Goal: Task Accomplishment & Management: Manage account settings

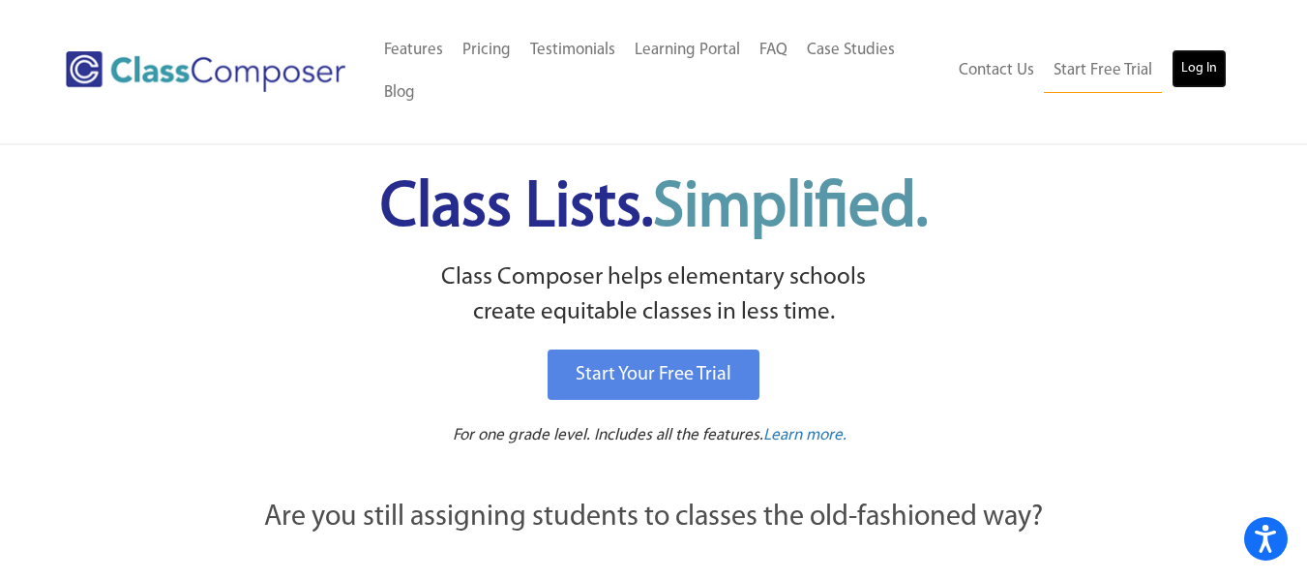
click at [1185, 64] on link "Log In" at bounding box center [1199, 68] width 55 height 39
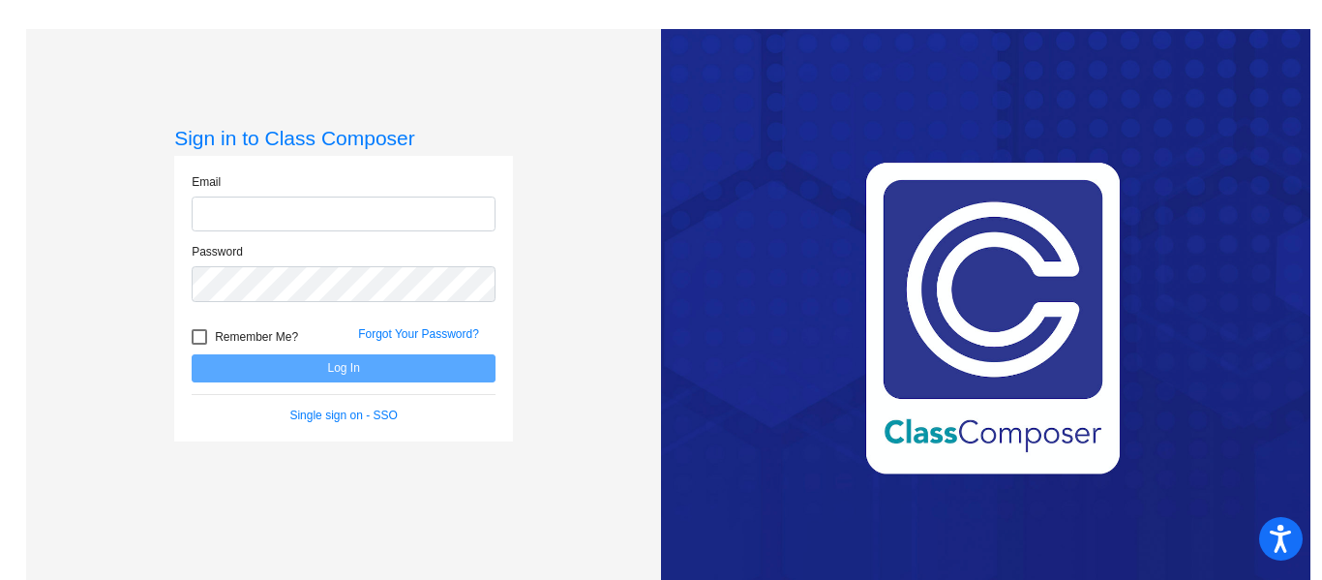
type input "[EMAIL_ADDRESS][DOMAIN_NAME]"
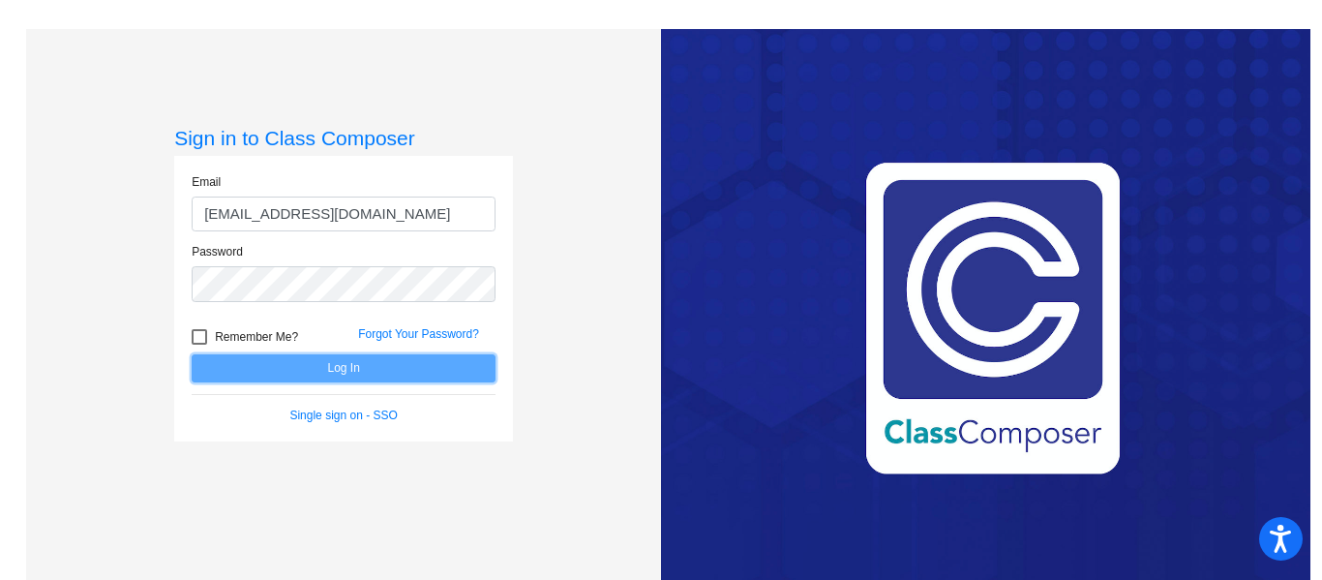
click at [335, 366] on button "Log In" at bounding box center [344, 368] width 304 height 28
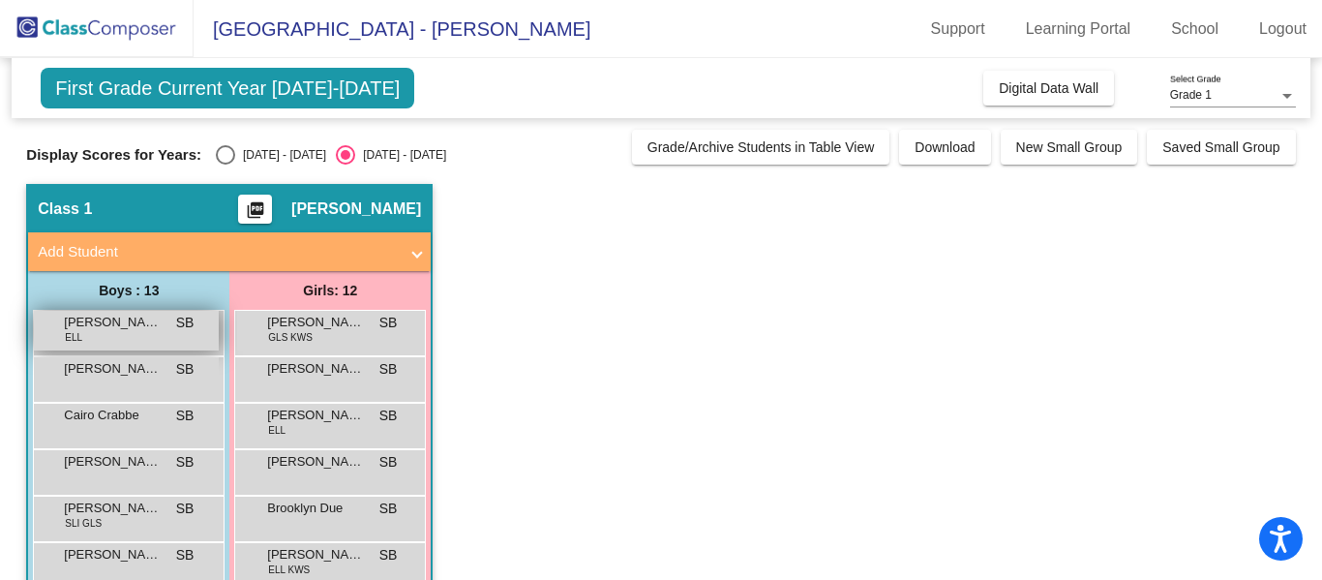
click at [92, 324] on span "[PERSON_NAME]" at bounding box center [112, 322] width 97 height 19
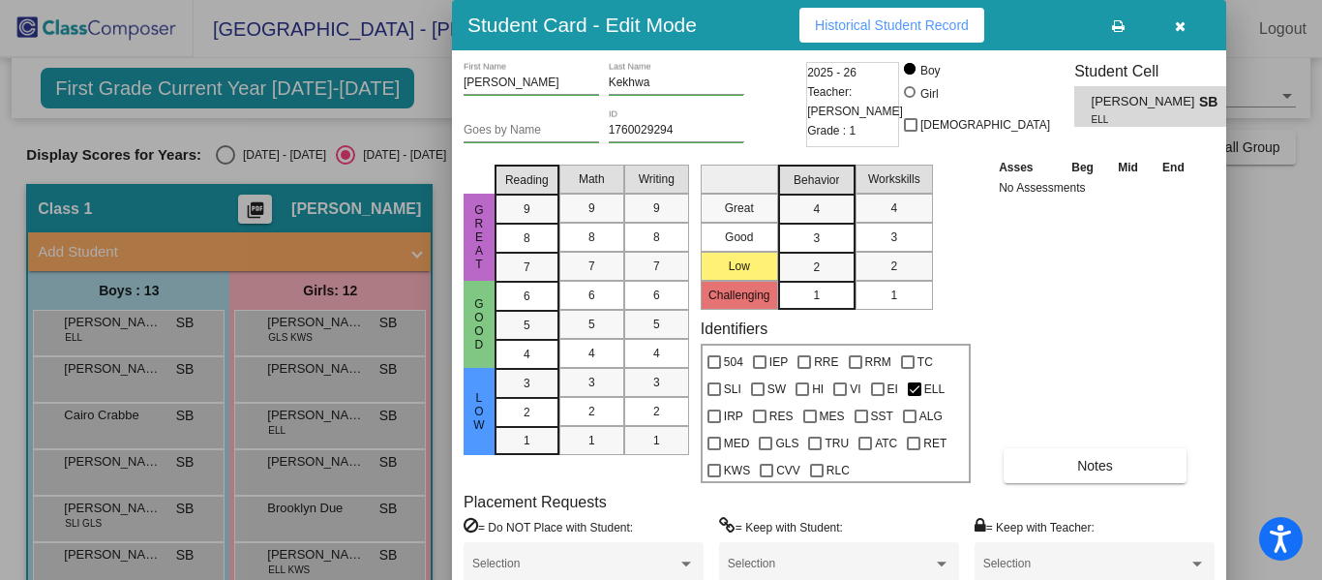
click at [1177, 35] on button "button" at bounding box center [1179, 25] width 62 height 35
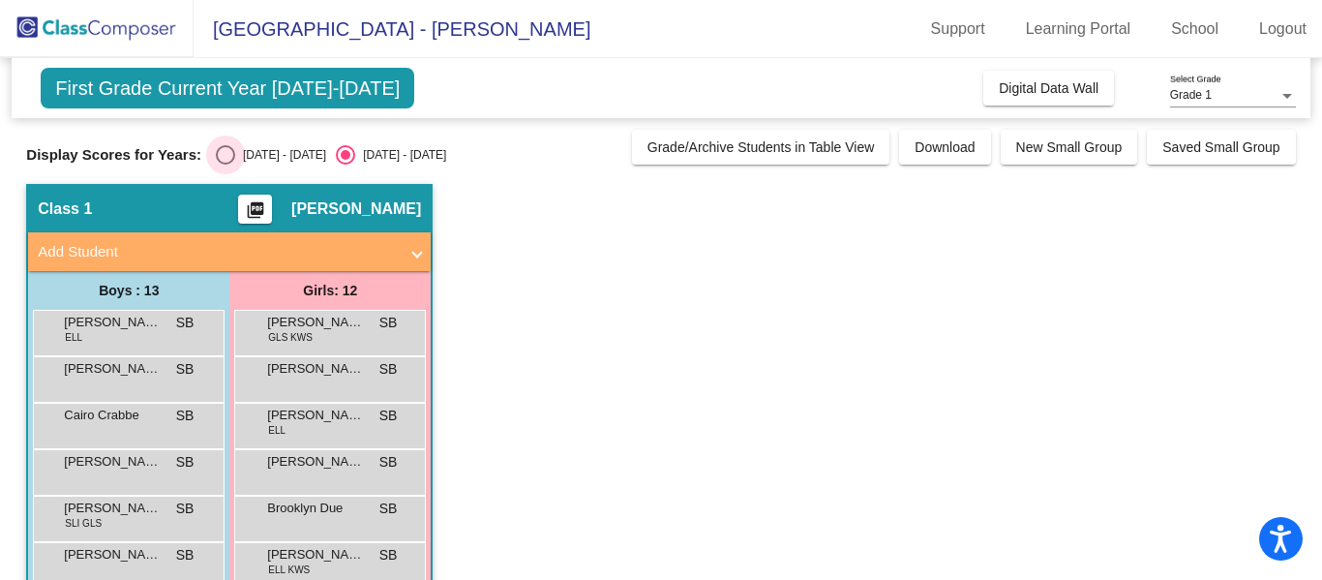
click at [225, 158] on div "Select an option" at bounding box center [225, 154] width 19 height 19
click at [225, 164] on input "[DATE] - [DATE]" at bounding box center [224, 164] width 1 height 1
radio input "true"
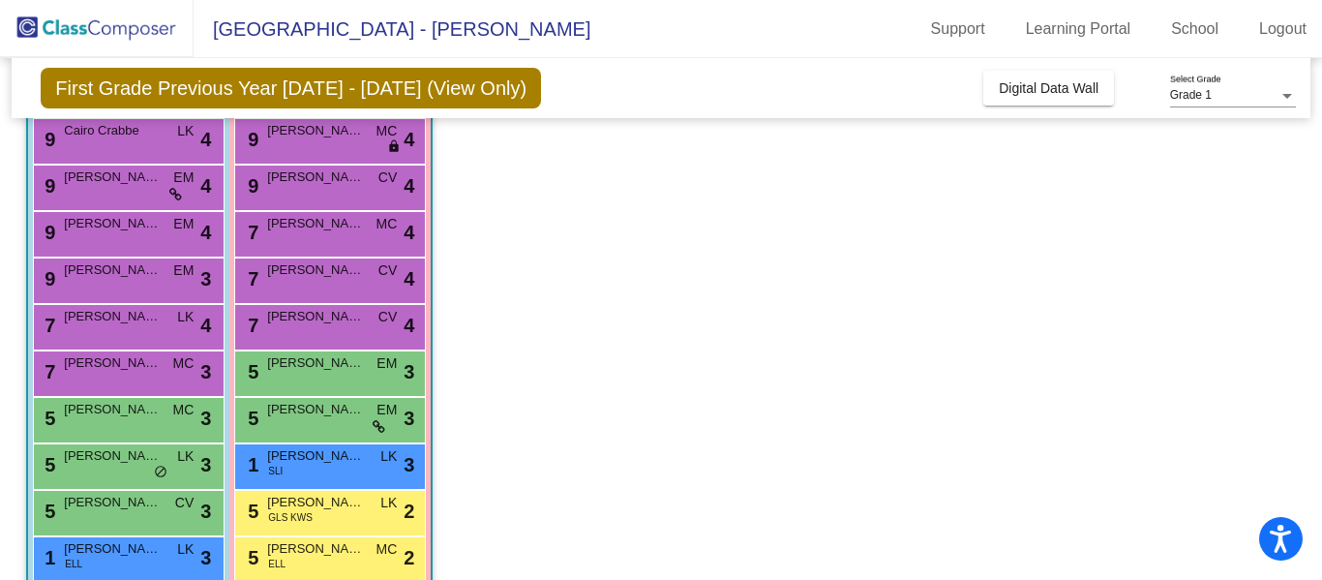
scroll to position [194, 0]
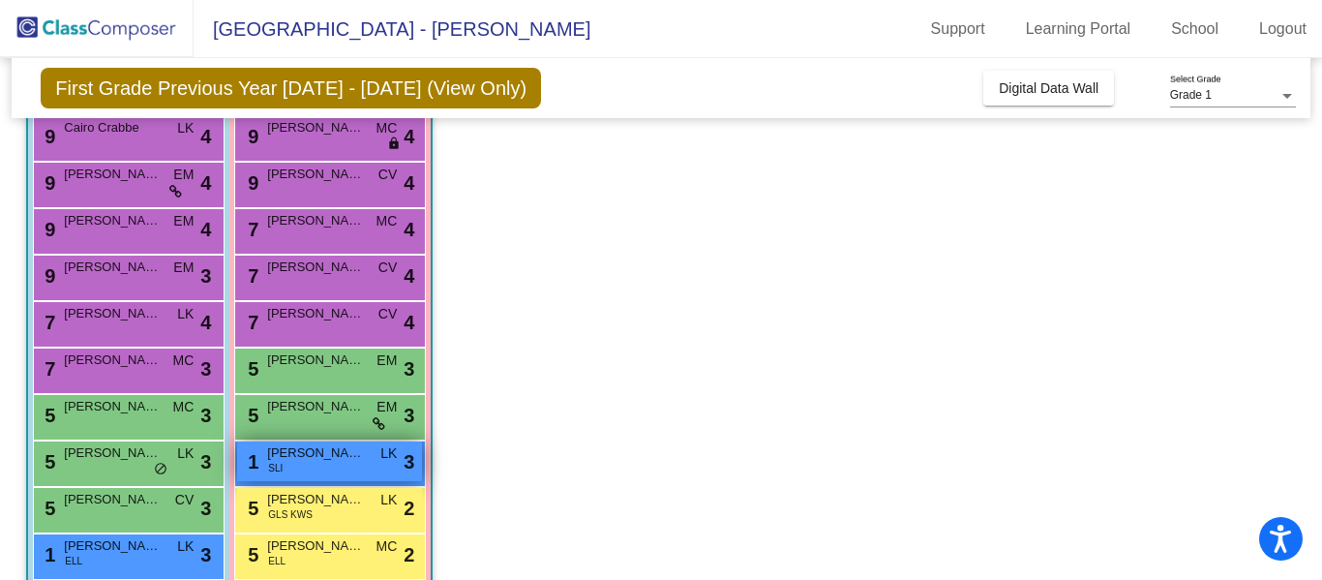
click at [311, 471] on div "1 [PERSON_NAME] SLI LK lock do_not_disturb_alt 3" at bounding box center [329, 461] width 185 height 40
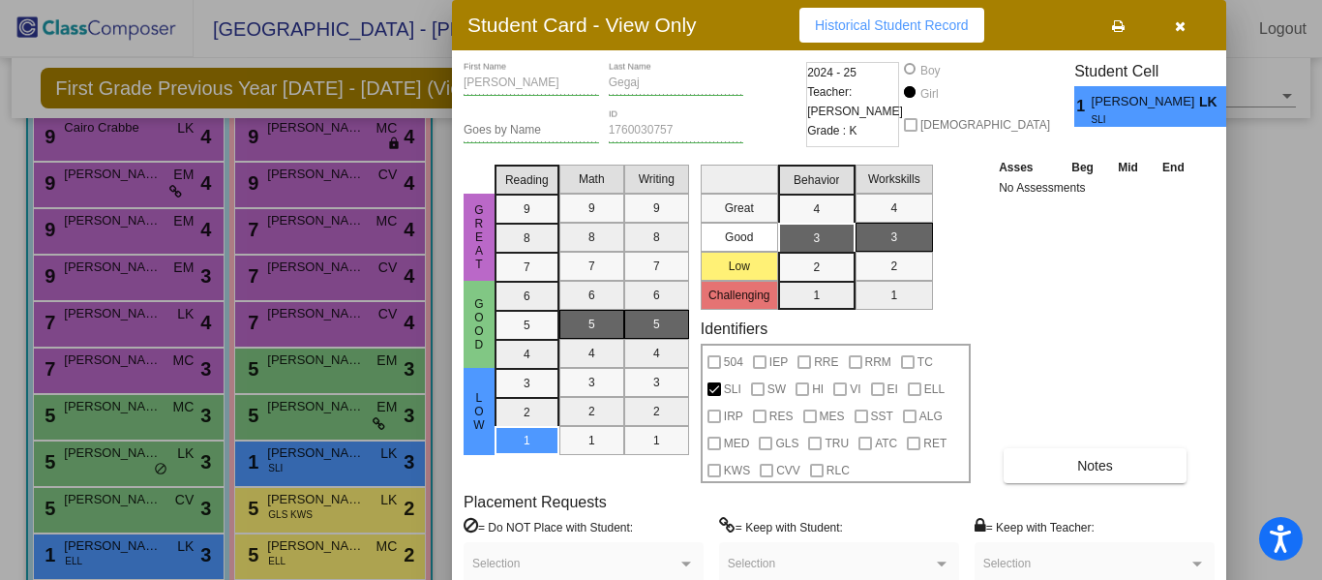
click at [1182, 27] on icon "button" at bounding box center [1180, 26] width 11 height 14
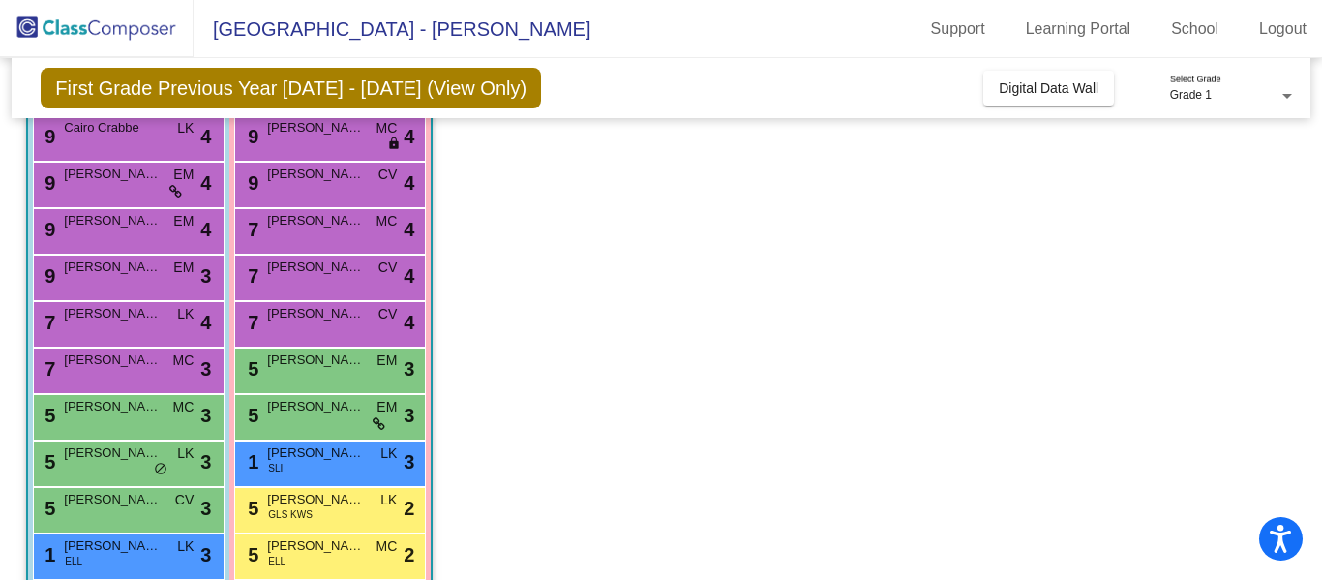
scroll to position [0, 0]
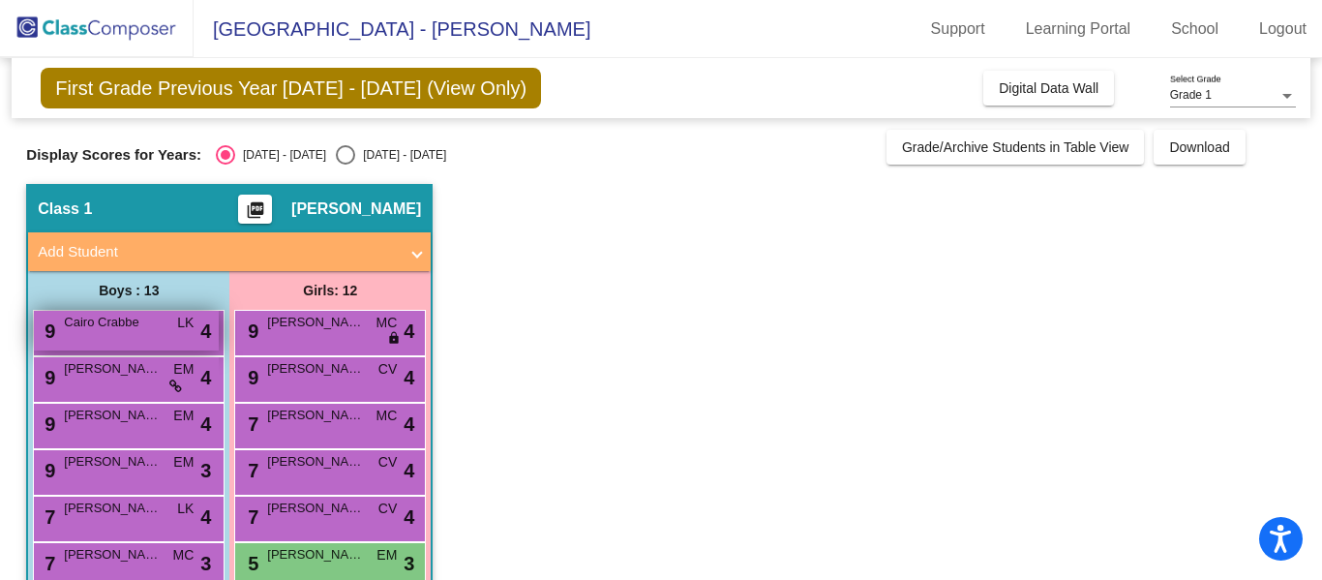
click at [140, 337] on div "9 Cairo [PERSON_NAME] lock do_not_disturb_alt 4" at bounding box center [126, 331] width 185 height 40
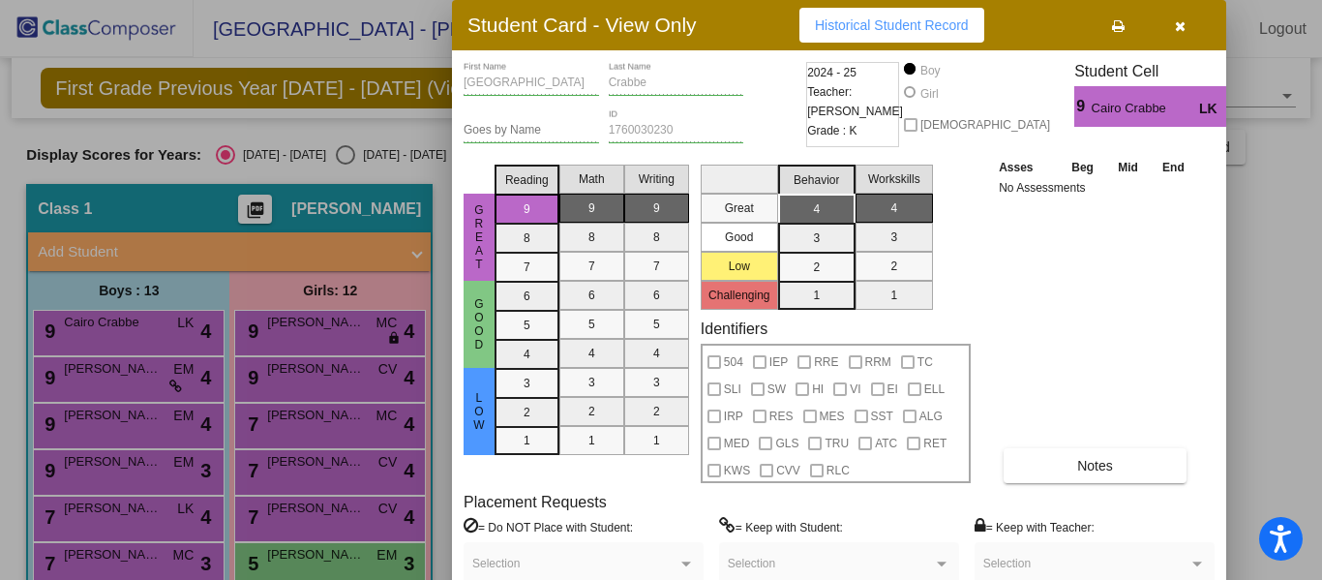
click at [1110, 30] on button at bounding box center [1118, 25] width 62 height 35
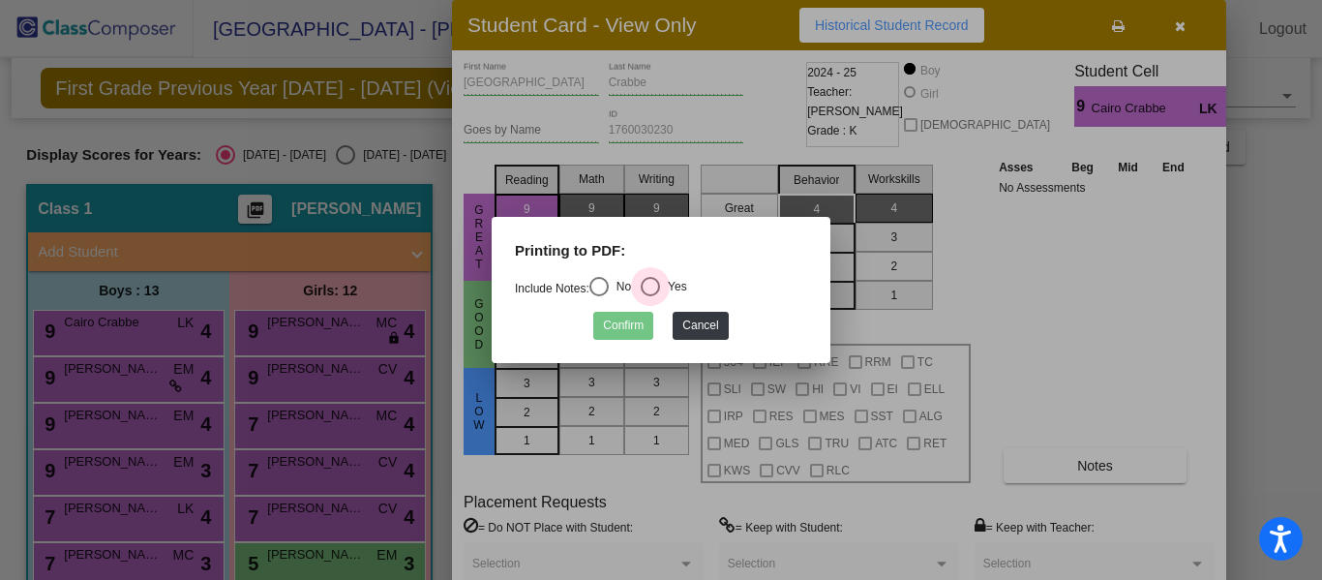
click at [656, 289] on div "Select an option" at bounding box center [650, 286] width 19 height 19
click at [650, 296] on input "Yes" at bounding box center [649, 296] width 1 height 1
radio input "true"
click at [626, 321] on button "Confirm" at bounding box center [623, 326] width 60 height 28
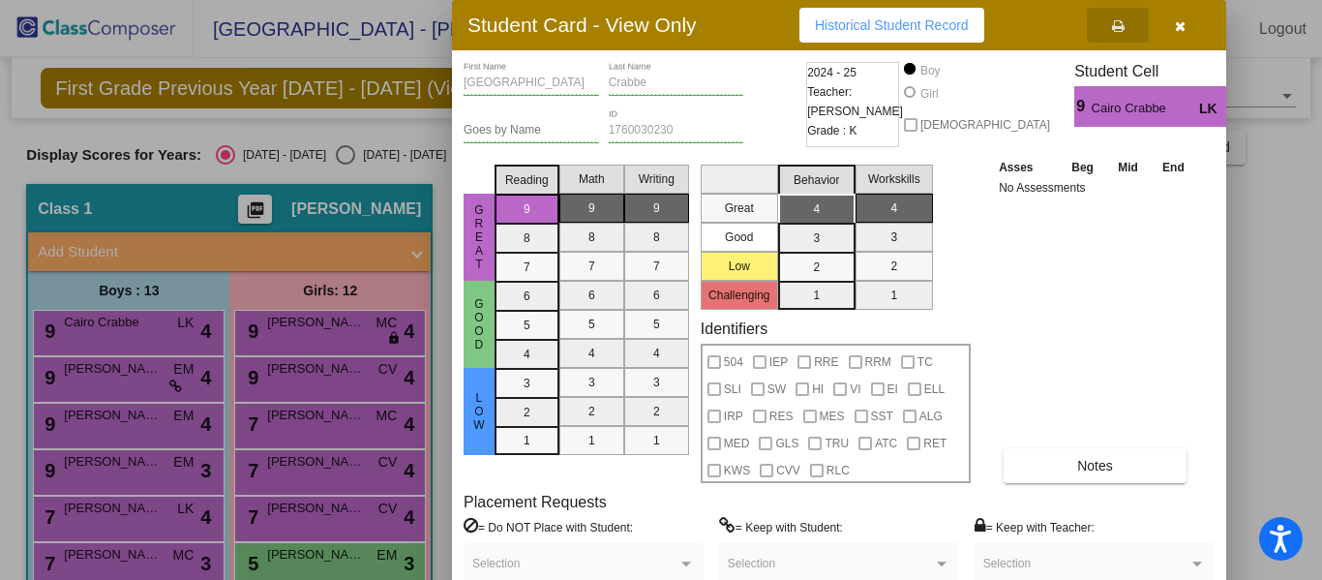
click at [120, 372] on div at bounding box center [661, 290] width 1322 height 580
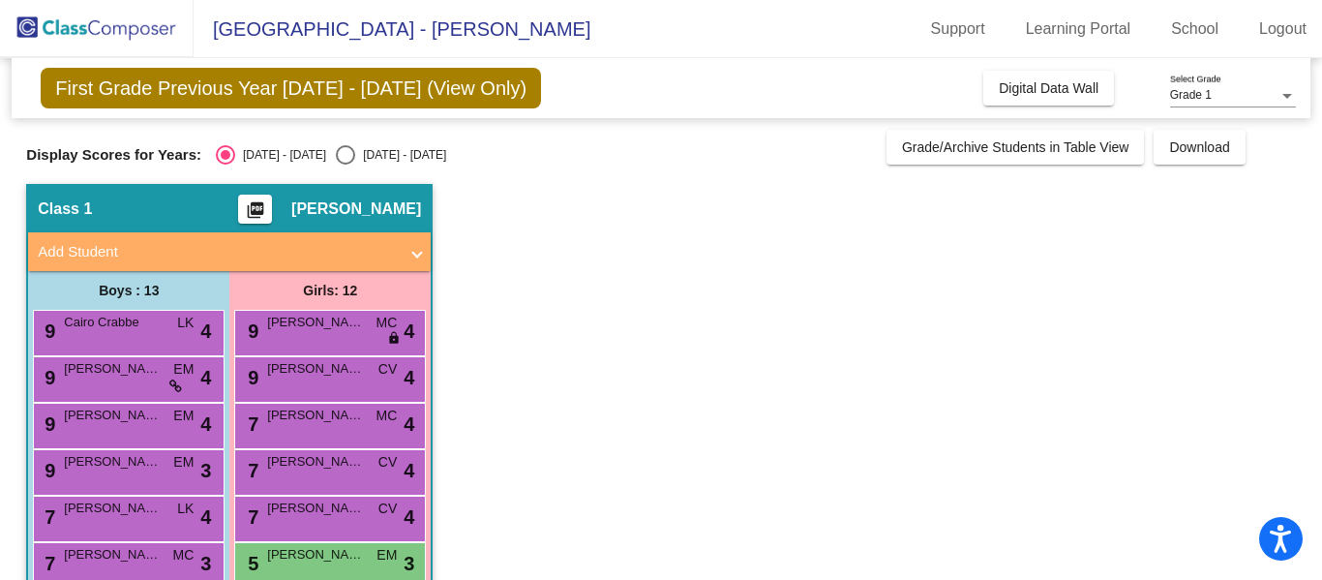
click at [120, 372] on span "[PERSON_NAME]" at bounding box center [112, 368] width 97 height 19
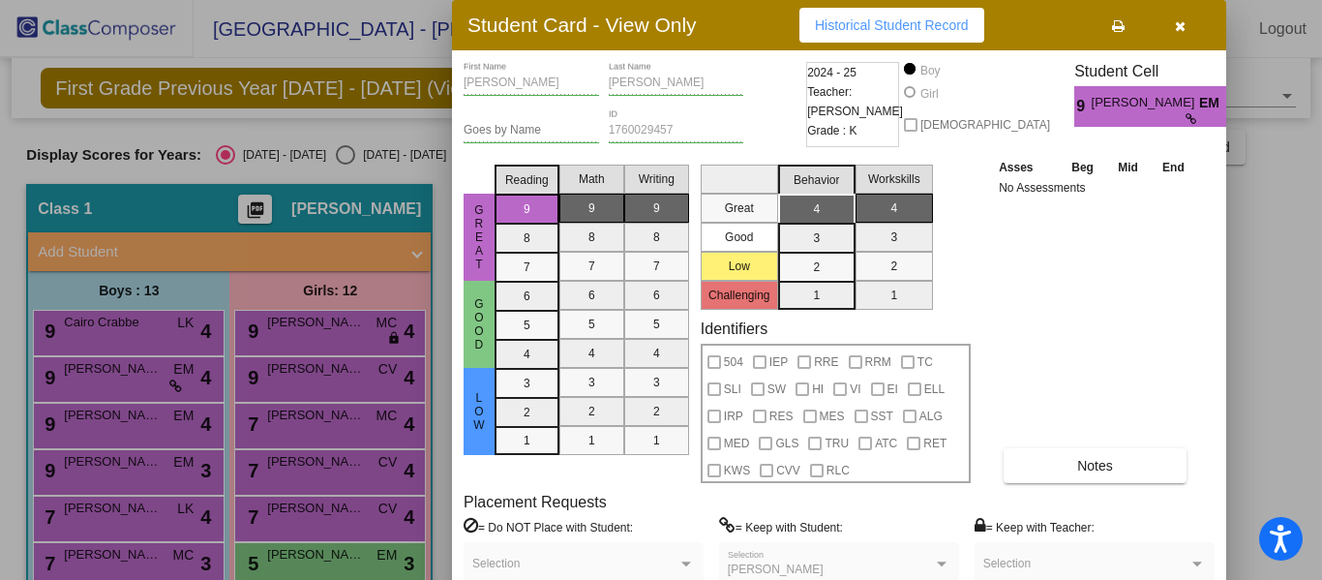
click at [1112, 28] on icon at bounding box center [1118, 26] width 13 height 14
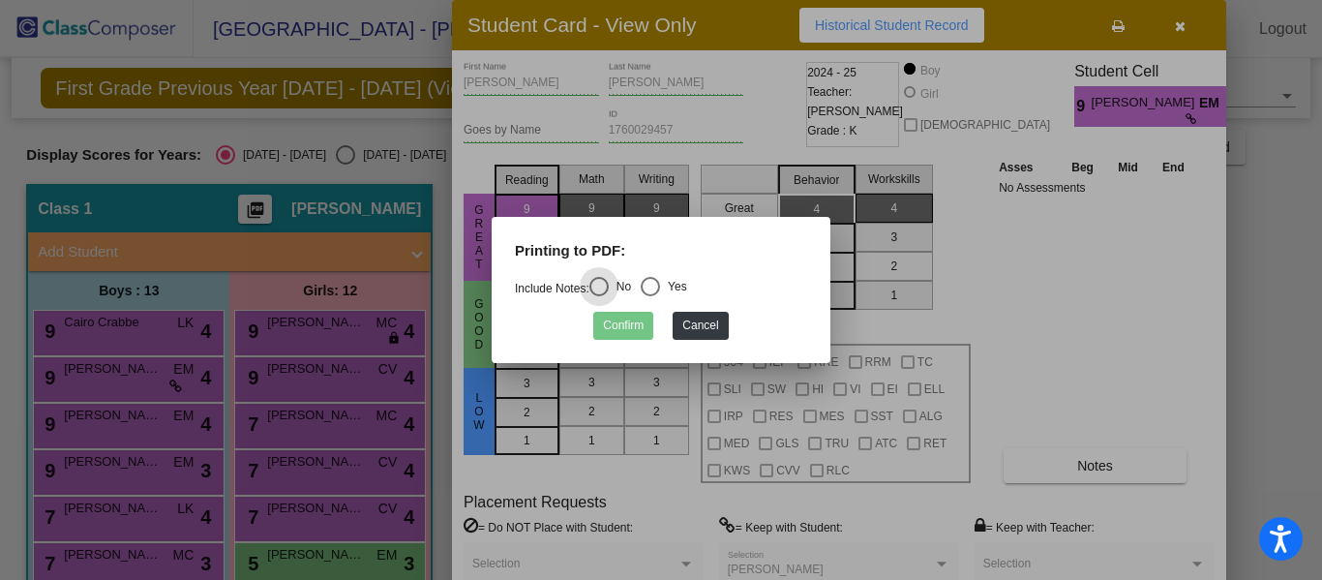
click at [660, 287] on div "Select an option" at bounding box center [650, 286] width 19 height 19
click at [650, 296] on input "Yes" at bounding box center [649, 296] width 1 height 1
radio input "true"
click at [623, 325] on button "Confirm" at bounding box center [623, 326] width 60 height 28
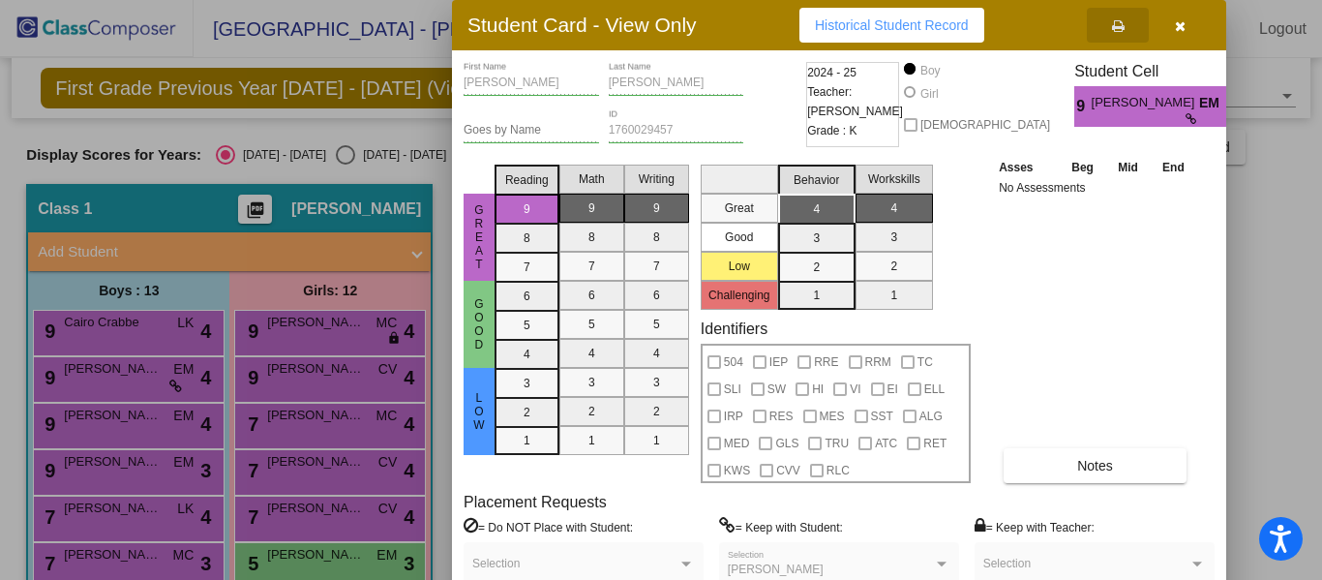
click at [1178, 28] on icon "button" at bounding box center [1180, 26] width 11 height 14
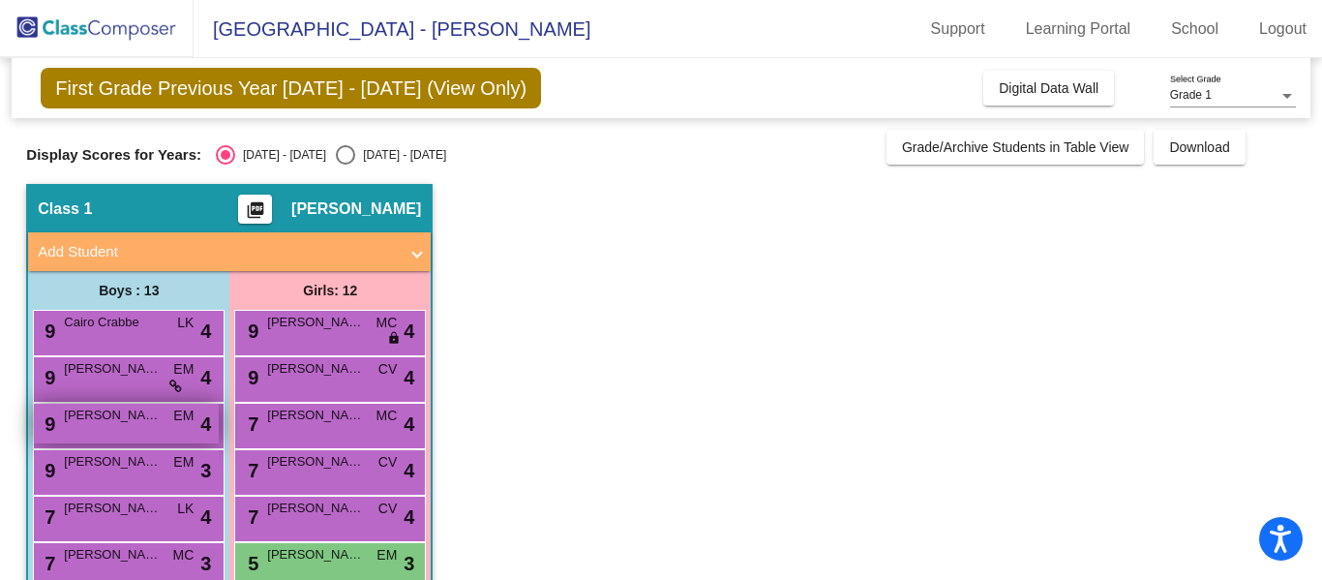
click at [126, 433] on div "9 [PERSON_NAME] EM lock do_not_disturb_alt 4" at bounding box center [126, 423] width 185 height 40
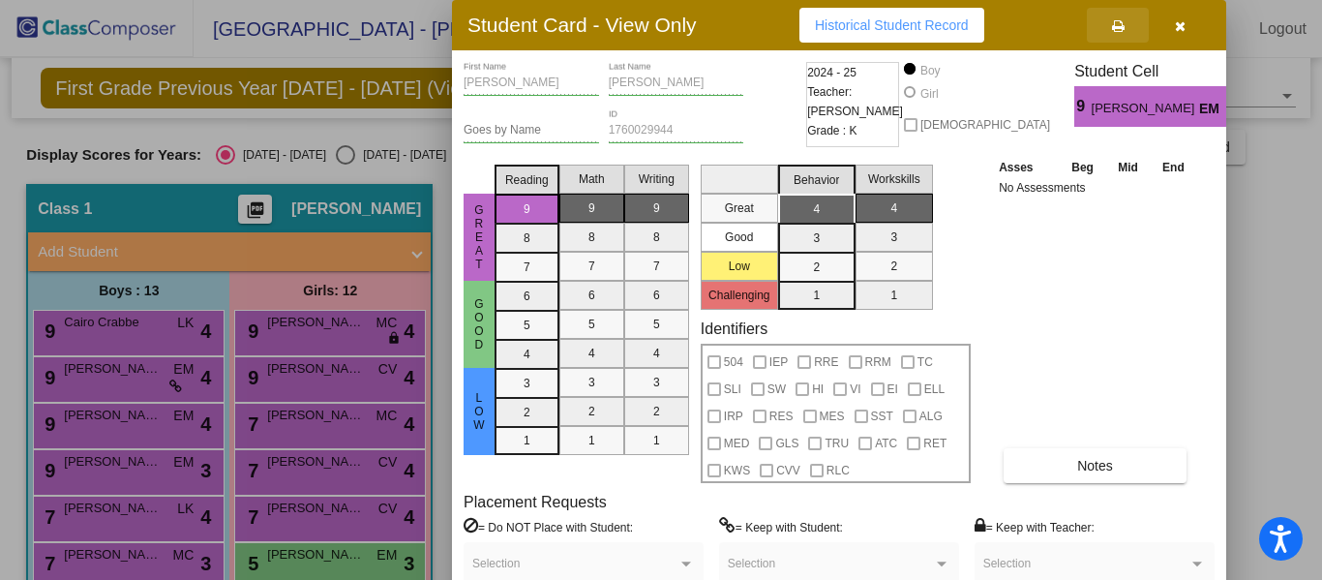
click at [1118, 32] on icon at bounding box center [1118, 26] width 13 height 14
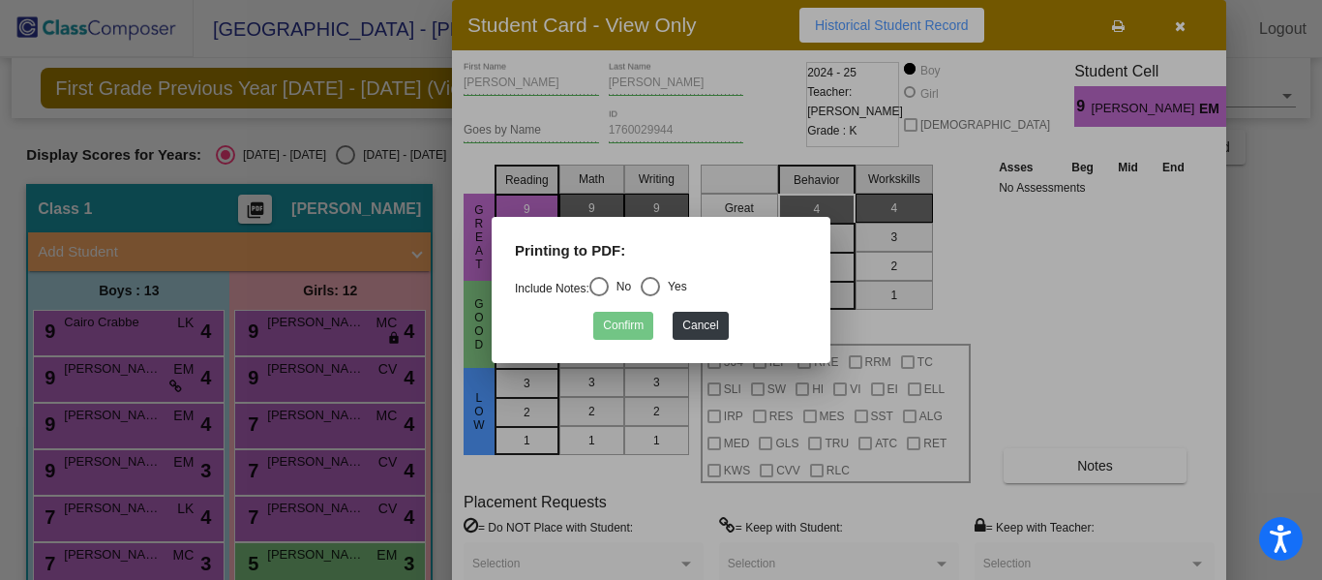
click at [657, 275] on div "Printing to PDF:" at bounding box center [660, 258] width 321 height 37
click at [657, 283] on div "Select an option" at bounding box center [650, 286] width 19 height 19
click at [650, 296] on input "Yes" at bounding box center [649, 296] width 1 height 1
radio input "true"
click at [618, 320] on button "Confirm" at bounding box center [623, 326] width 60 height 28
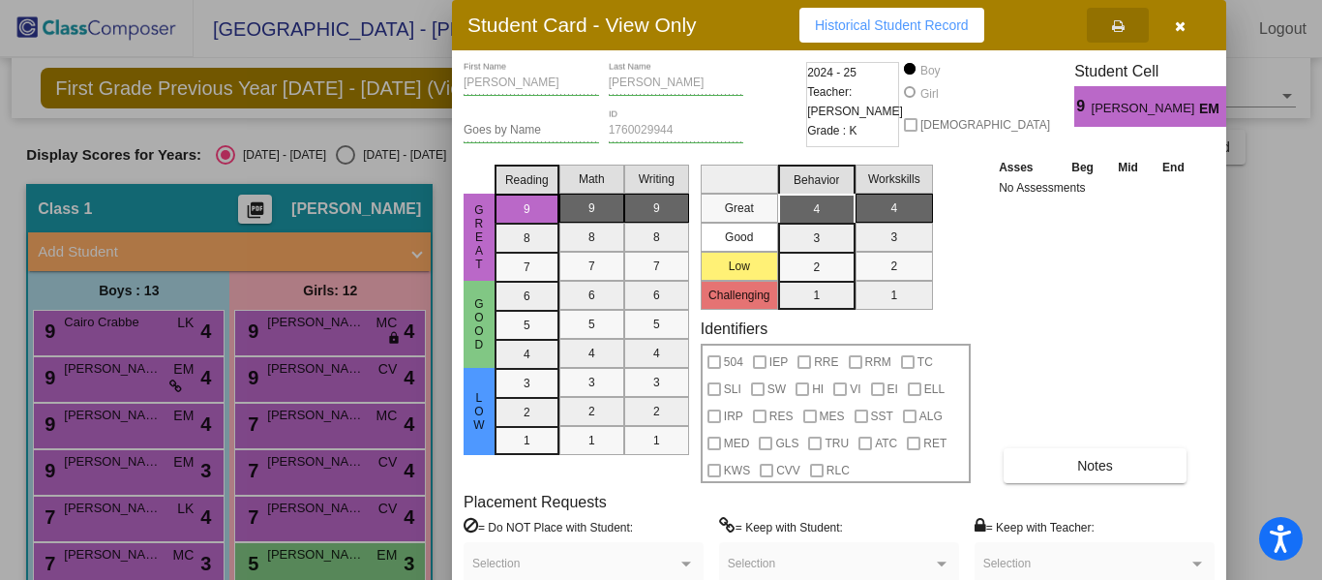
click at [131, 467] on div at bounding box center [661, 290] width 1322 height 580
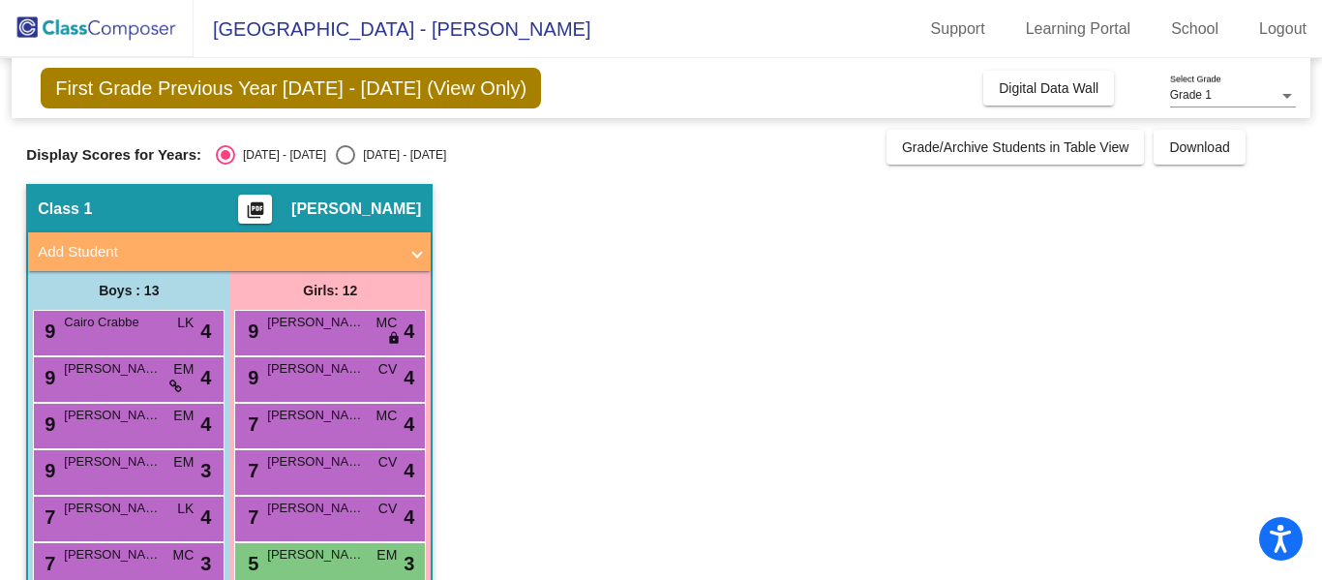
click at [131, 467] on span "[PERSON_NAME]" at bounding box center [112, 461] width 97 height 19
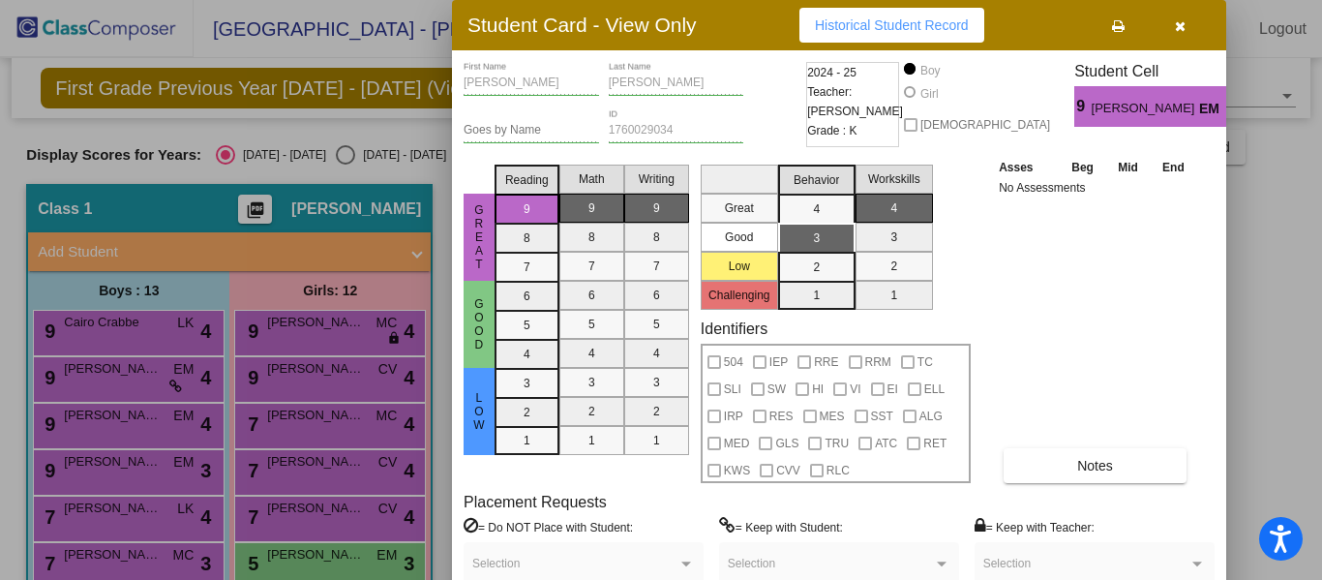
click at [1119, 30] on icon at bounding box center [1118, 26] width 13 height 14
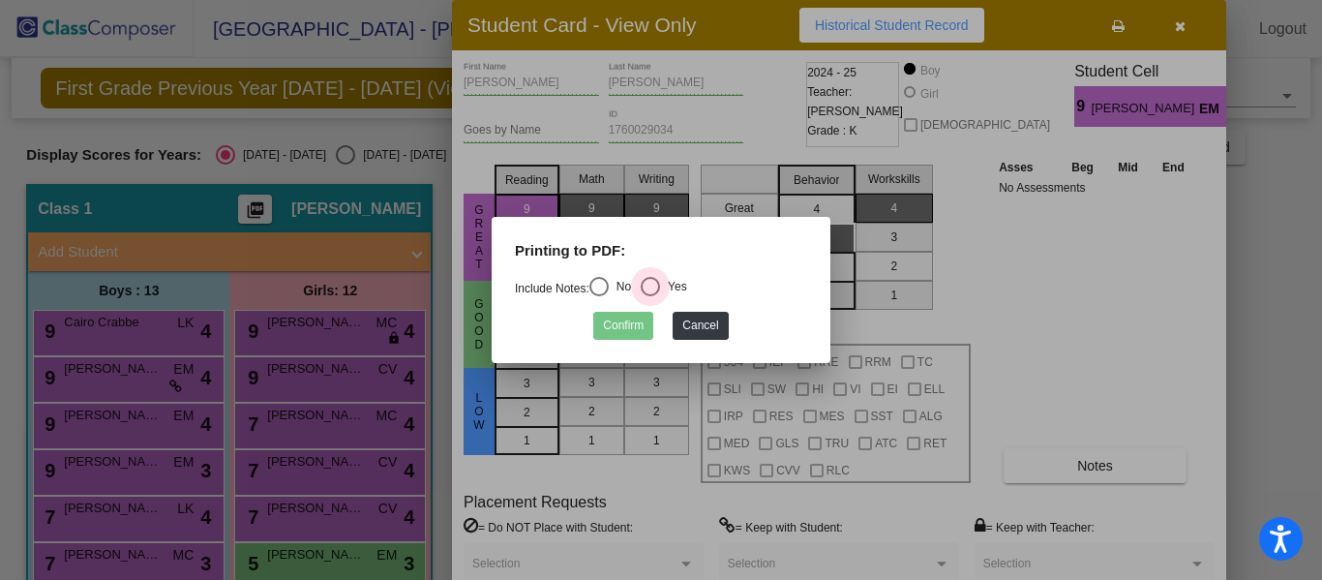
click at [659, 283] on div "Select an option" at bounding box center [650, 286] width 19 height 19
click at [650, 296] on input "Yes" at bounding box center [649, 296] width 1 height 1
radio input "true"
click at [622, 322] on button "Confirm" at bounding box center [623, 326] width 60 height 28
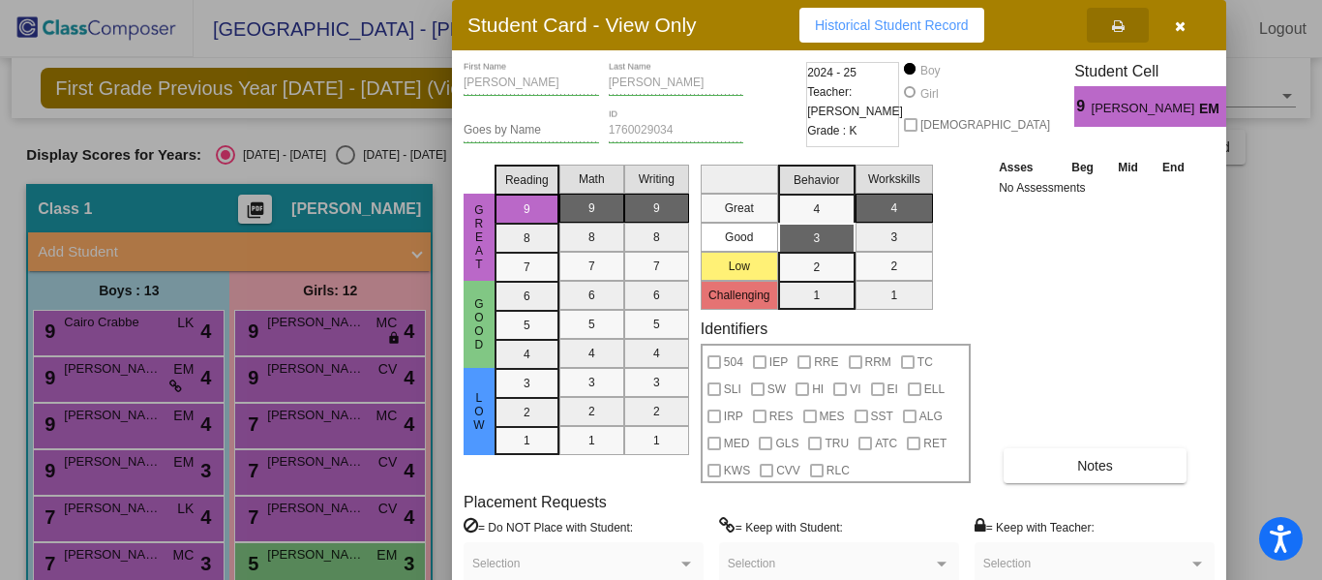
click at [1179, 28] on icon "button" at bounding box center [1180, 26] width 11 height 14
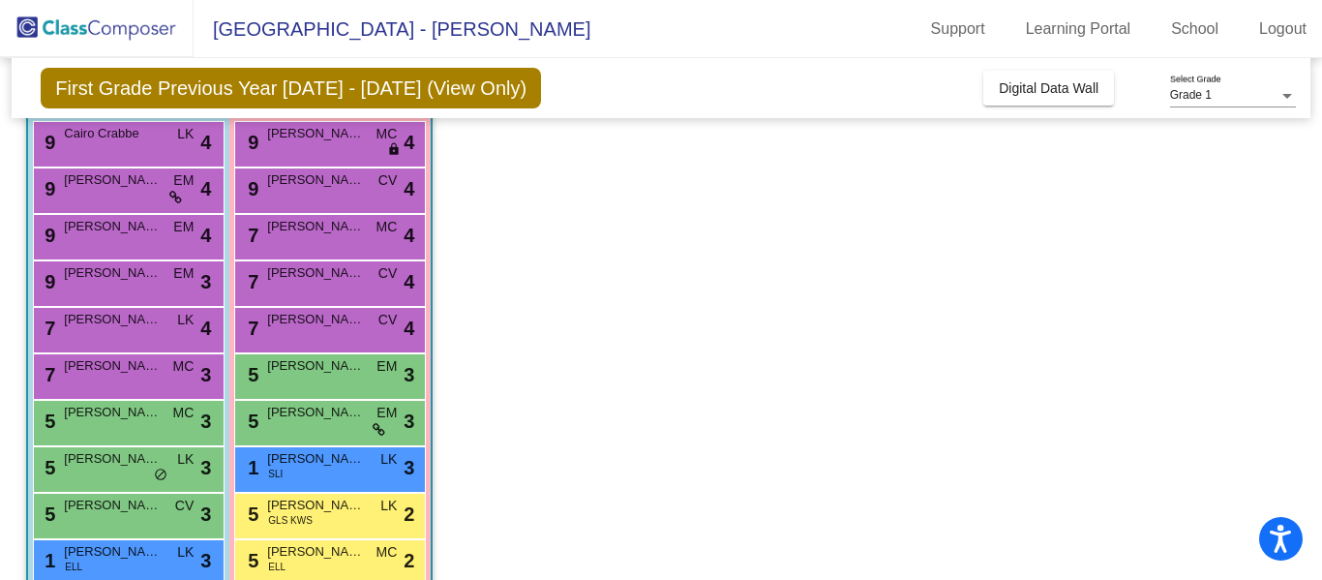
scroll to position [191, 0]
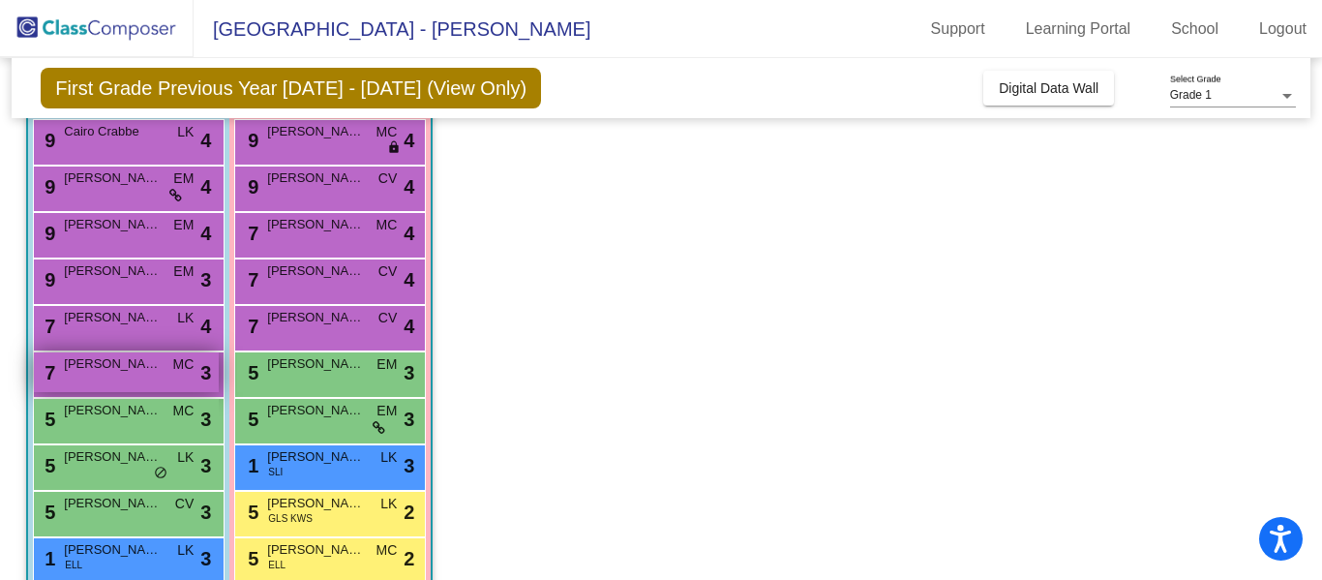
click at [149, 374] on div "7 [PERSON_NAME] MC lock do_not_disturb_alt 3" at bounding box center [126, 372] width 185 height 40
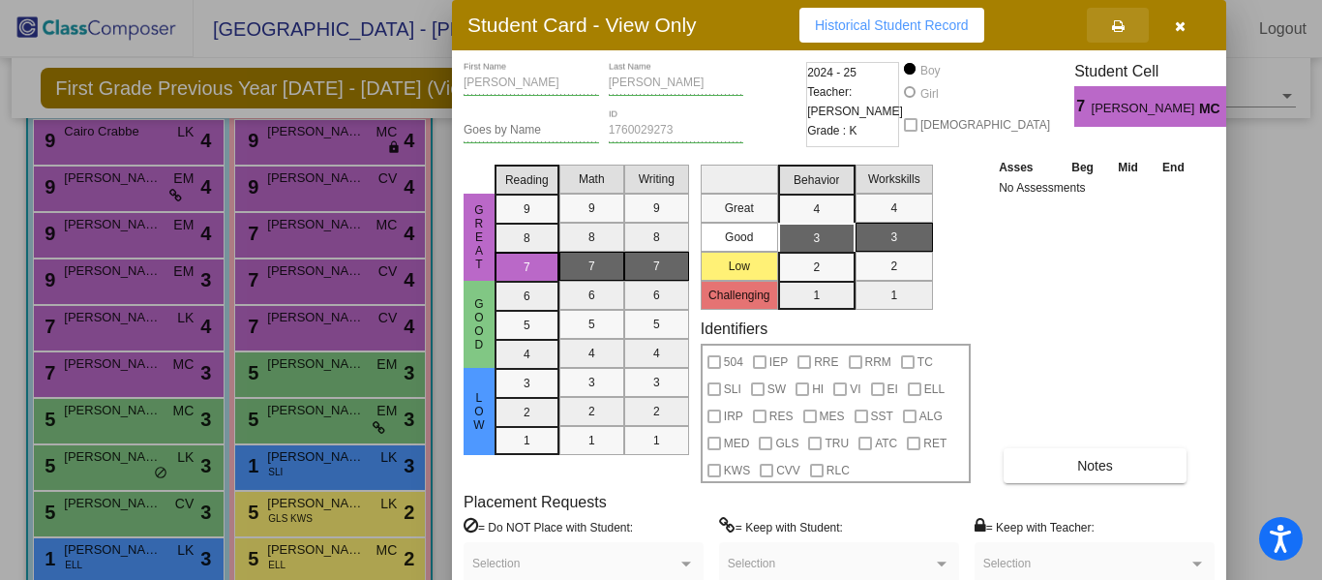
click at [1116, 34] on button at bounding box center [1118, 25] width 62 height 35
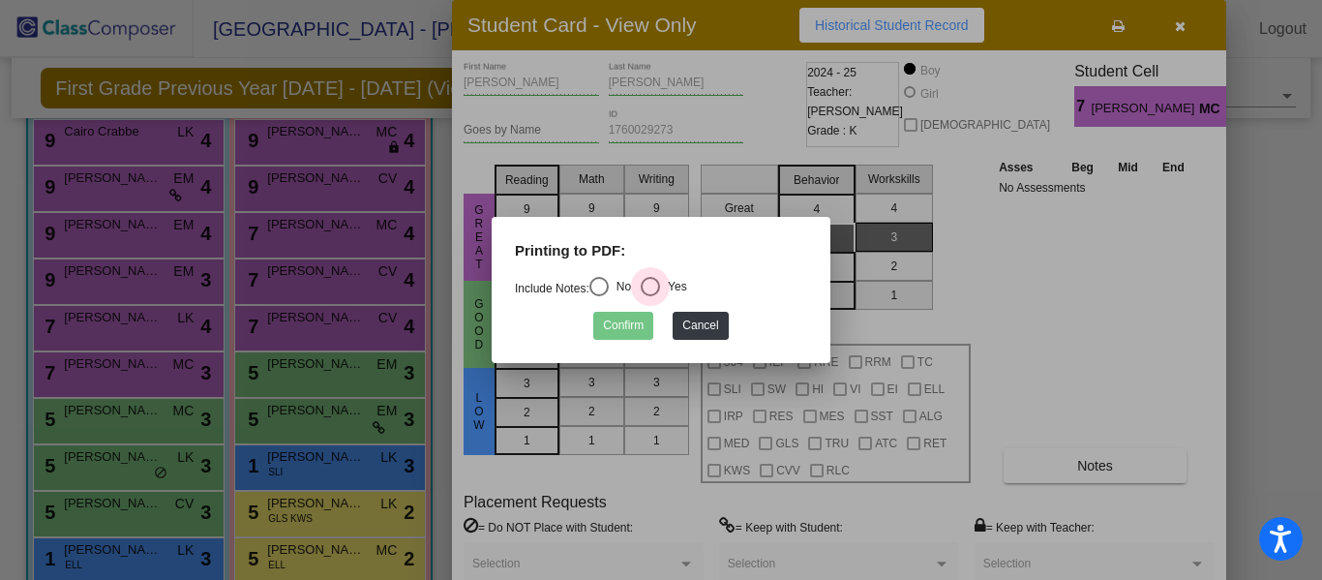
click at [660, 284] on div "Select an option" at bounding box center [650, 286] width 19 height 19
click at [650, 296] on input "Yes" at bounding box center [649, 296] width 1 height 1
radio input "true"
click at [624, 327] on button "Confirm" at bounding box center [623, 326] width 60 height 28
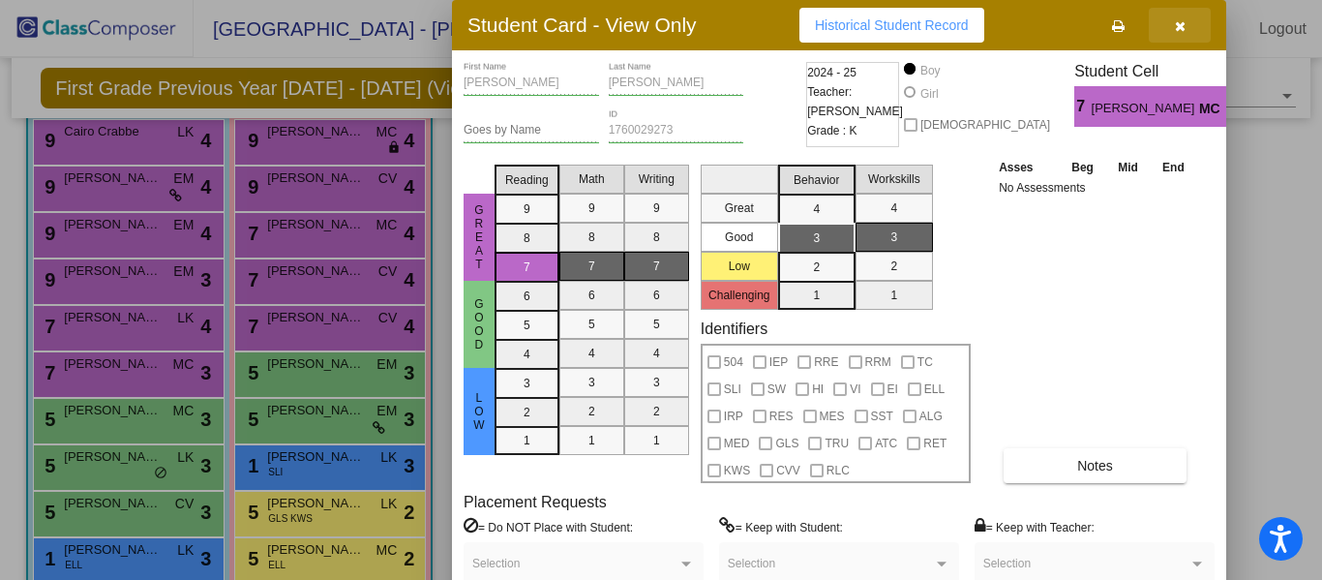
click at [1175, 29] on icon "button" at bounding box center [1180, 26] width 11 height 14
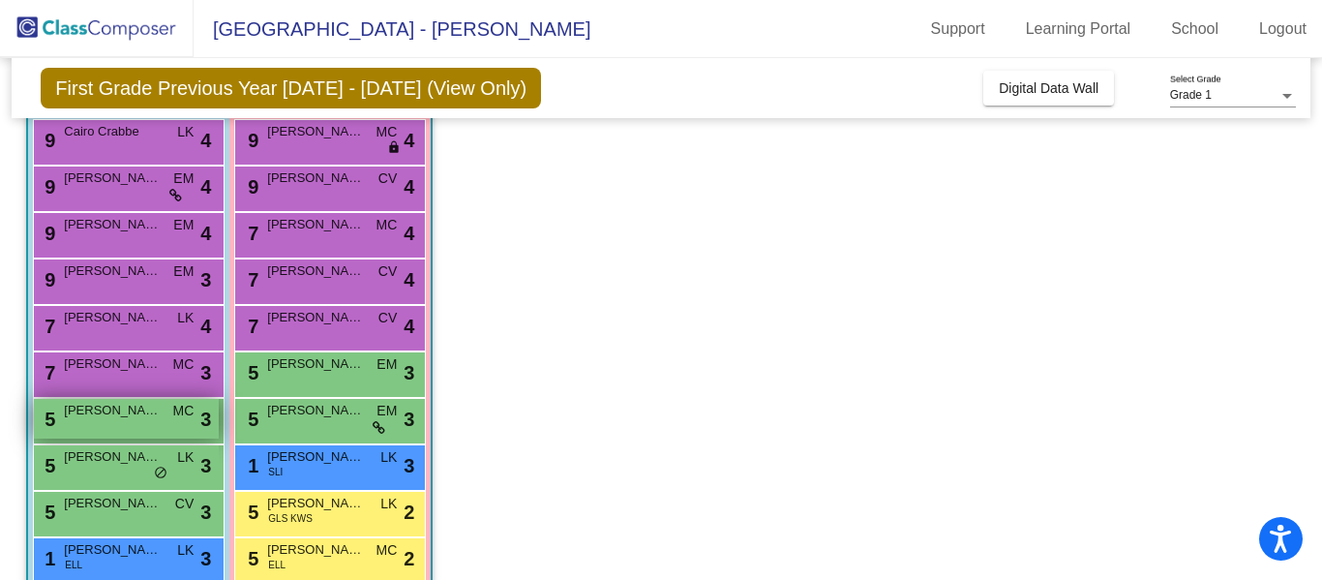
click at [142, 421] on div "5 [PERSON_NAME] MC lock do_not_disturb_alt 3" at bounding box center [126, 419] width 185 height 40
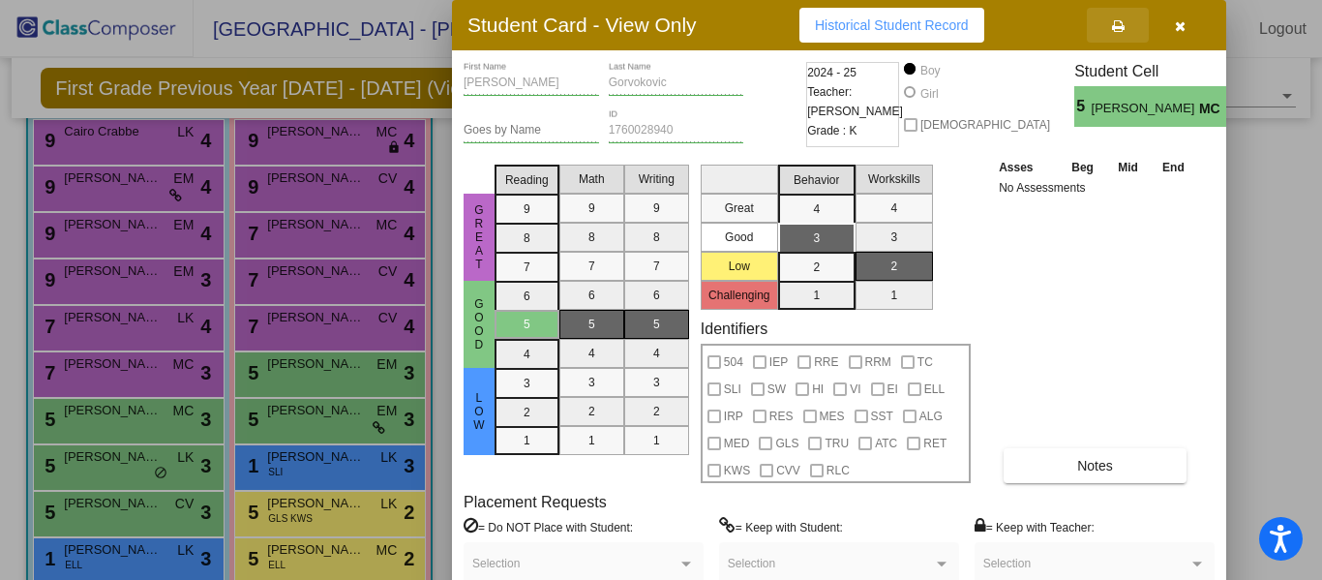
click at [1115, 23] on icon at bounding box center [1118, 26] width 13 height 14
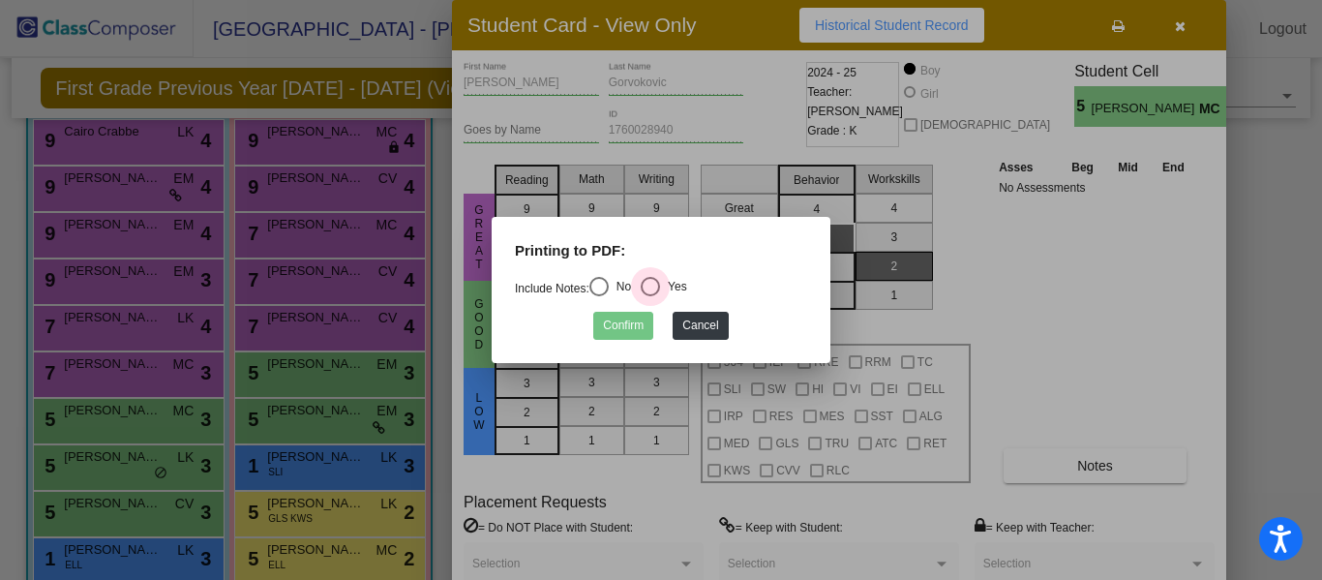
click at [656, 283] on div "Select an option" at bounding box center [650, 286] width 19 height 19
click at [650, 296] on input "Yes" at bounding box center [649, 296] width 1 height 1
radio input "true"
click at [619, 325] on button "Confirm" at bounding box center [623, 326] width 60 height 28
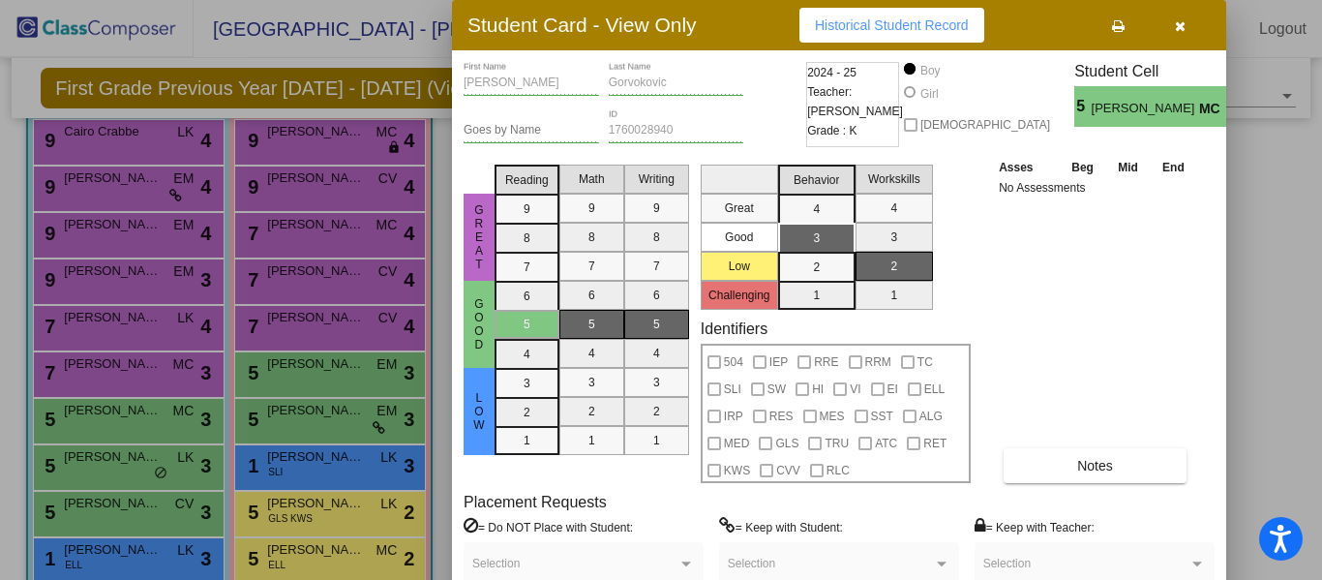
click at [102, 461] on div at bounding box center [661, 290] width 1322 height 580
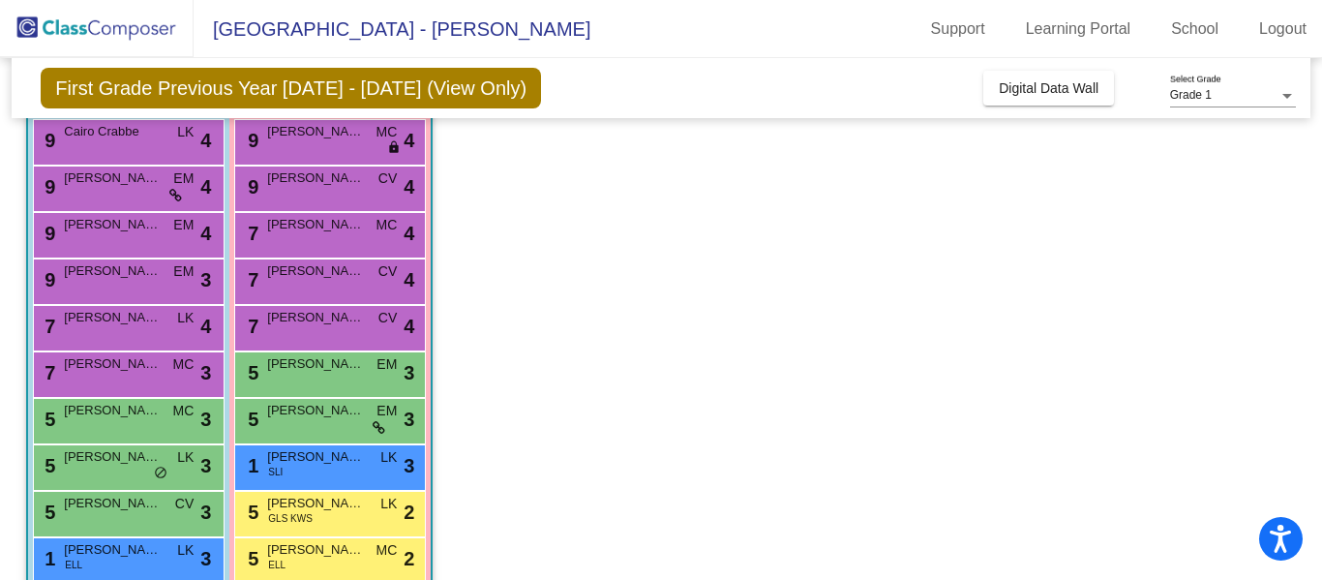
click at [102, 461] on span "[PERSON_NAME]" at bounding box center [112, 456] width 97 height 19
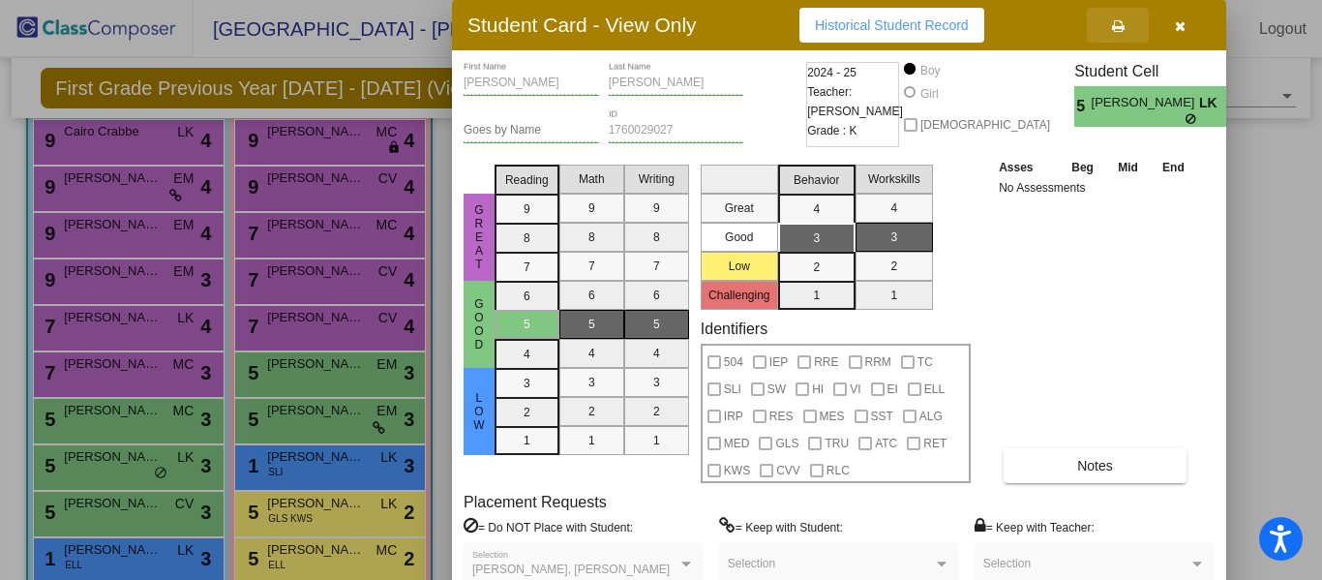
click at [1118, 30] on icon at bounding box center [1118, 26] width 13 height 14
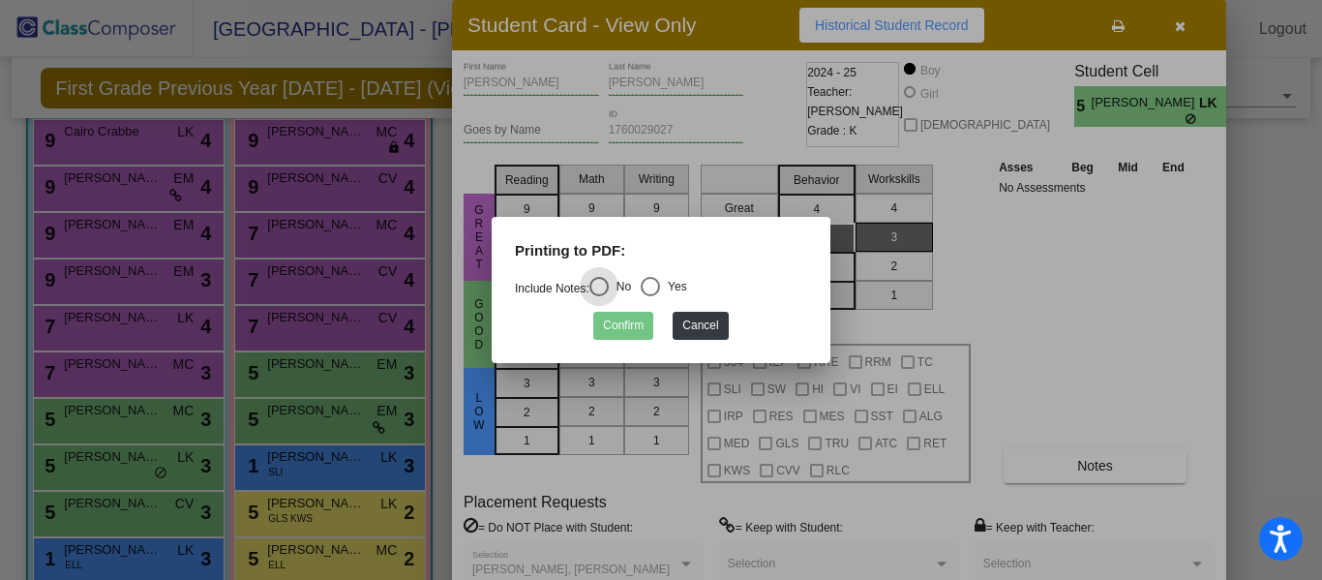
click at [657, 283] on div "Select an option" at bounding box center [650, 286] width 19 height 19
click at [650, 296] on input "Yes" at bounding box center [649, 296] width 1 height 1
radio input "true"
click at [606, 328] on button "Confirm" at bounding box center [623, 326] width 60 height 28
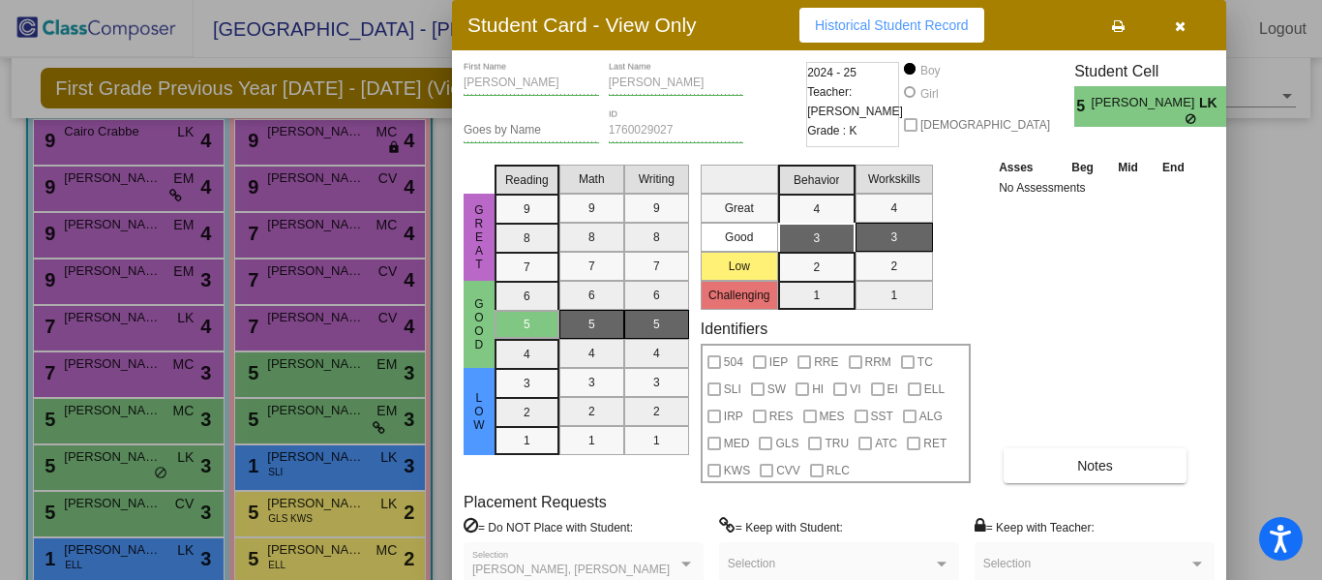
click at [104, 506] on div at bounding box center [661, 290] width 1322 height 580
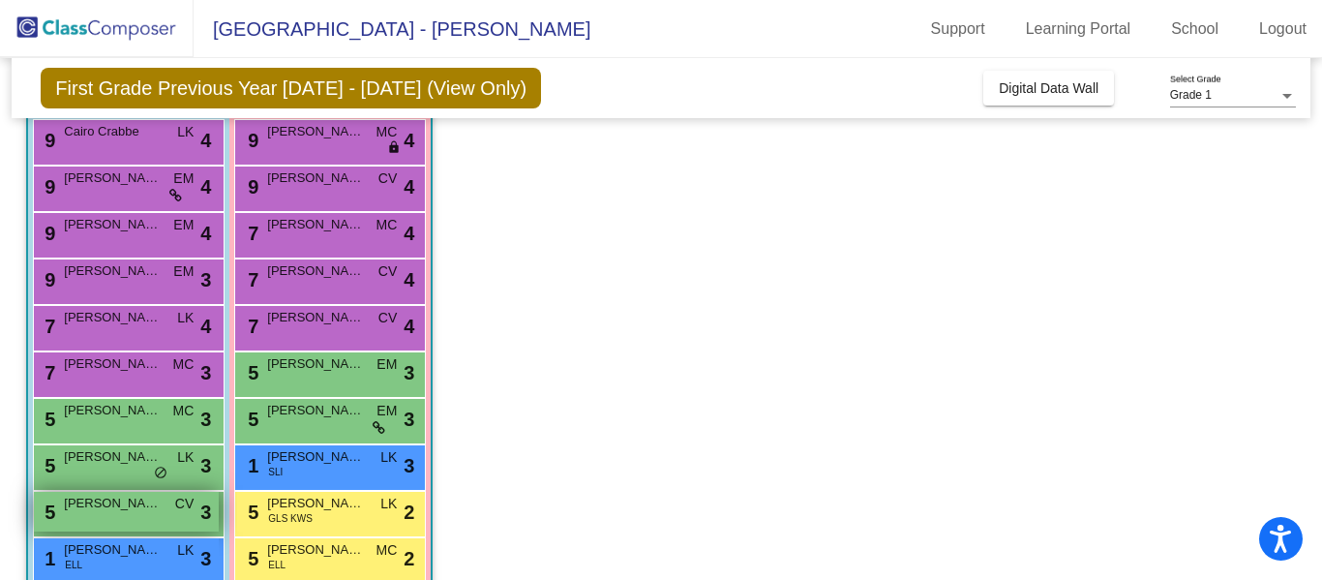
click at [104, 506] on span "[PERSON_NAME] [PERSON_NAME]" at bounding box center [112, 502] width 97 height 19
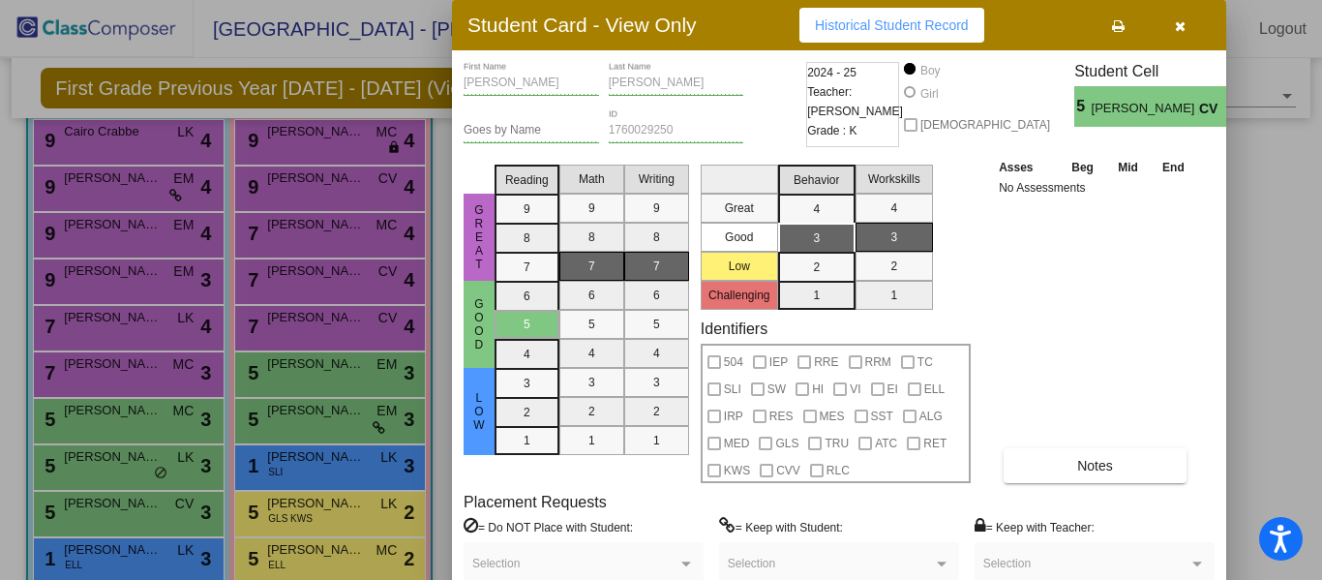
click at [1121, 26] on icon at bounding box center [1118, 26] width 13 height 14
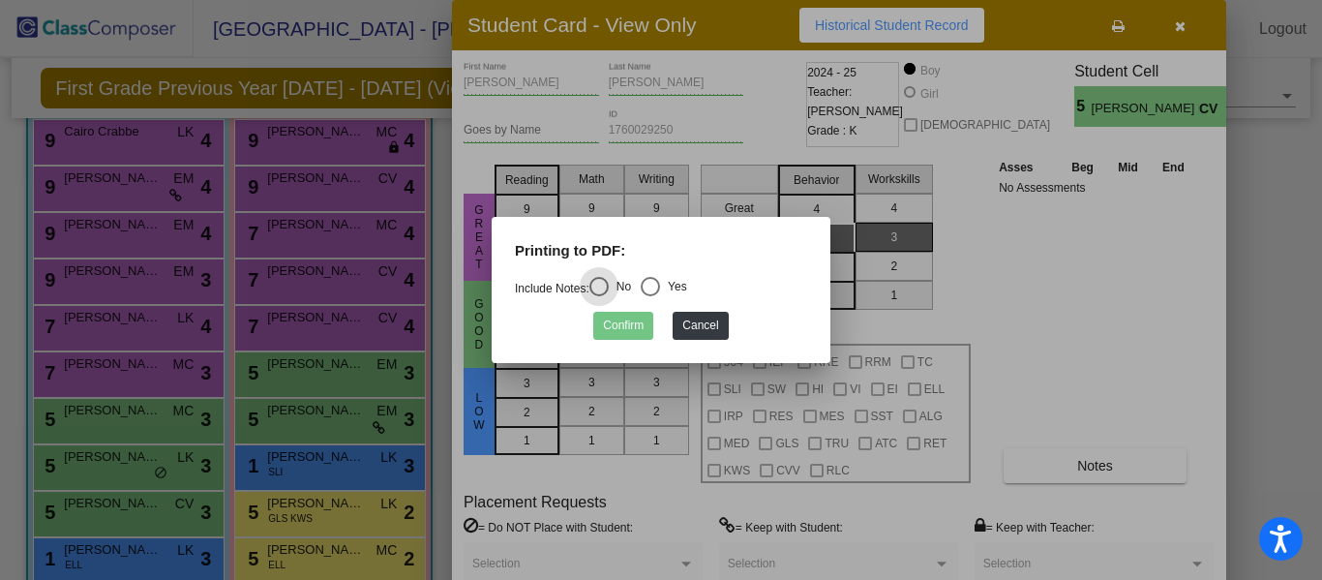
click at [660, 284] on div "Select an option" at bounding box center [650, 286] width 19 height 19
click at [650, 296] on input "Yes" at bounding box center [649, 296] width 1 height 1
radio input "true"
click at [616, 325] on button "Confirm" at bounding box center [623, 326] width 60 height 28
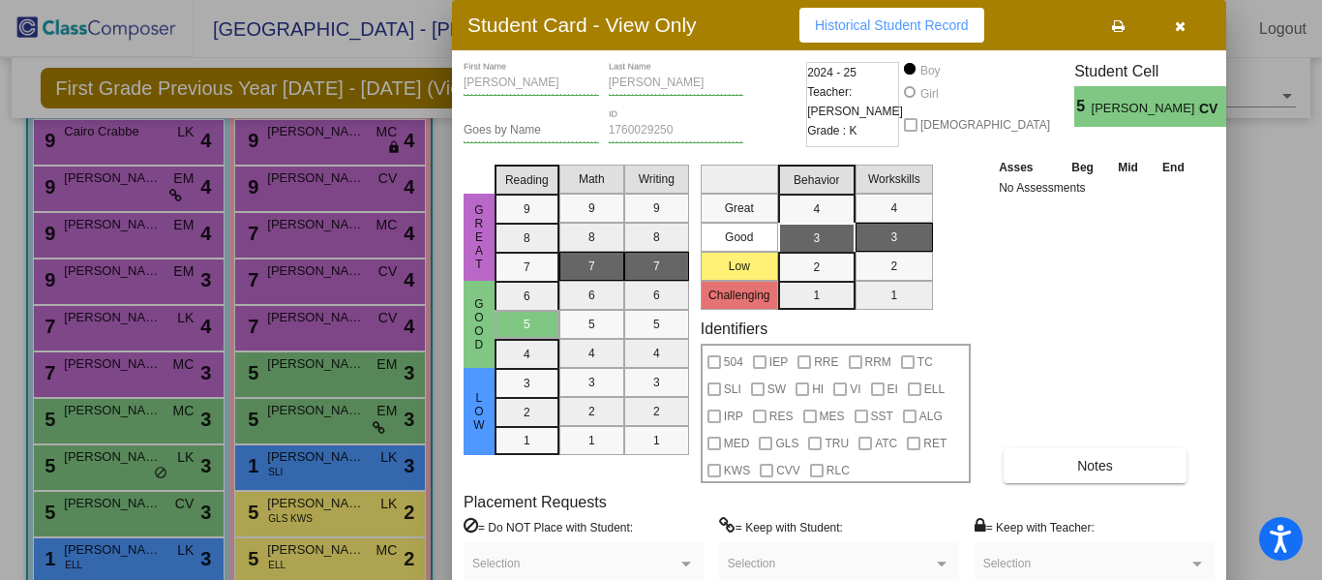
click at [127, 558] on div at bounding box center [661, 290] width 1322 height 580
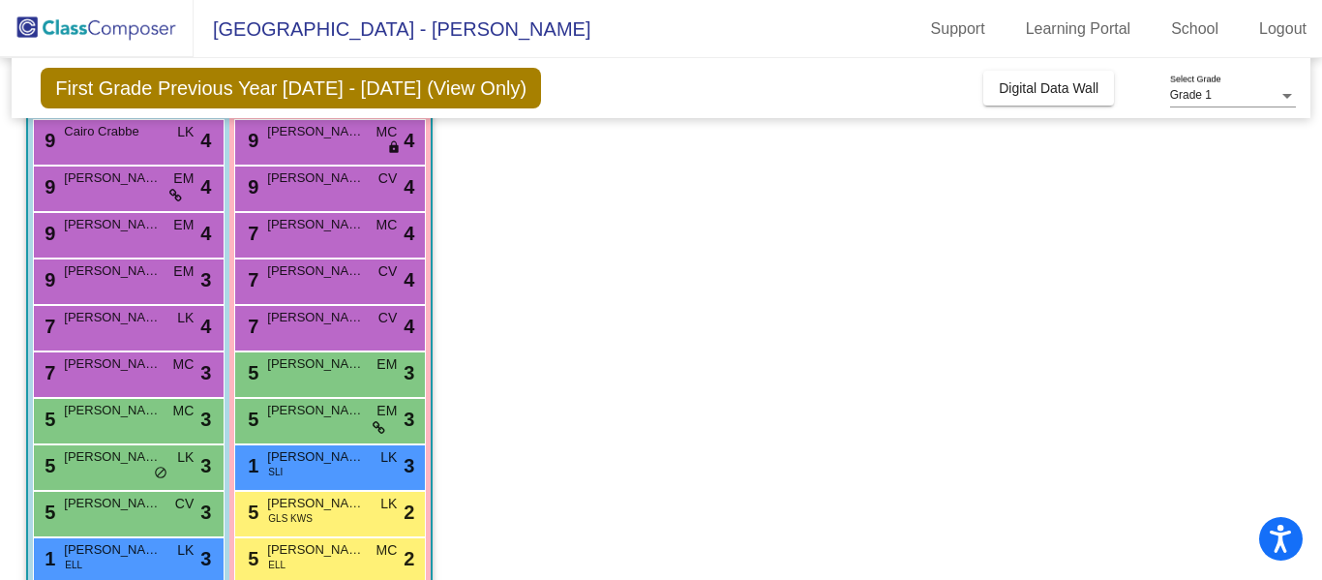
click at [127, 558] on span "[PERSON_NAME]" at bounding box center [112, 549] width 97 height 19
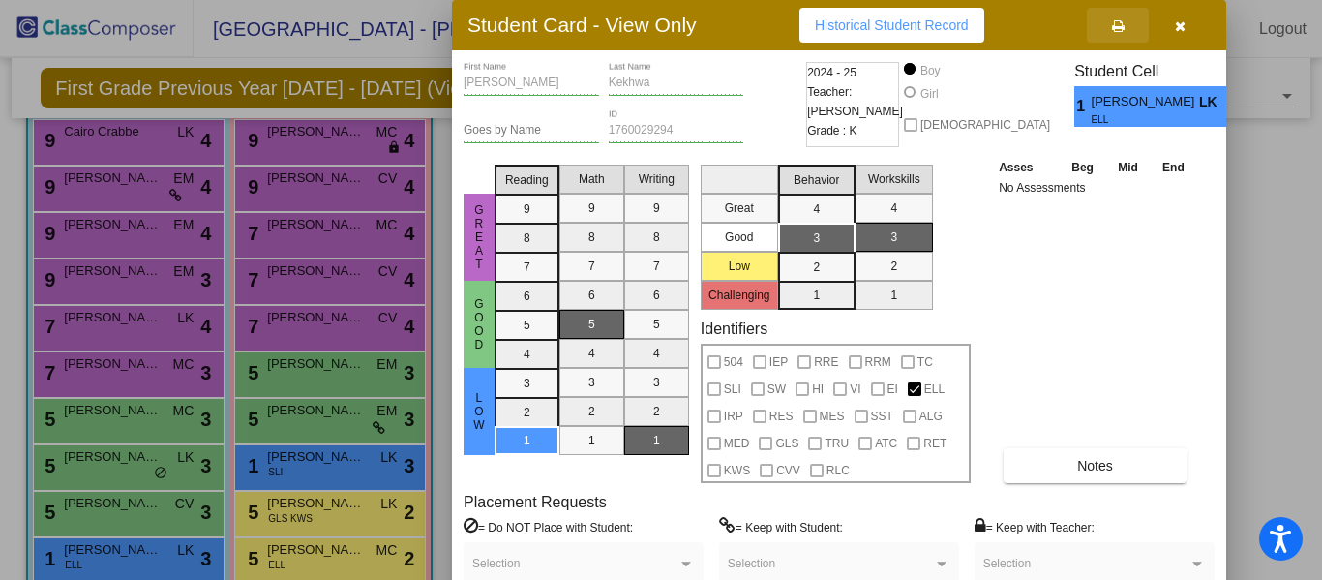
click at [1119, 23] on icon at bounding box center [1118, 26] width 13 height 14
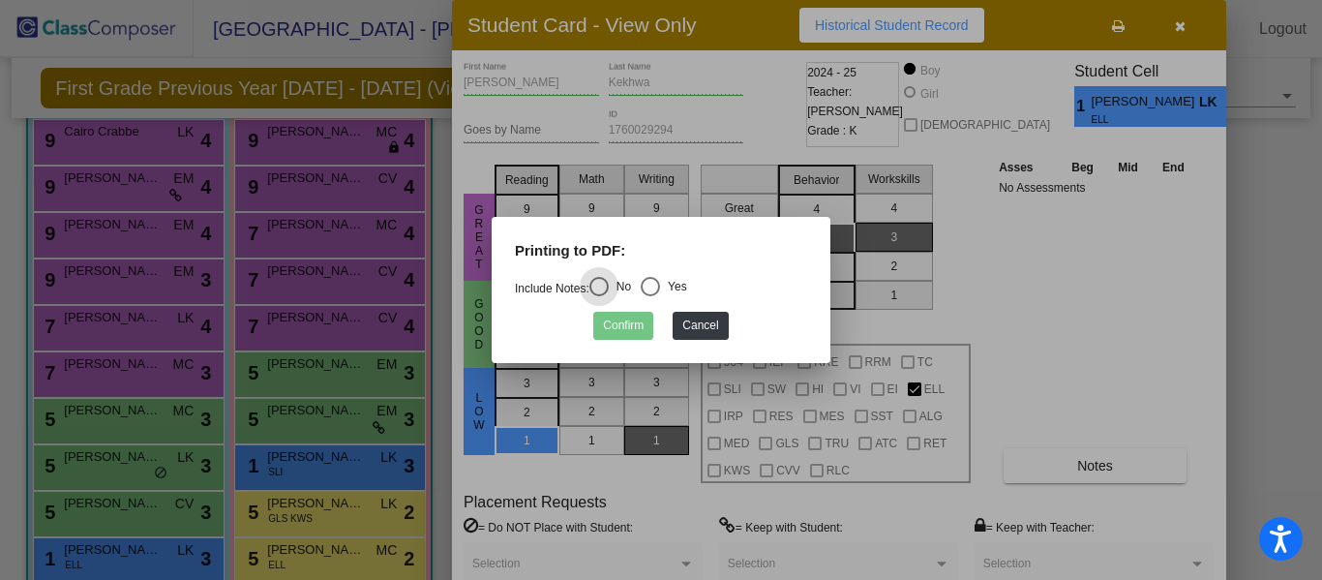
click at [648, 288] on div "Select an option" at bounding box center [650, 286] width 19 height 19
click at [649, 296] on input "Yes" at bounding box center [649, 296] width 1 height 1
radio input "true"
click at [626, 320] on button "Confirm" at bounding box center [623, 326] width 60 height 28
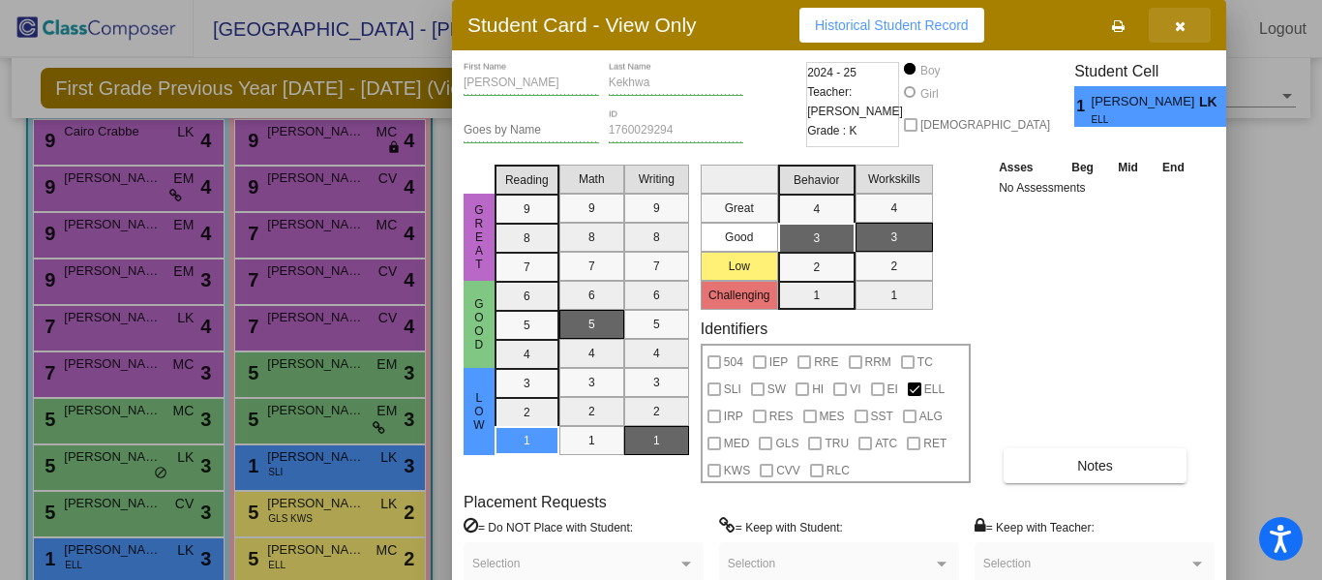
click at [1175, 35] on button "button" at bounding box center [1179, 25] width 62 height 35
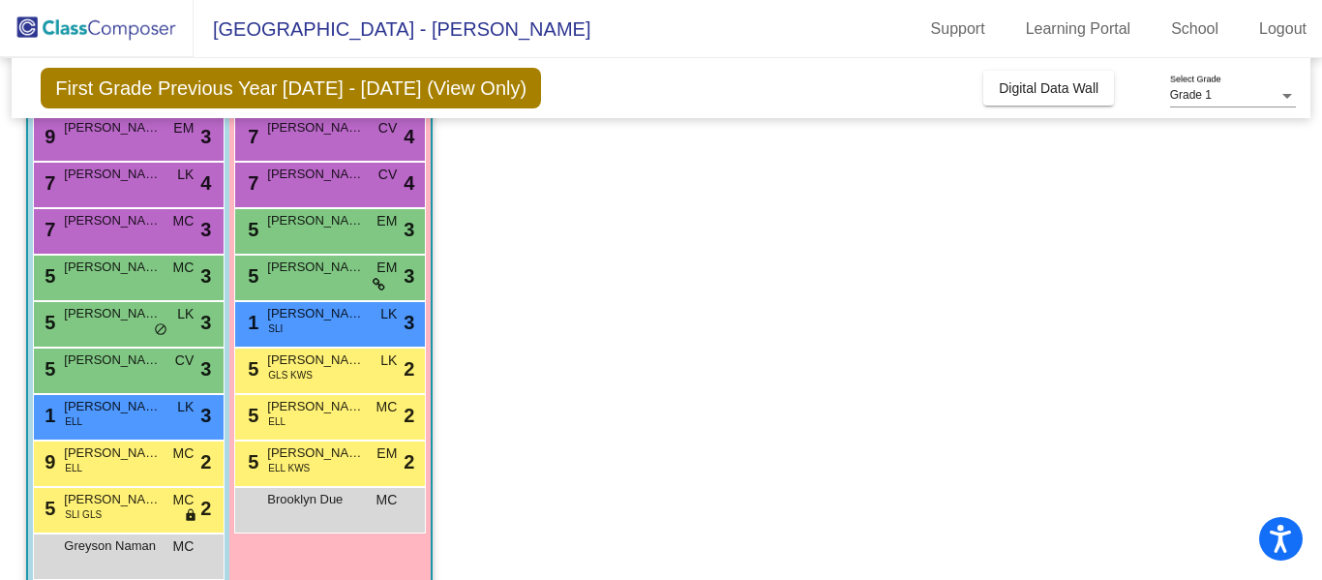
scroll to position [365, 0]
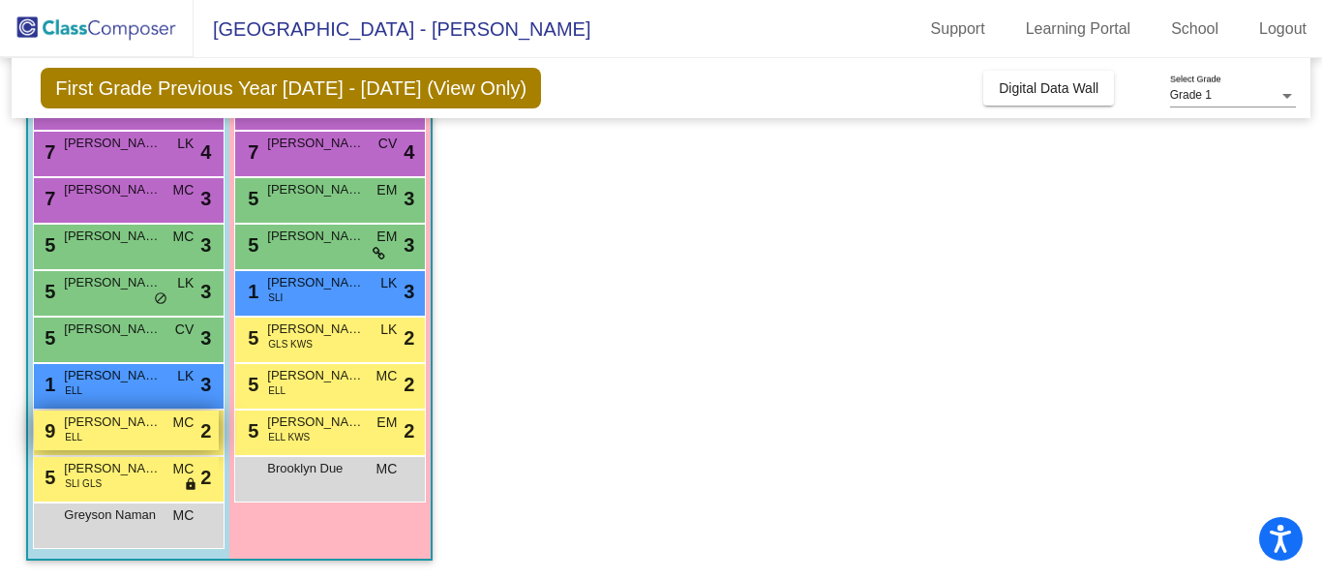
click at [100, 420] on span "[PERSON_NAME]" at bounding box center [112, 421] width 97 height 19
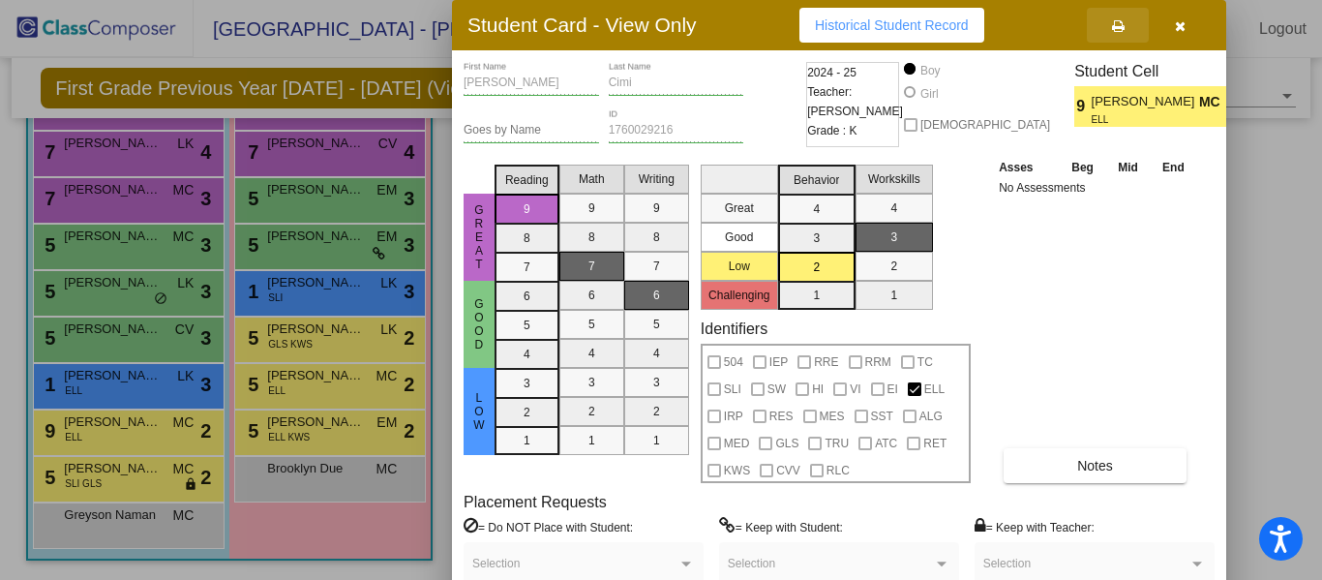
click at [1115, 30] on icon at bounding box center [1118, 26] width 13 height 14
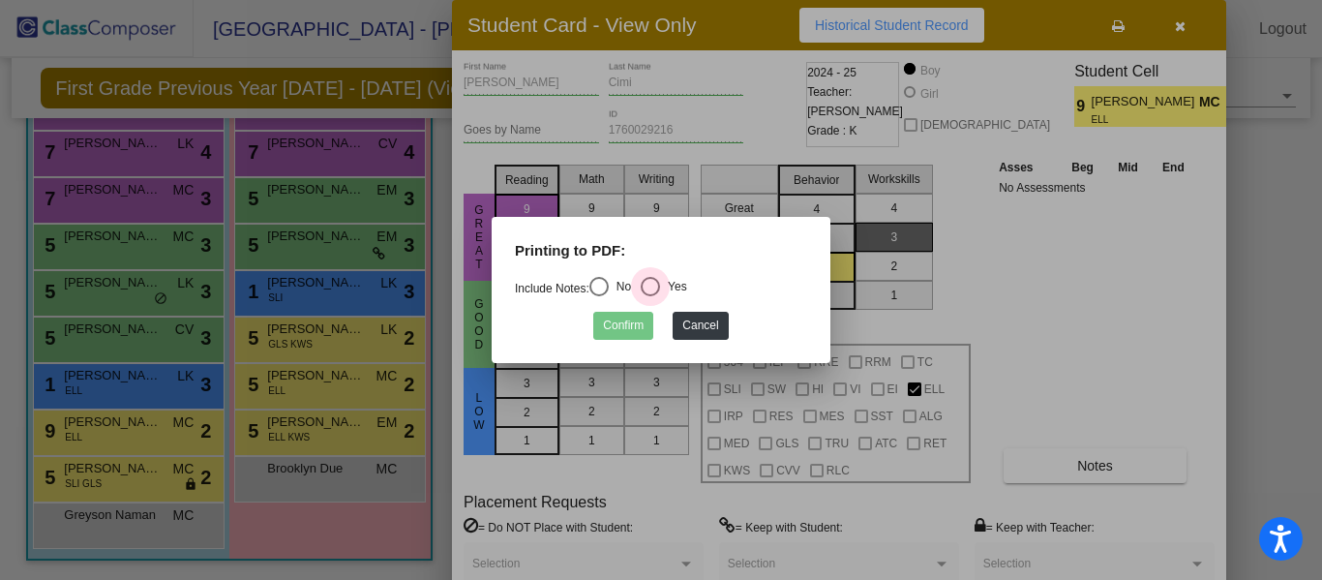
click at [654, 287] on div "Select an option" at bounding box center [650, 286] width 19 height 19
click at [650, 296] on input "Yes" at bounding box center [649, 296] width 1 height 1
radio input "true"
click at [617, 326] on button "Confirm" at bounding box center [623, 326] width 60 height 28
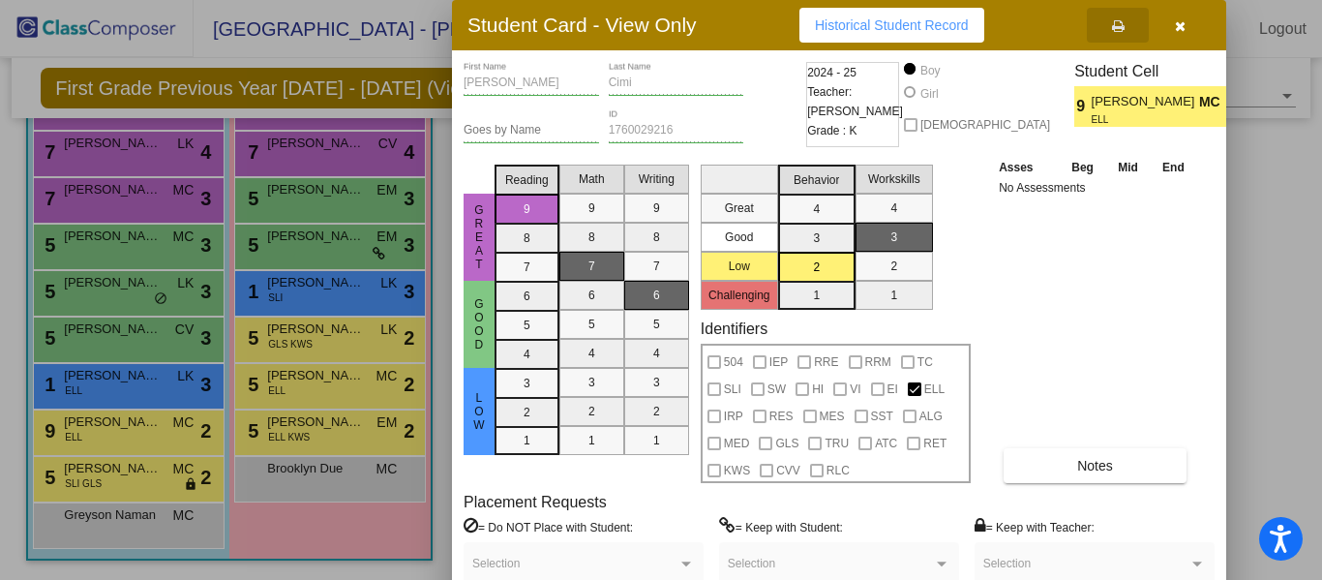
click at [119, 480] on div at bounding box center [661, 290] width 1322 height 580
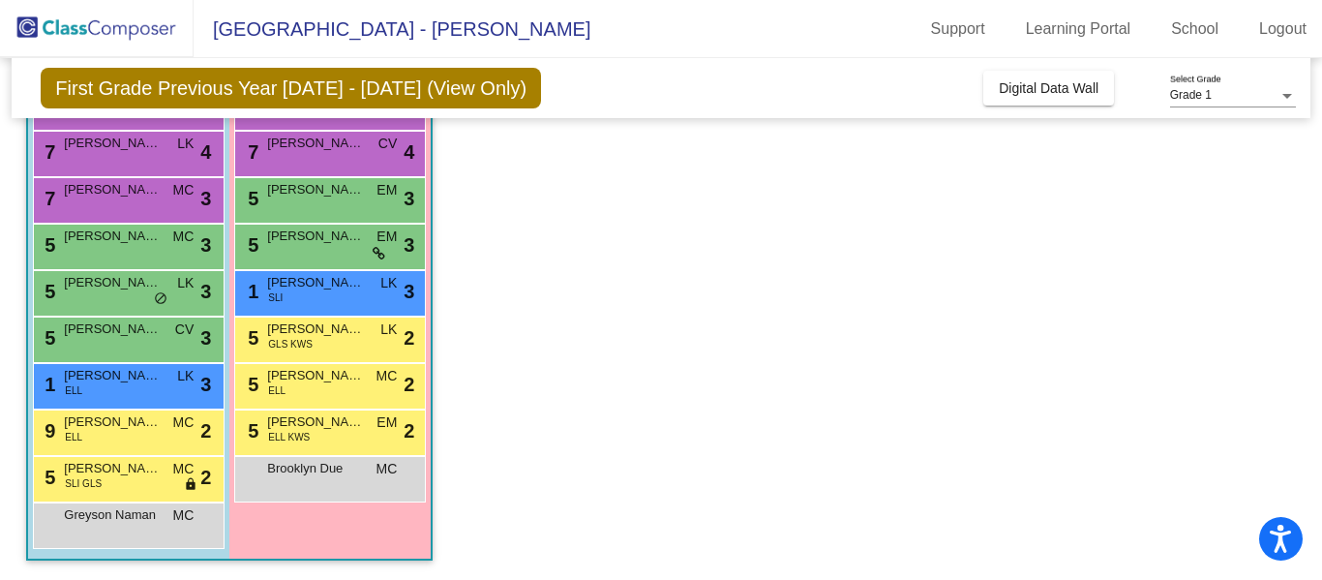
click at [119, 480] on div "5 [PERSON_NAME] SLI GLS MC lock do_not_disturb_alt 2" at bounding box center [126, 477] width 185 height 40
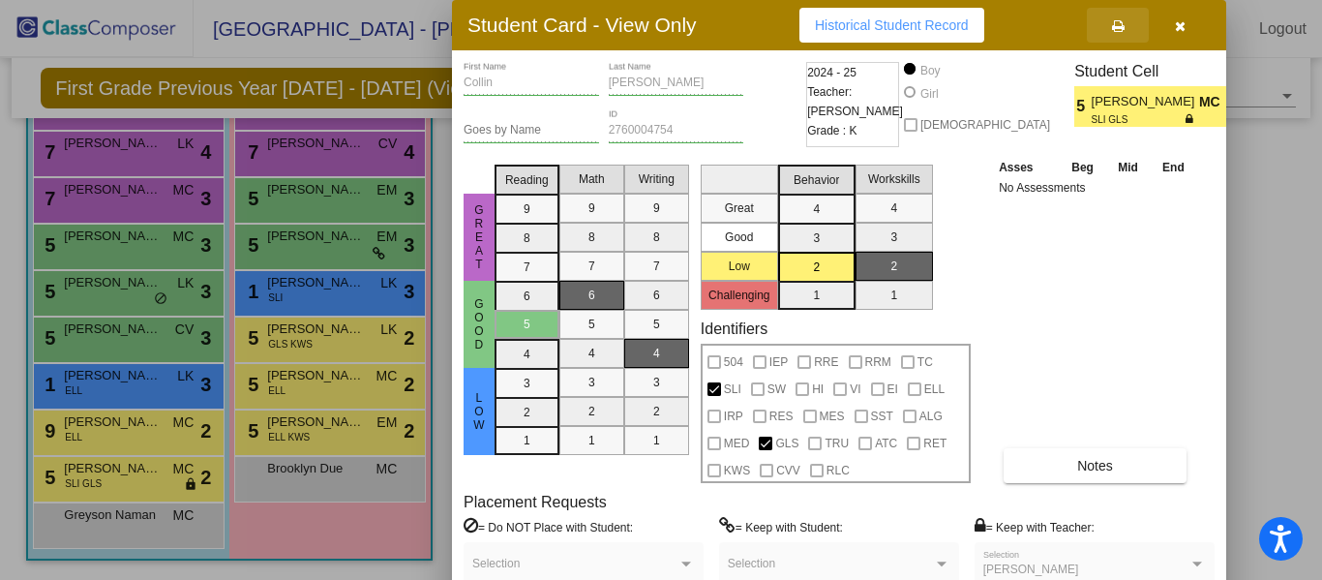
click at [1117, 32] on icon at bounding box center [1118, 26] width 13 height 14
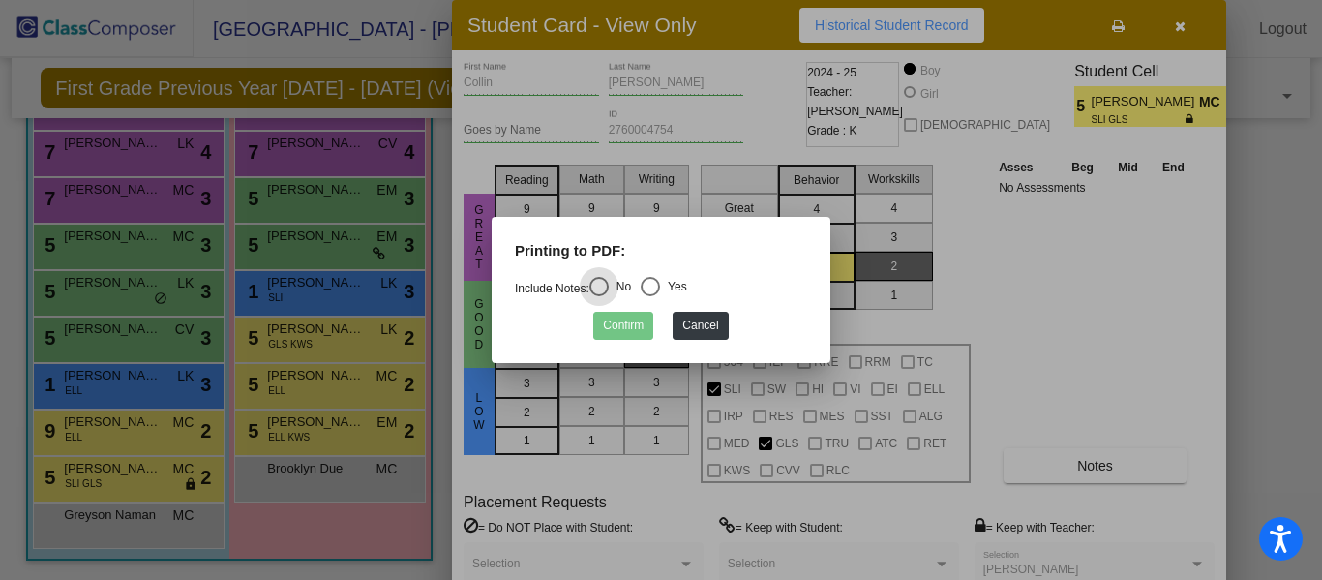
click at [654, 292] on div "Select an option" at bounding box center [650, 286] width 19 height 19
click at [650, 296] on input "Yes" at bounding box center [649, 296] width 1 height 1
radio input "true"
click at [616, 328] on button "Confirm" at bounding box center [623, 326] width 60 height 28
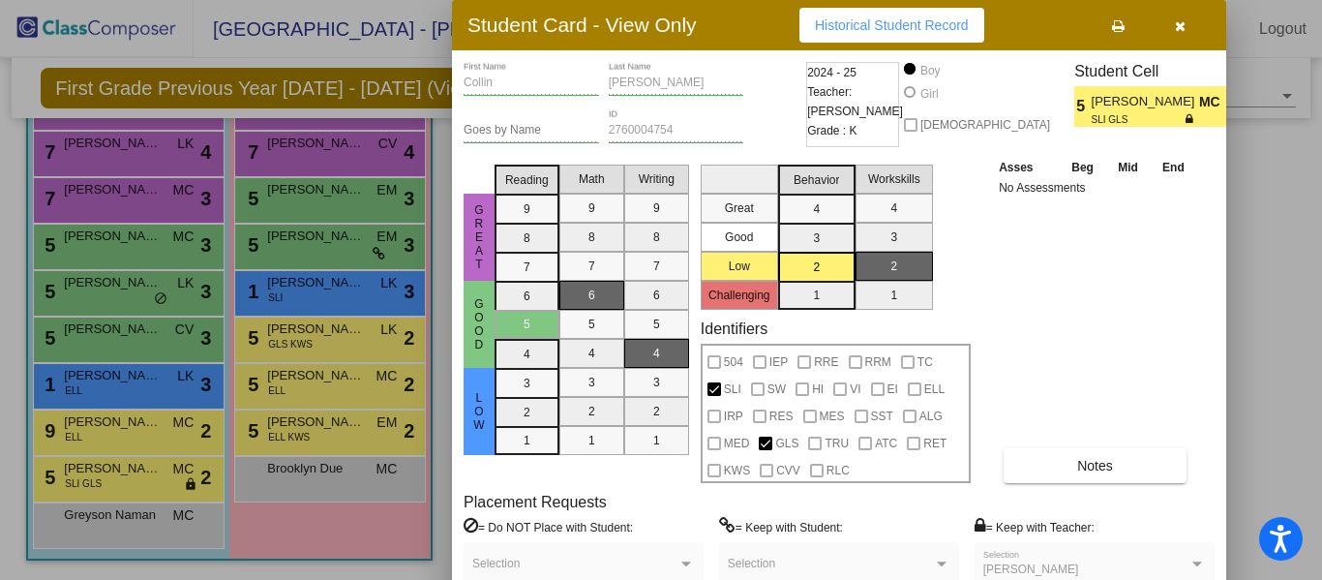
click at [110, 522] on div at bounding box center [661, 290] width 1322 height 580
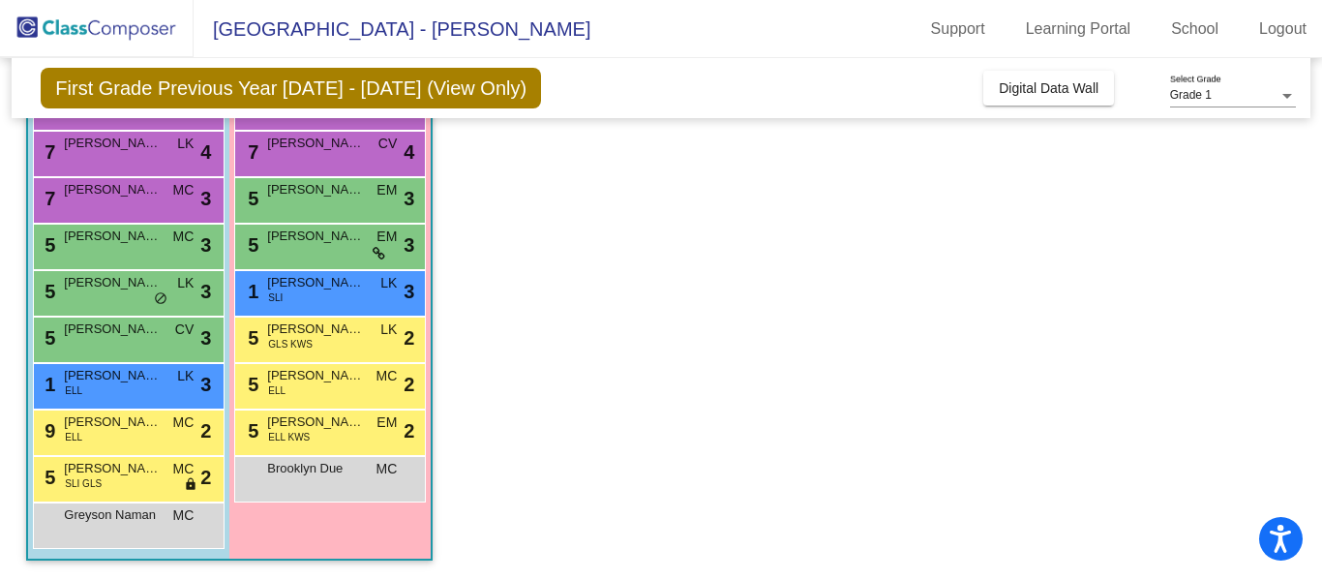
click at [110, 522] on span "Greyson Naman" at bounding box center [112, 514] width 97 height 19
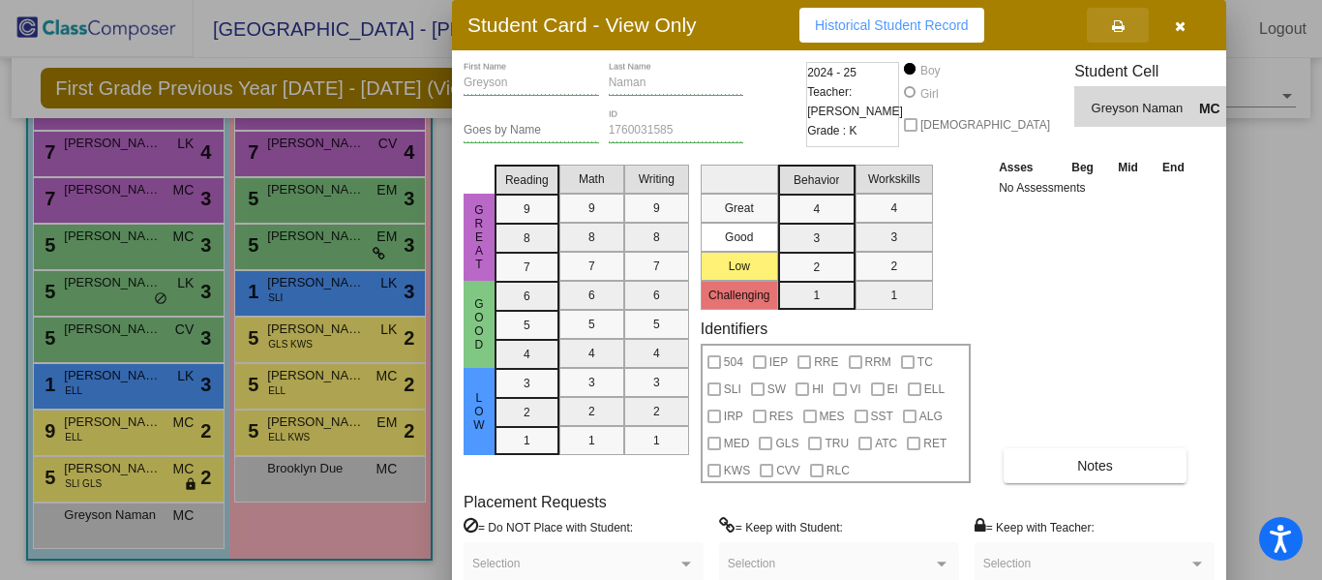
click at [1117, 29] on icon at bounding box center [1118, 26] width 13 height 14
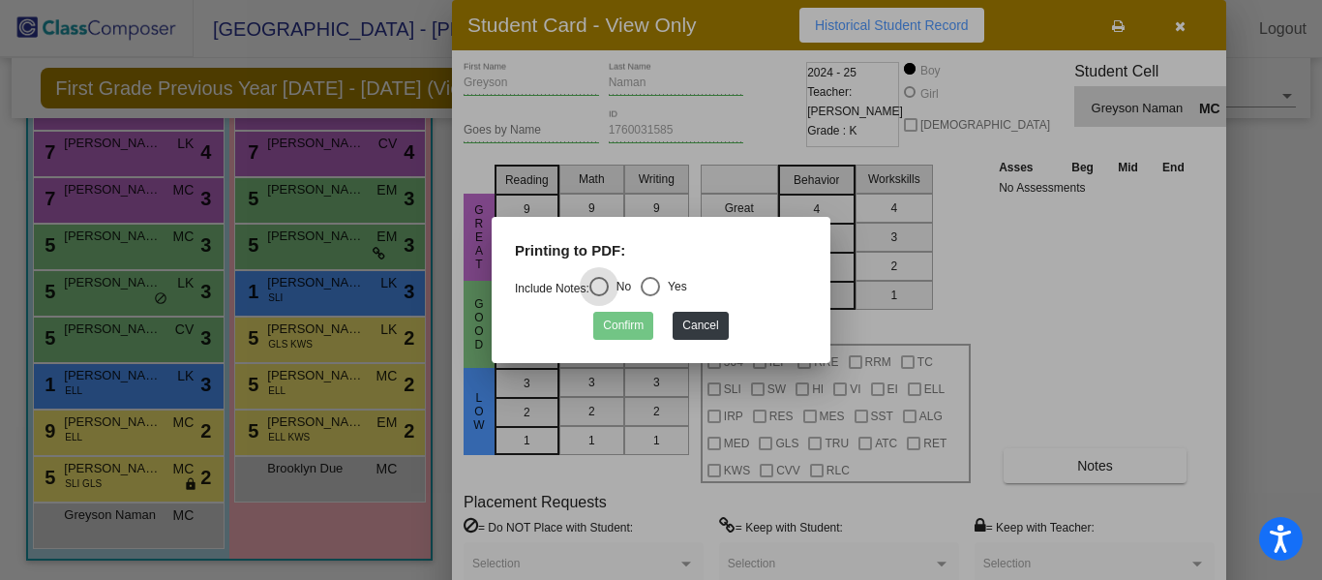
click at [660, 291] on div "Select an option" at bounding box center [650, 286] width 19 height 19
click at [650, 296] on input "Yes" at bounding box center [649, 296] width 1 height 1
radio input "true"
click at [618, 321] on button "Confirm" at bounding box center [623, 326] width 60 height 28
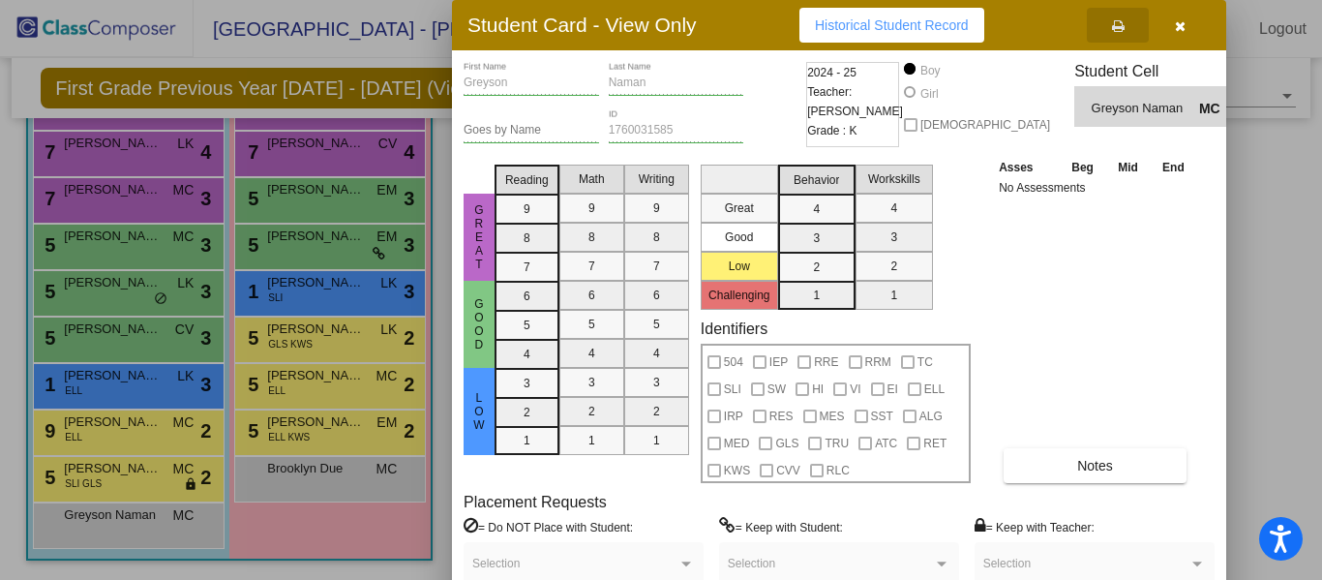
click at [317, 427] on div at bounding box center [661, 290] width 1322 height 580
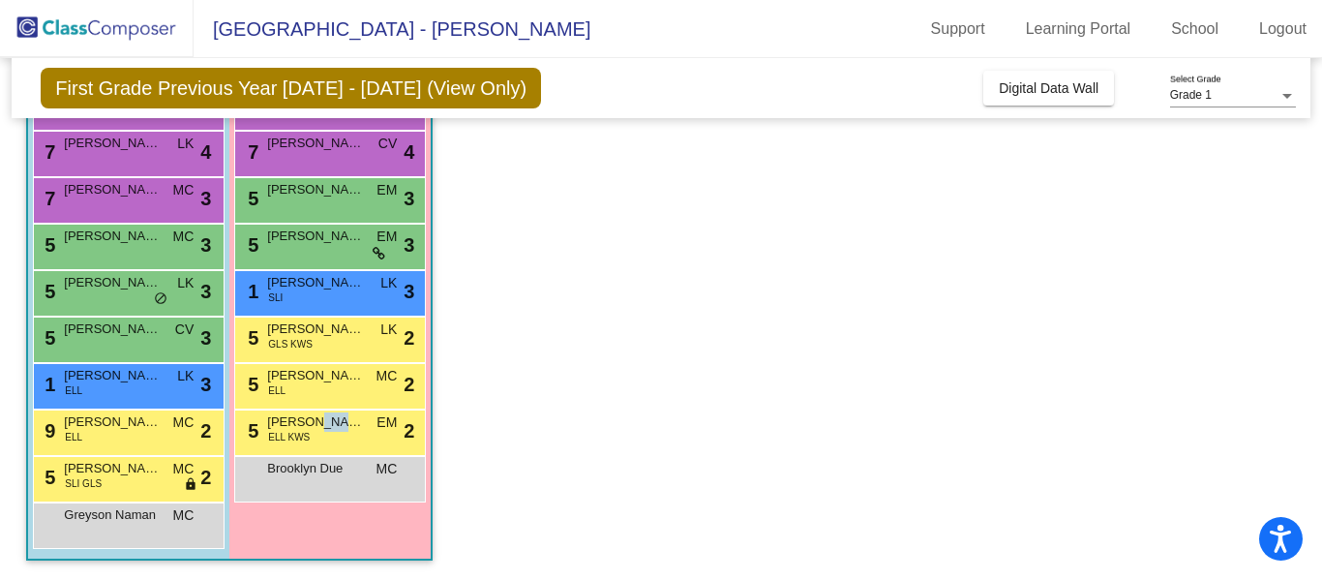
click at [317, 427] on span "[PERSON_NAME]" at bounding box center [315, 421] width 97 height 19
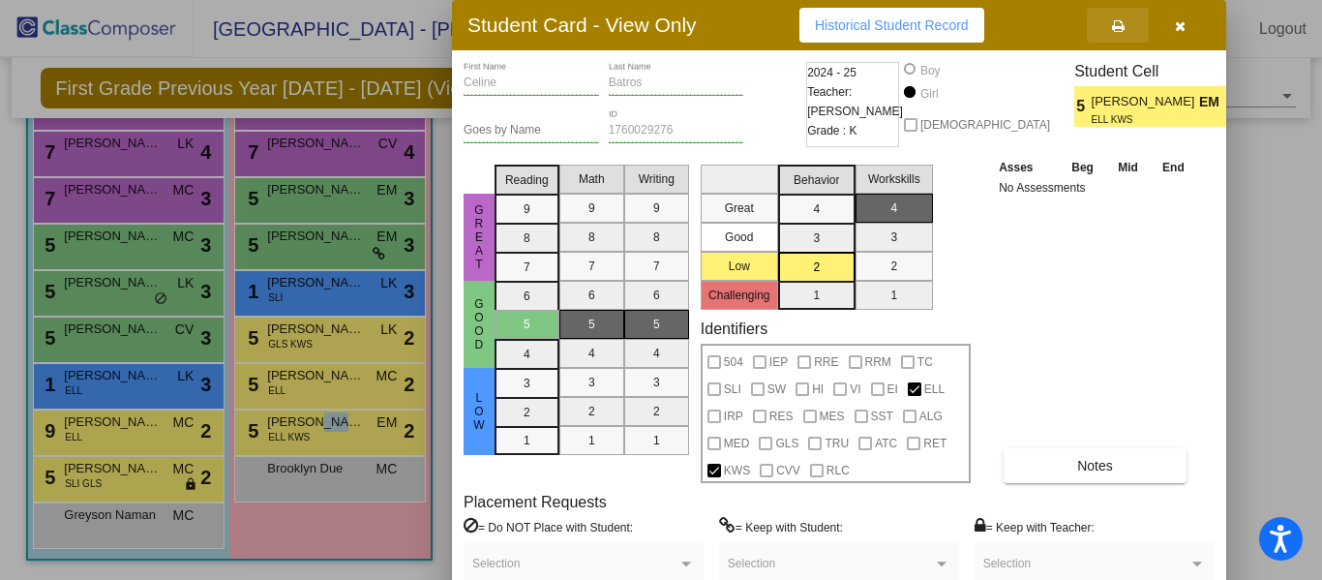
click at [1118, 24] on icon at bounding box center [1118, 26] width 13 height 14
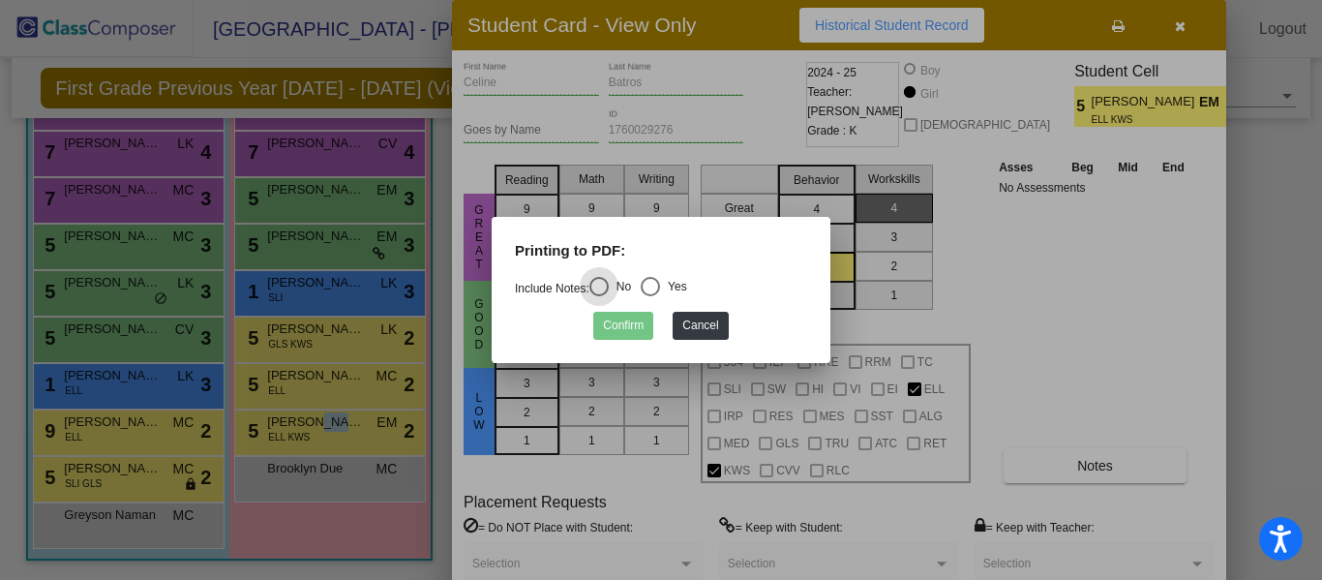
click at [660, 283] on div "Select an option" at bounding box center [650, 286] width 19 height 19
click at [650, 296] on input "Yes" at bounding box center [649, 296] width 1 height 1
radio input "true"
click at [602, 329] on button "Confirm" at bounding box center [623, 326] width 60 height 28
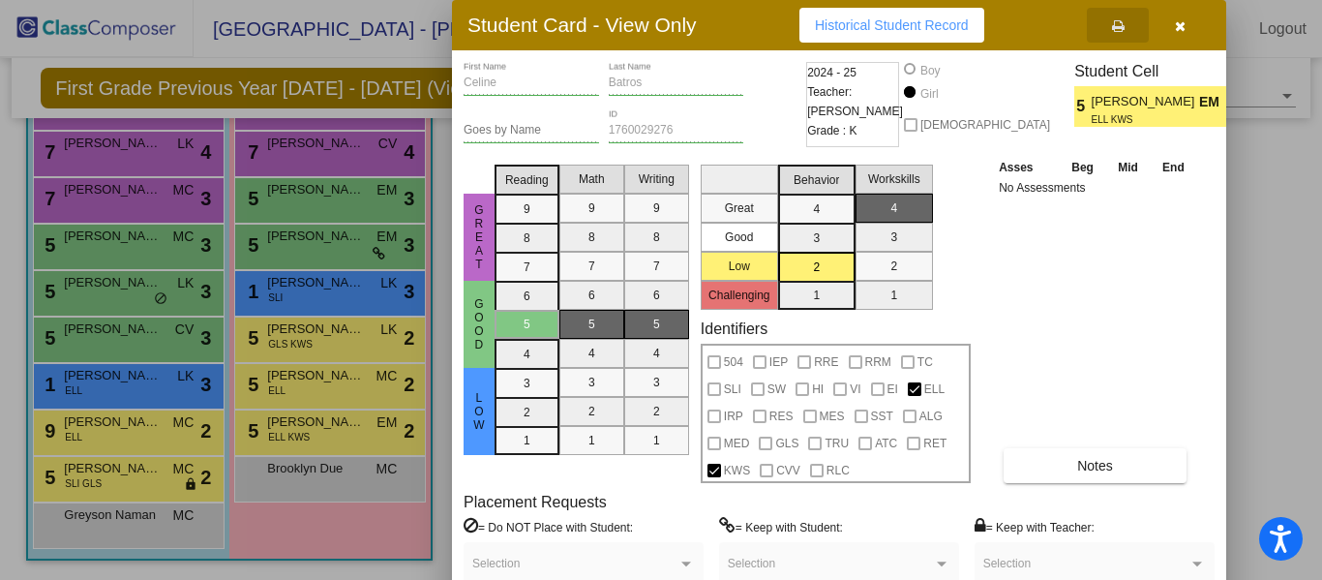
click at [361, 376] on div at bounding box center [661, 290] width 1322 height 580
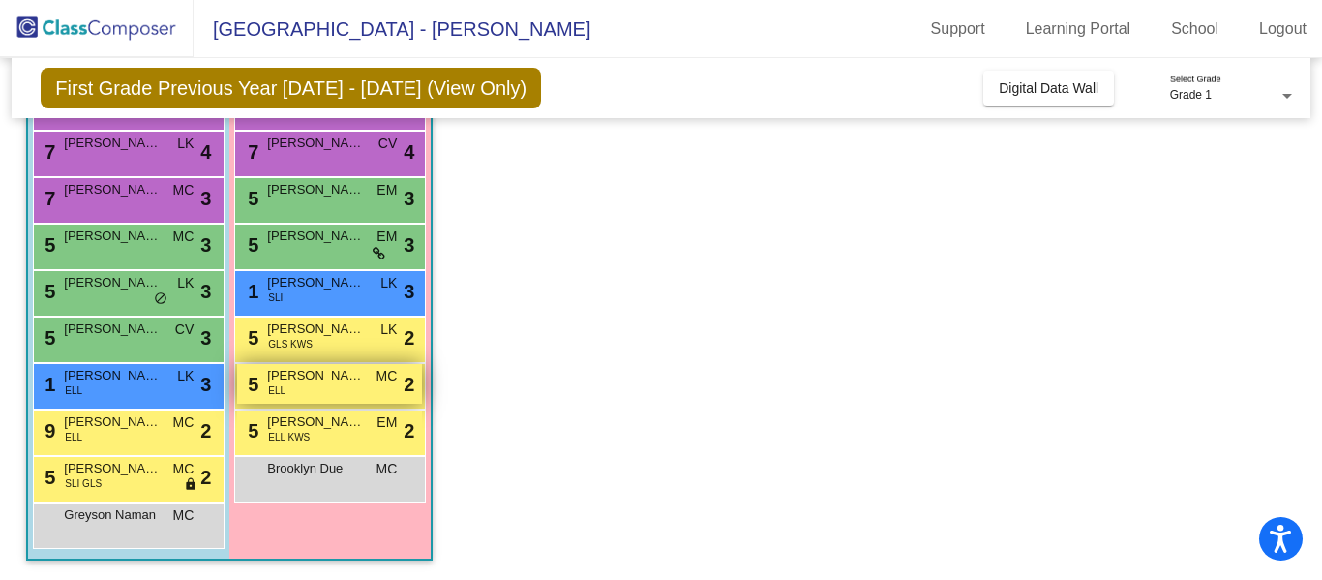
click at [361, 374] on span "[PERSON_NAME]" at bounding box center [315, 375] width 97 height 19
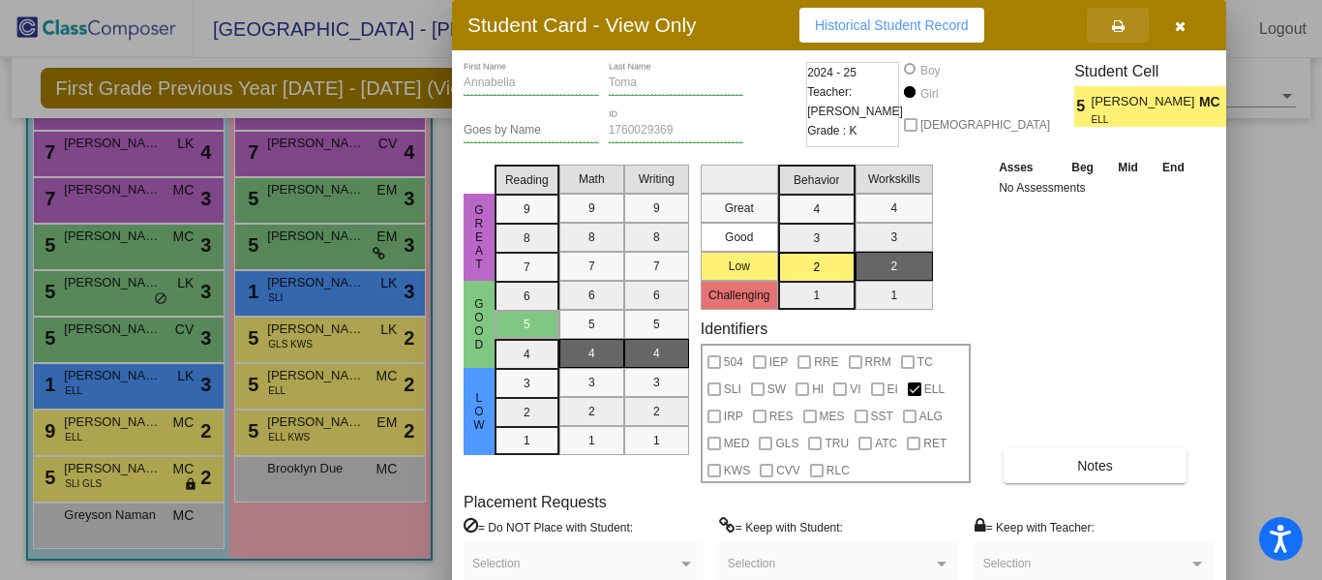
click at [1116, 28] on icon at bounding box center [1118, 26] width 13 height 14
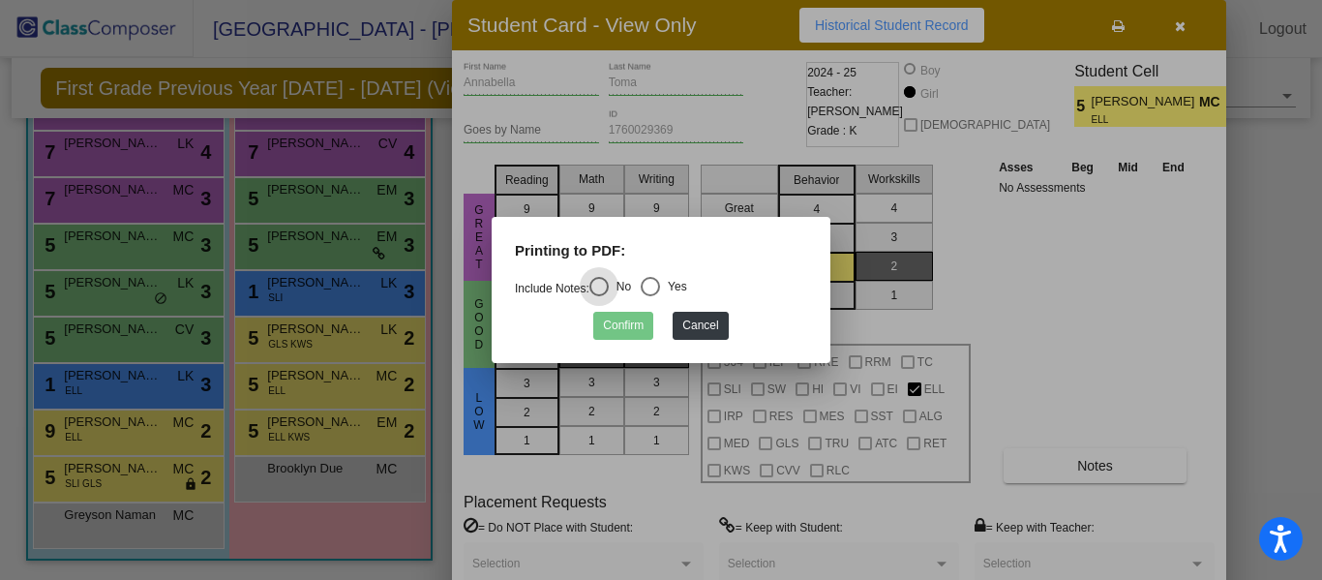
click at [657, 291] on div "Select an option" at bounding box center [650, 286] width 19 height 19
click at [650, 296] on input "Yes" at bounding box center [649, 296] width 1 height 1
radio input "true"
click at [629, 322] on button "Confirm" at bounding box center [623, 326] width 60 height 28
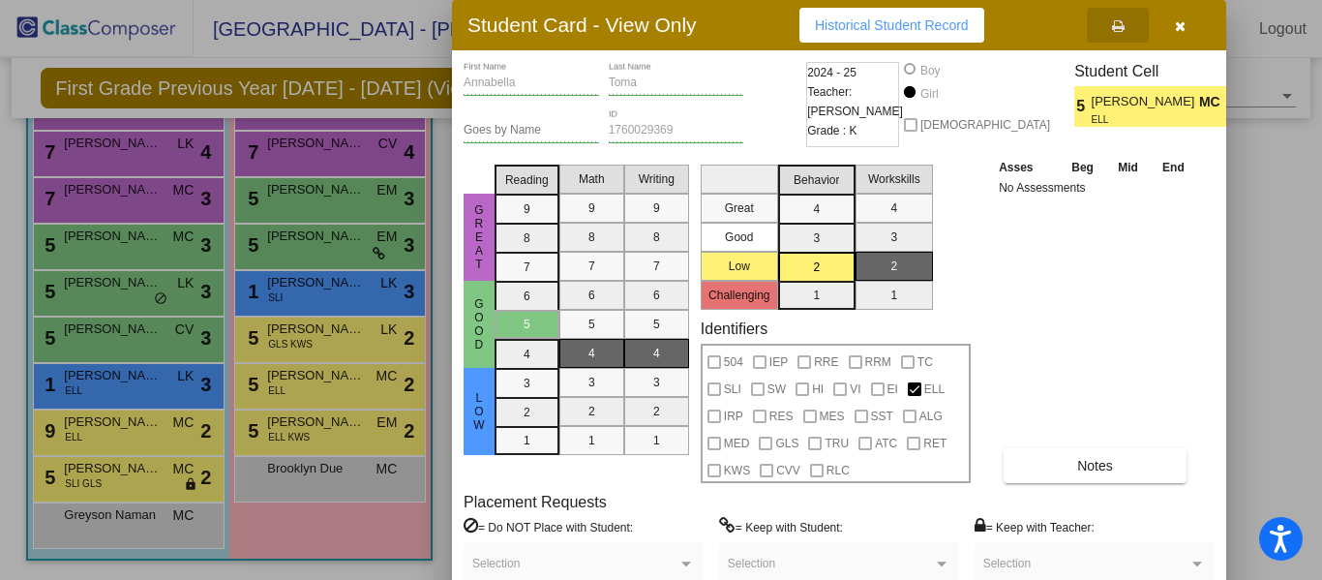
click at [346, 339] on div at bounding box center [661, 290] width 1322 height 580
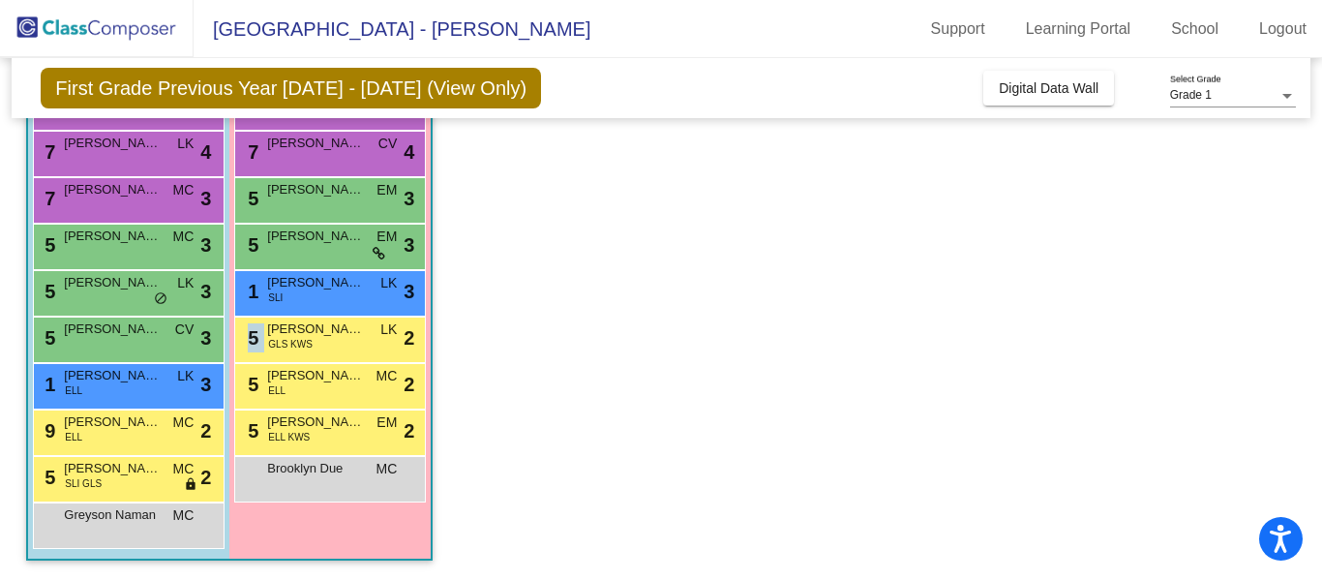
click at [346, 339] on div "5 [PERSON_NAME] Nissan GLS KWS LK lock do_not_disturb_alt 2" at bounding box center [329, 337] width 185 height 40
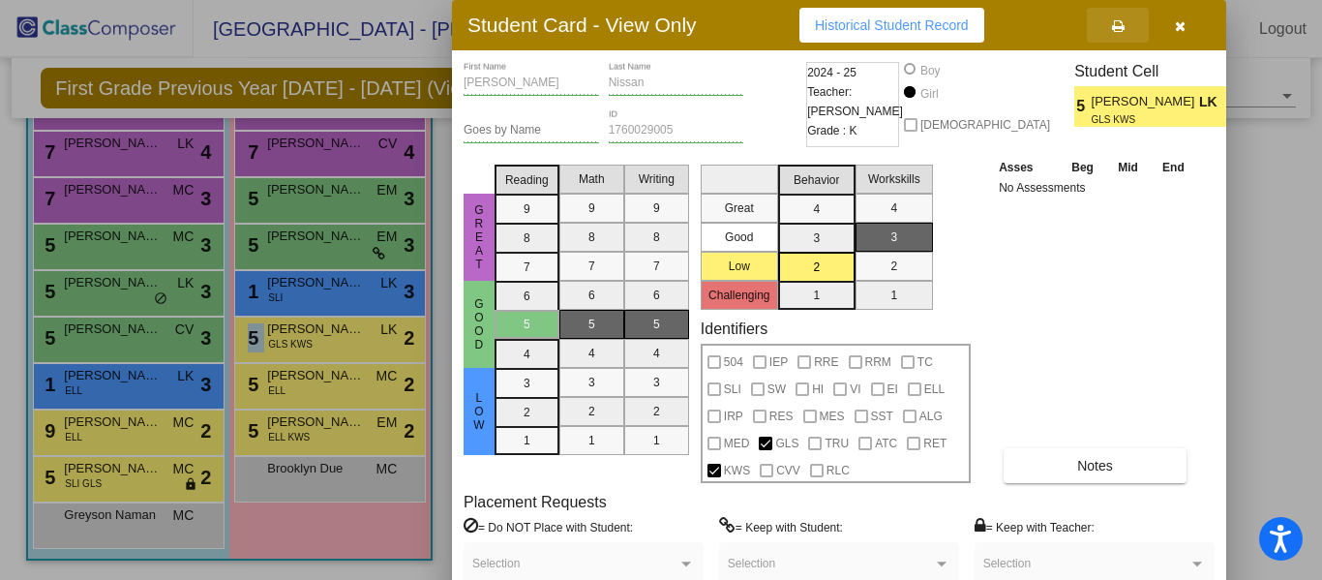
click at [1118, 30] on icon at bounding box center [1118, 26] width 13 height 14
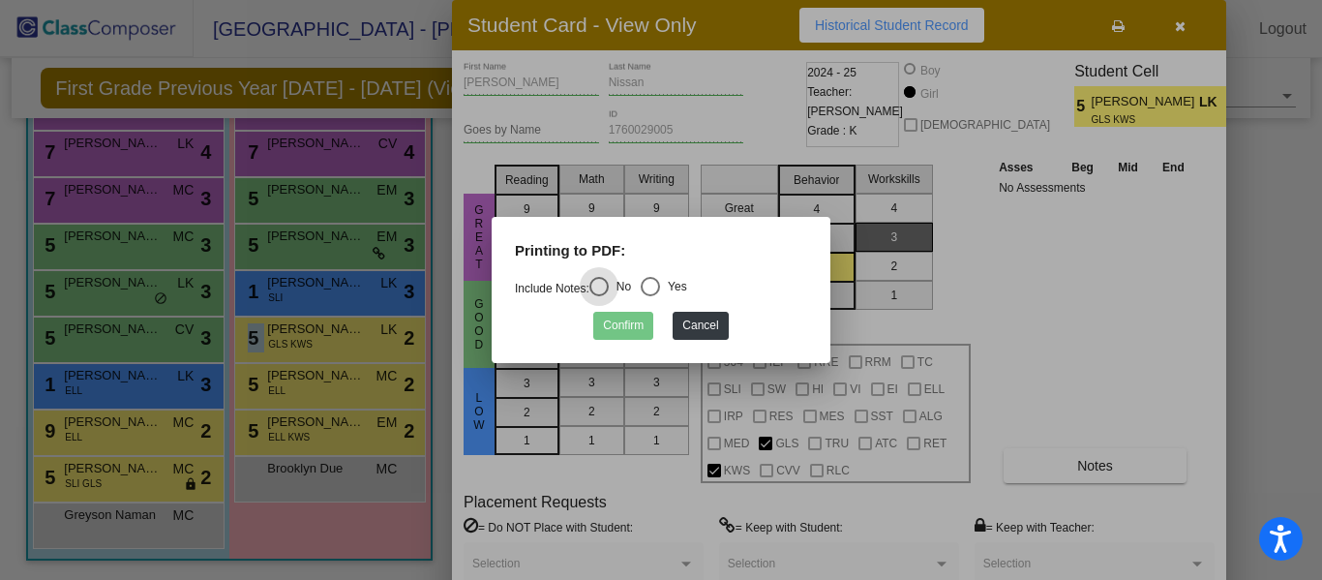
click at [660, 284] on div "Select an option" at bounding box center [650, 286] width 19 height 19
click at [650, 296] on input "Yes" at bounding box center [649, 296] width 1 height 1
radio input "true"
click at [612, 331] on button "Confirm" at bounding box center [623, 326] width 60 height 28
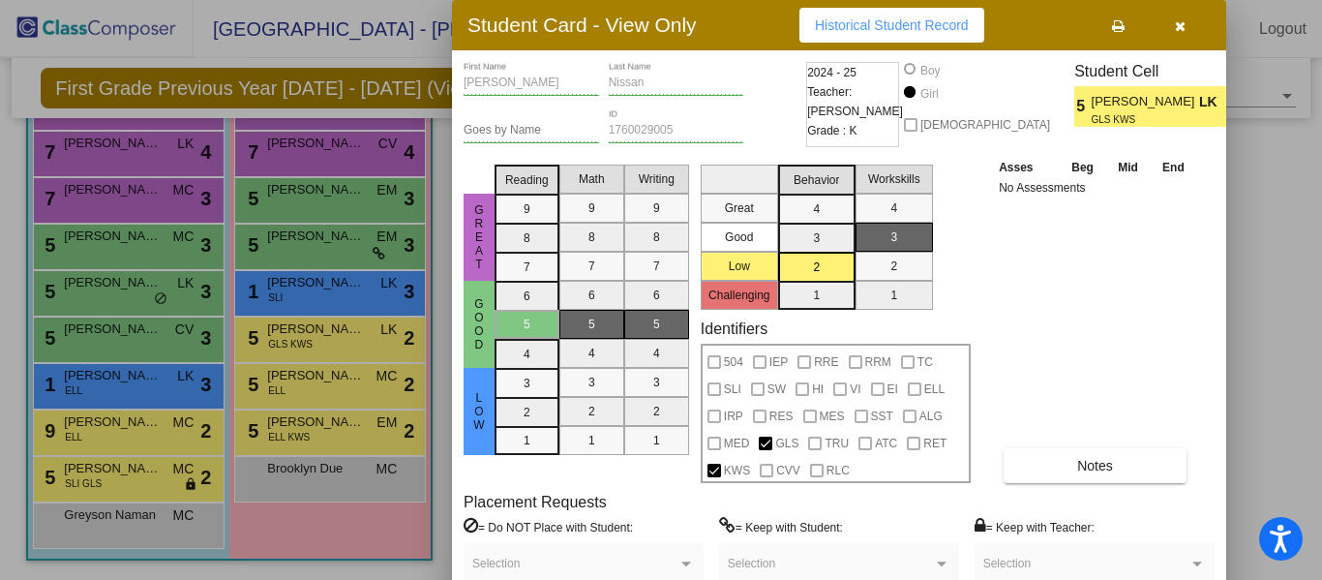
click at [313, 287] on div at bounding box center [661, 290] width 1322 height 580
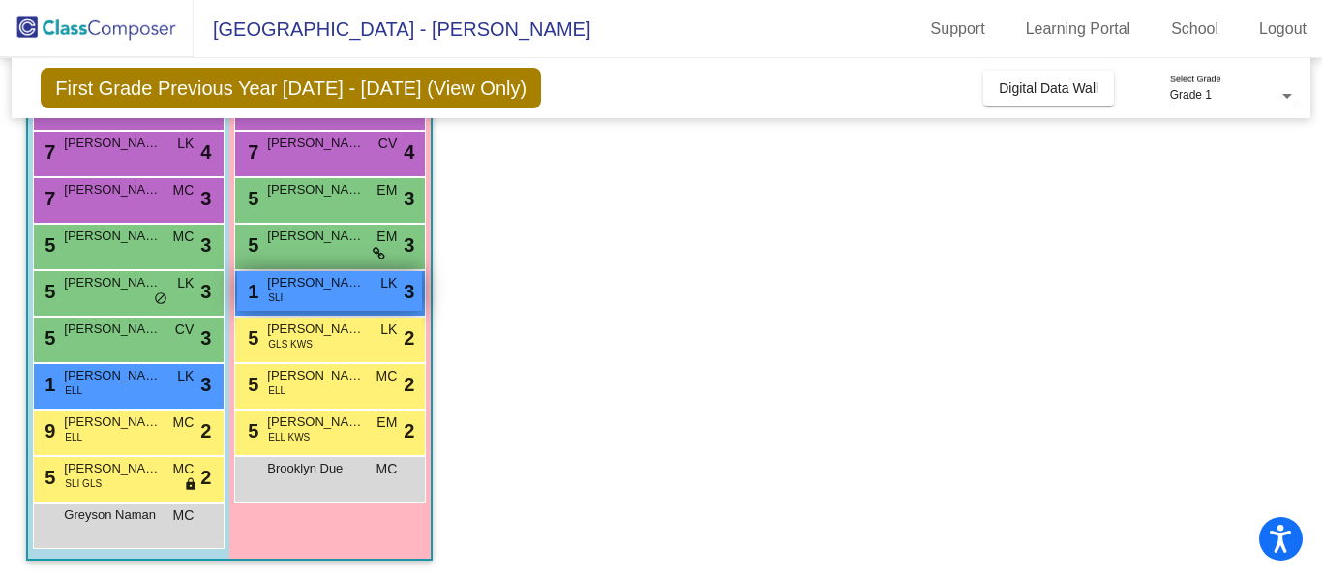
click at [313, 286] on span "[PERSON_NAME]" at bounding box center [315, 282] width 97 height 19
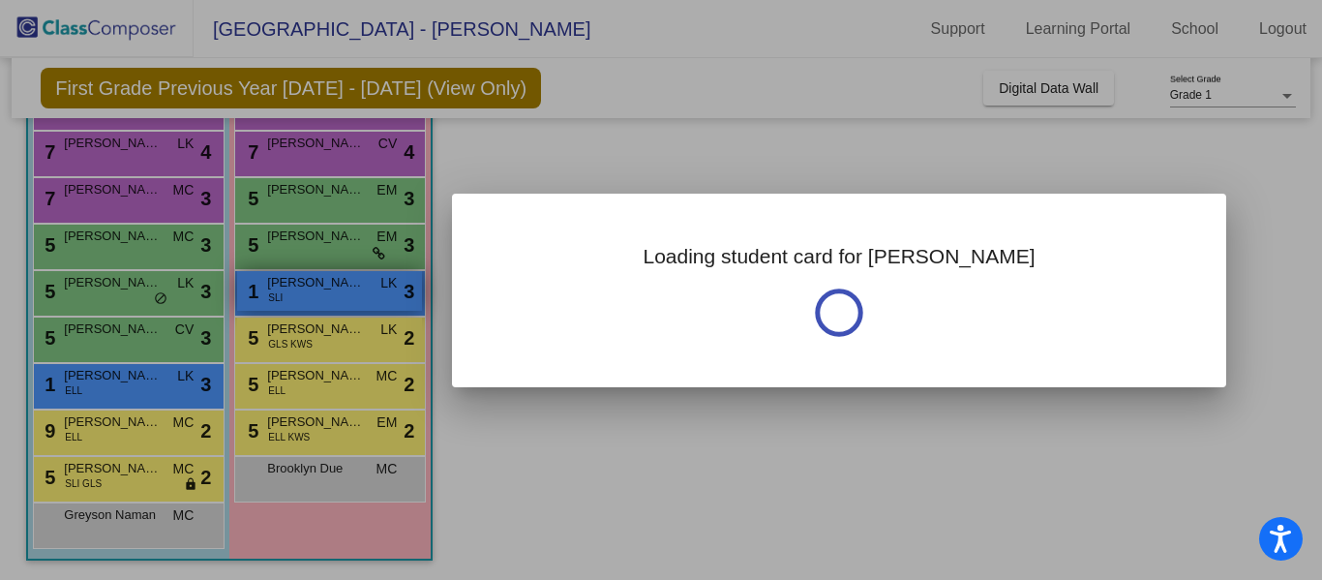
click at [313, 286] on div at bounding box center [661, 290] width 1322 height 580
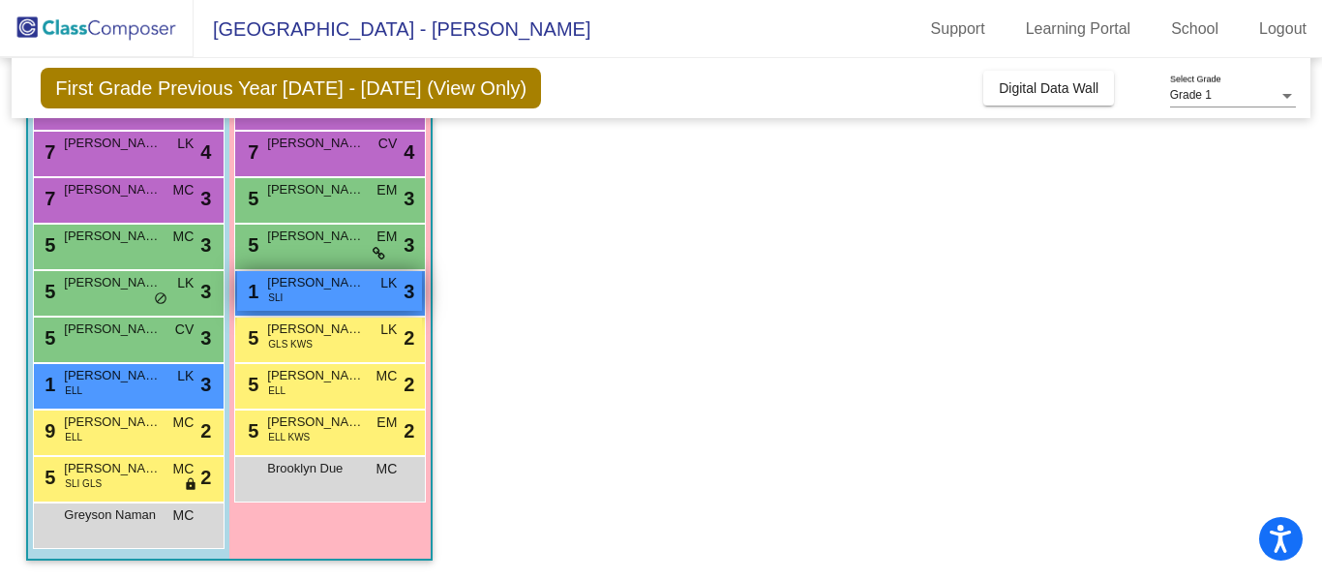
click at [313, 286] on span "[PERSON_NAME]" at bounding box center [315, 282] width 97 height 19
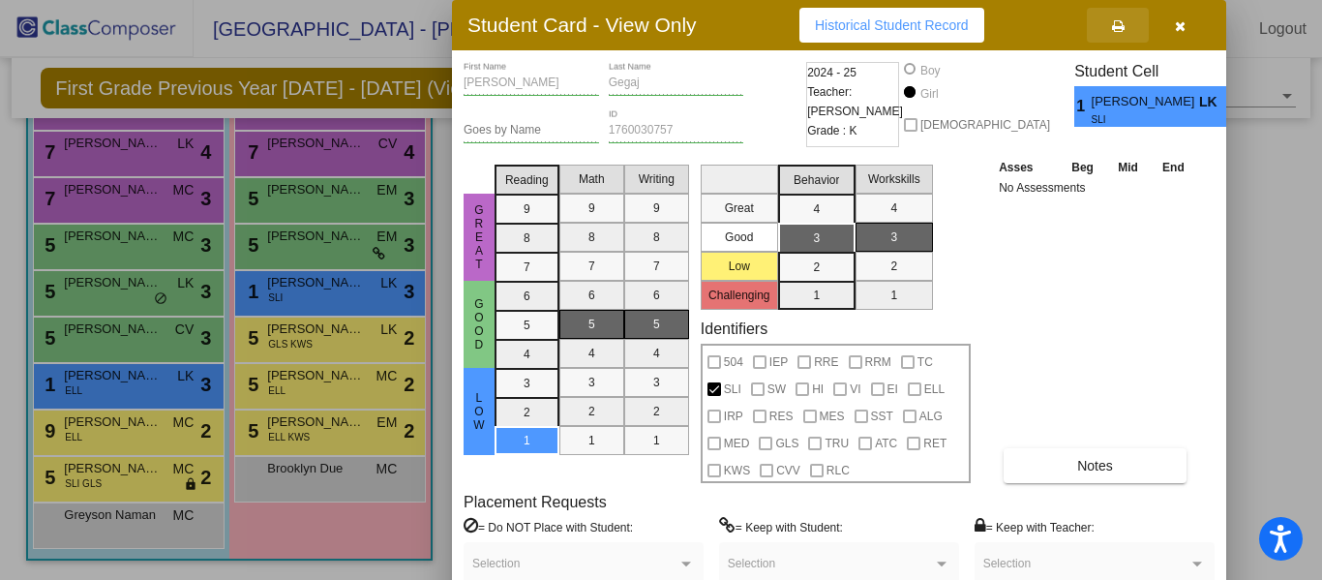
click at [1115, 24] on icon at bounding box center [1118, 26] width 13 height 14
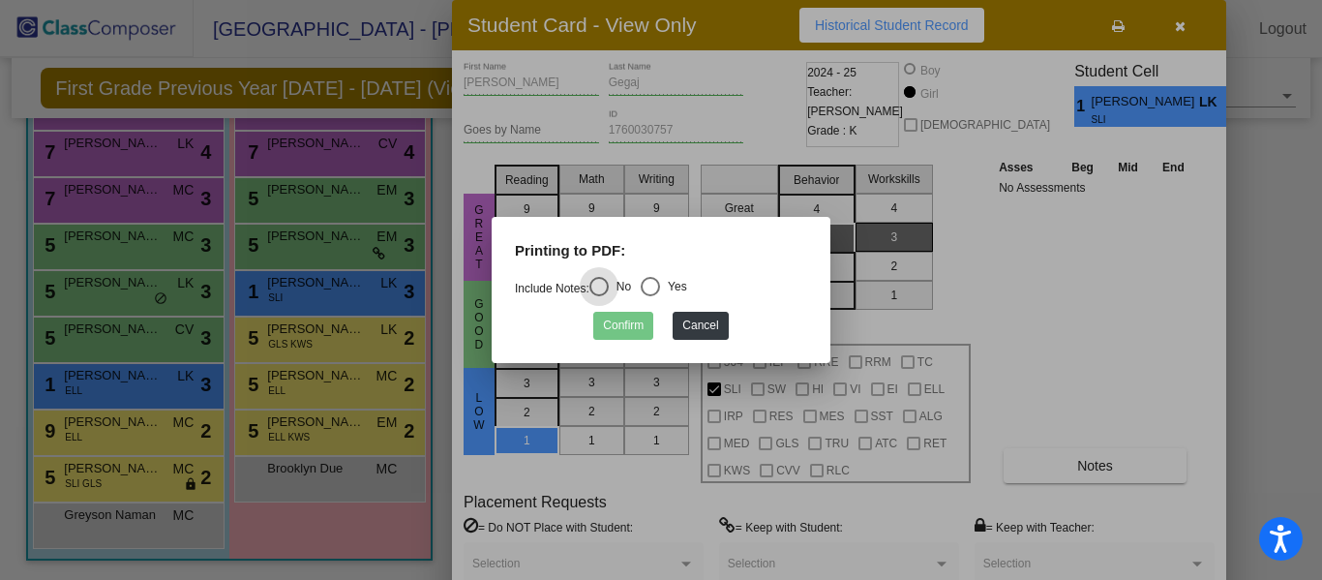
click at [660, 281] on div "Select an option" at bounding box center [650, 286] width 19 height 19
click at [650, 296] on input "Yes" at bounding box center [649, 296] width 1 height 1
radio input "true"
click at [621, 332] on button "Confirm" at bounding box center [623, 326] width 60 height 28
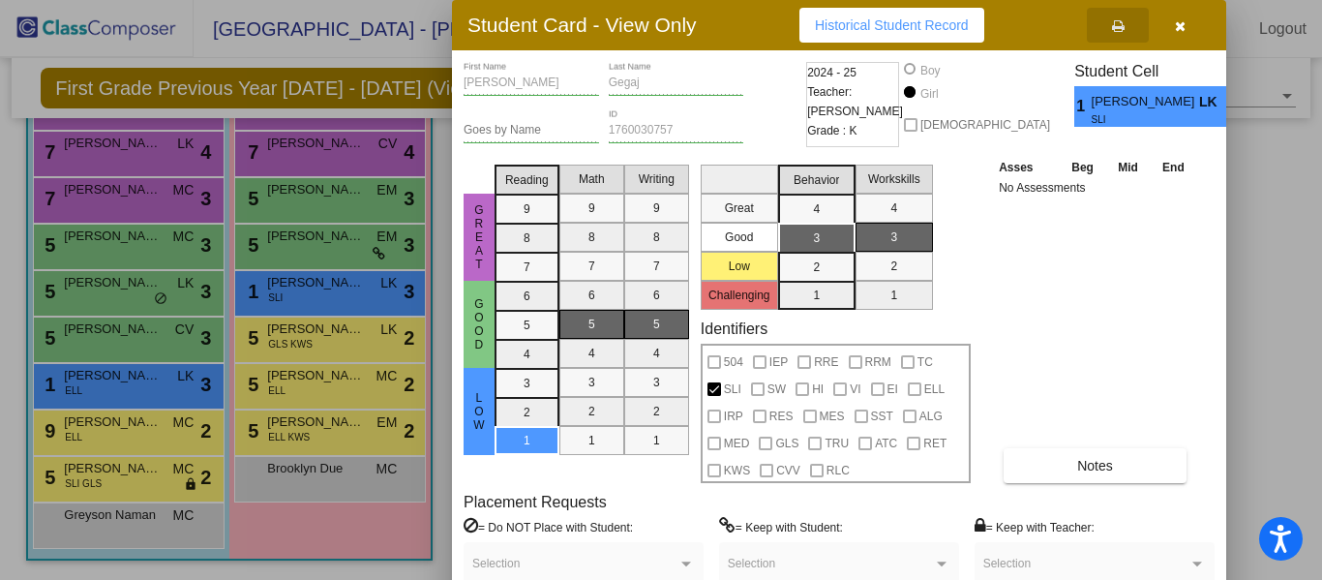
click at [311, 236] on div at bounding box center [661, 290] width 1322 height 580
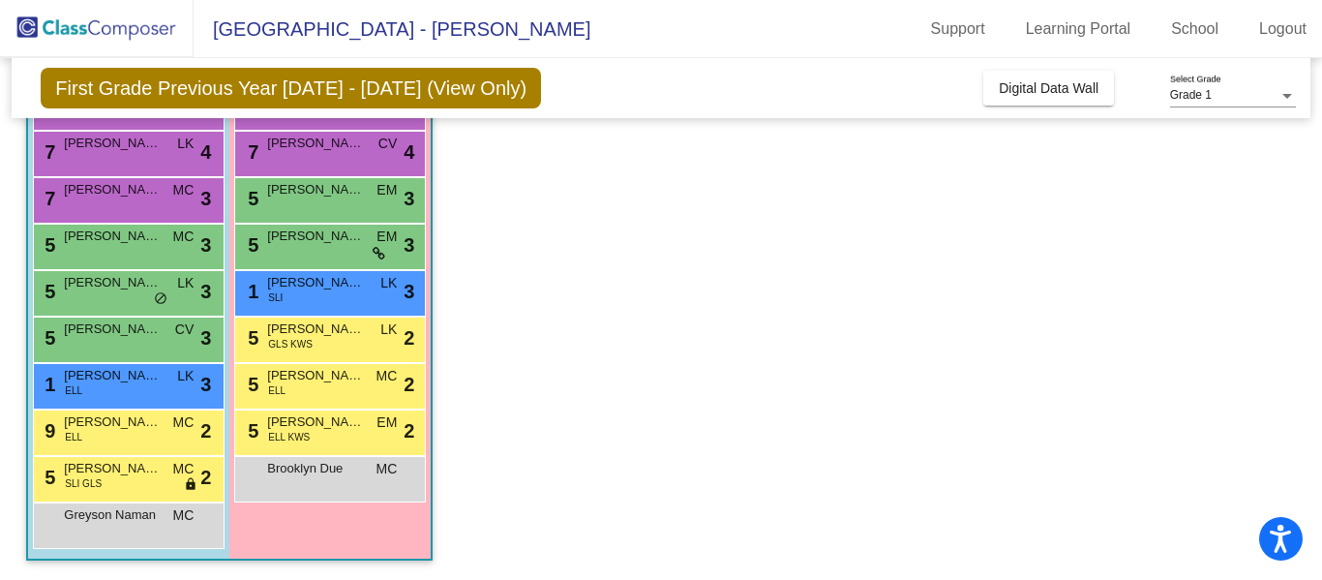
click at [311, 236] on span "[PERSON_NAME]" at bounding box center [315, 235] width 97 height 19
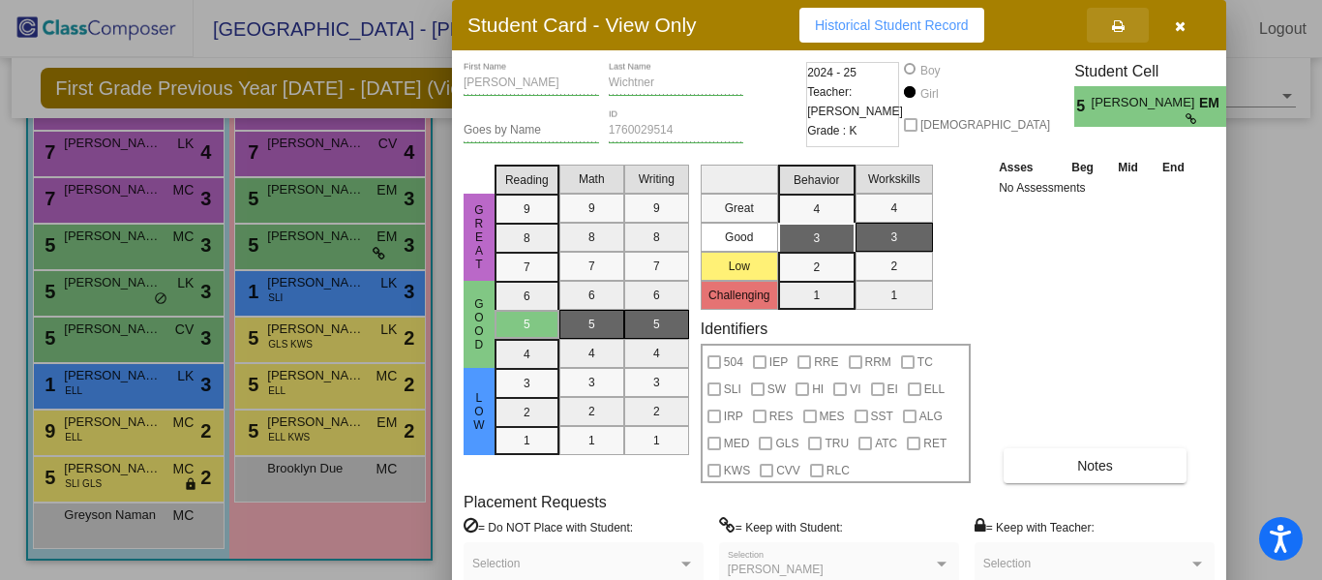
click at [1118, 24] on icon at bounding box center [1118, 26] width 13 height 14
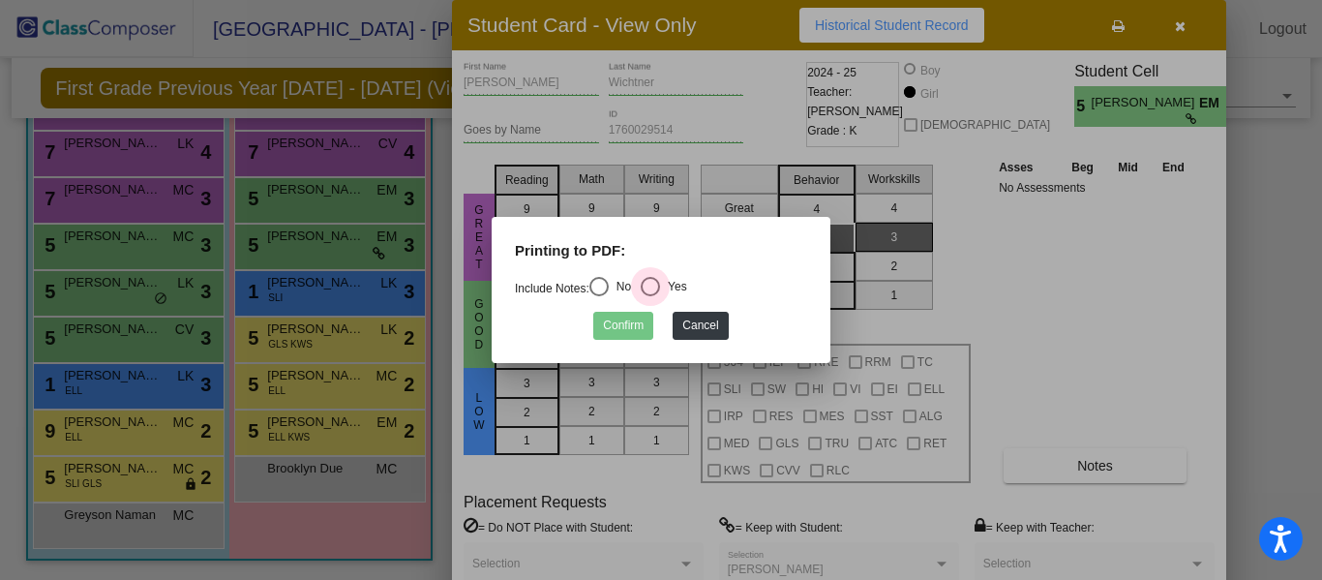
click at [657, 284] on div "Select an option" at bounding box center [650, 286] width 19 height 19
click at [650, 296] on input "Yes" at bounding box center [649, 296] width 1 height 1
radio input "true"
click at [621, 320] on button "Confirm" at bounding box center [623, 326] width 60 height 28
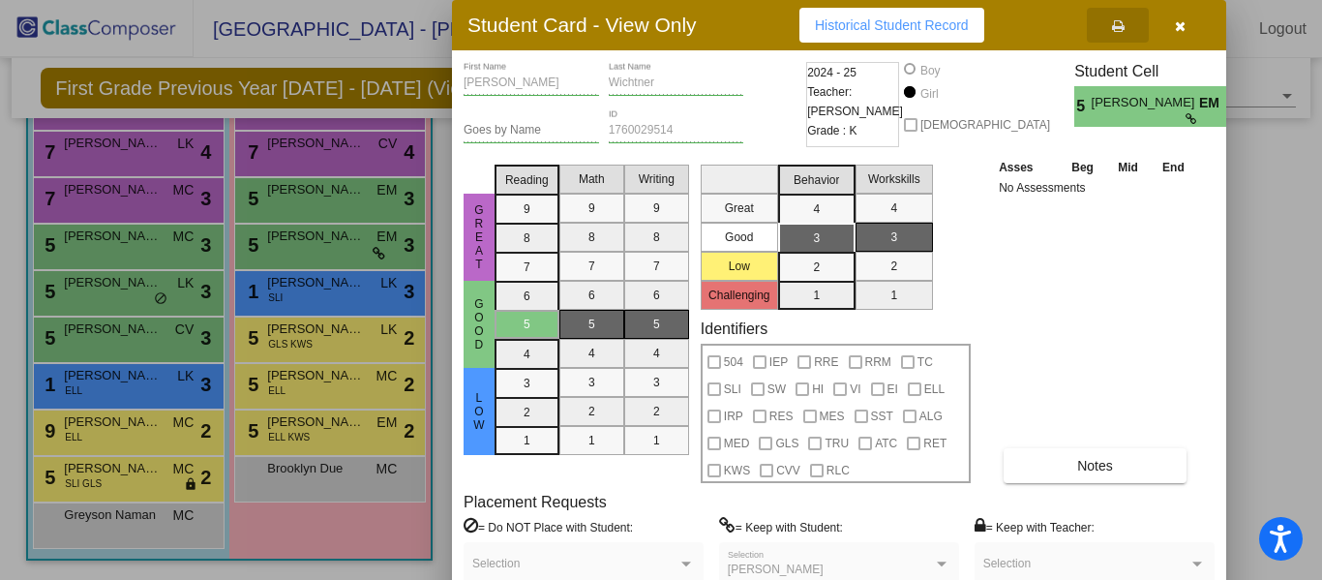
click at [298, 199] on div at bounding box center [661, 290] width 1322 height 580
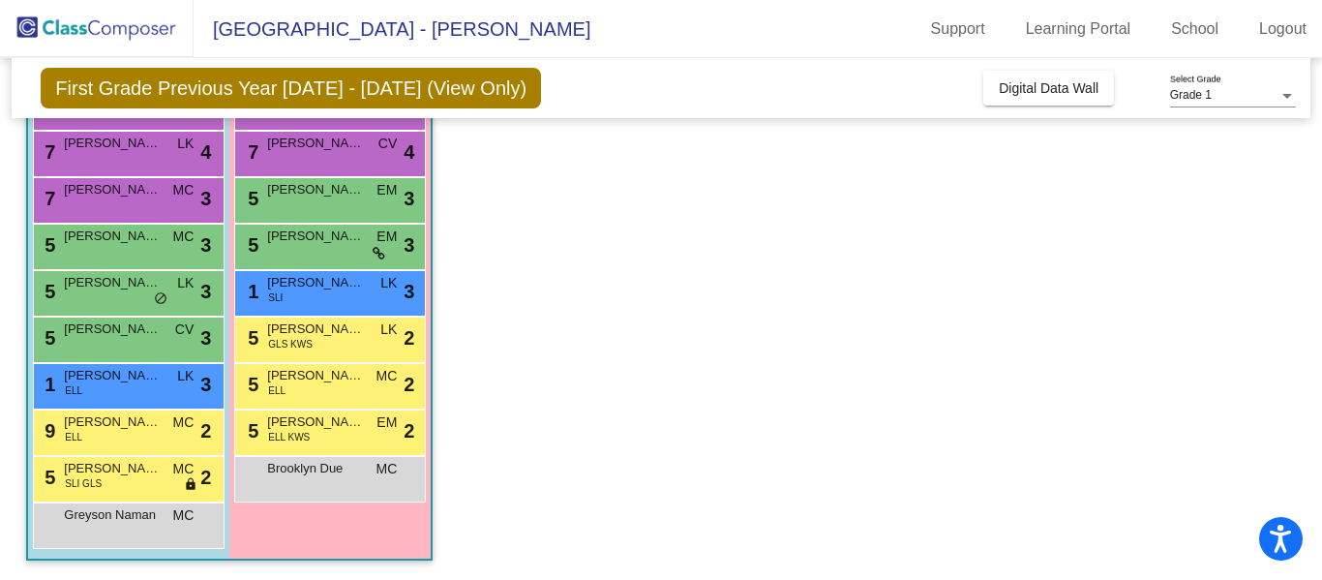
click at [298, 199] on div "5 [PERSON_NAME] EM lock do_not_disturb_alt 3" at bounding box center [329, 198] width 185 height 40
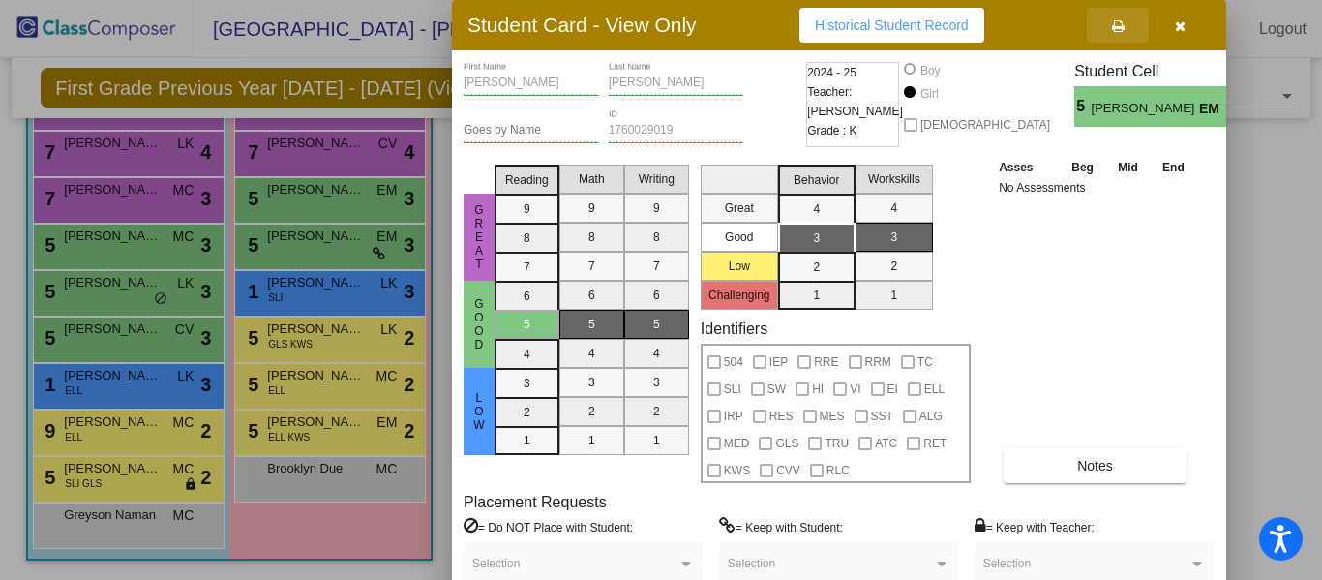
click at [1113, 22] on icon at bounding box center [1118, 26] width 13 height 14
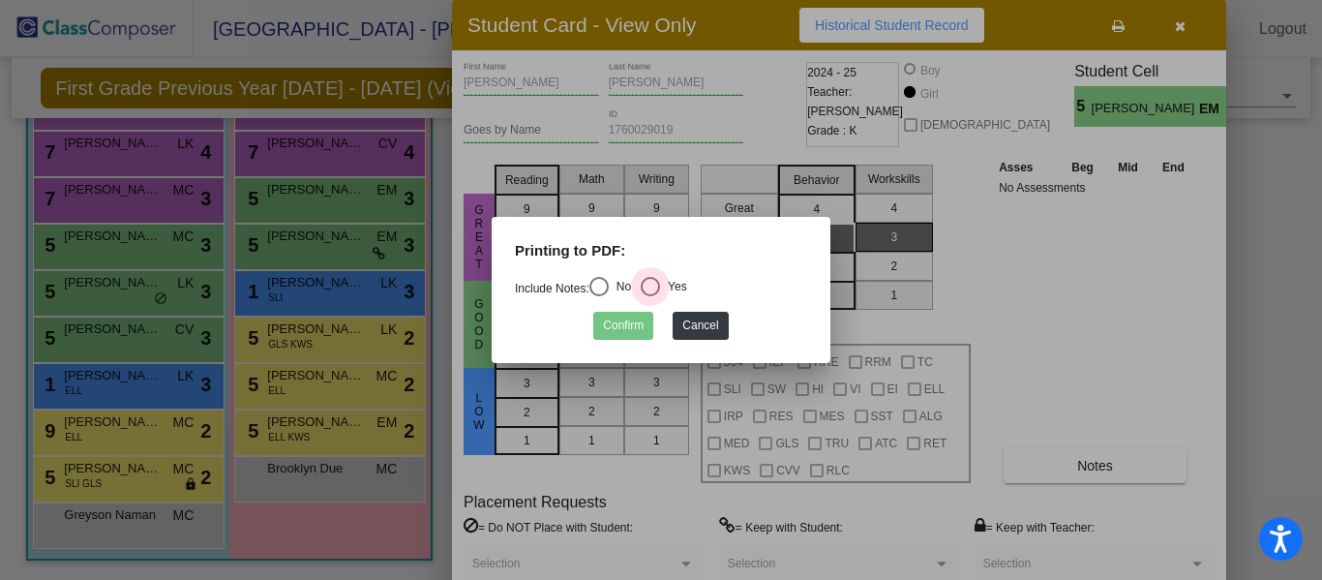
click at [660, 282] on div "Select an option" at bounding box center [650, 286] width 19 height 19
click at [650, 296] on input "Yes" at bounding box center [649, 296] width 1 height 1
radio input "true"
click at [620, 317] on button "Confirm" at bounding box center [623, 326] width 60 height 28
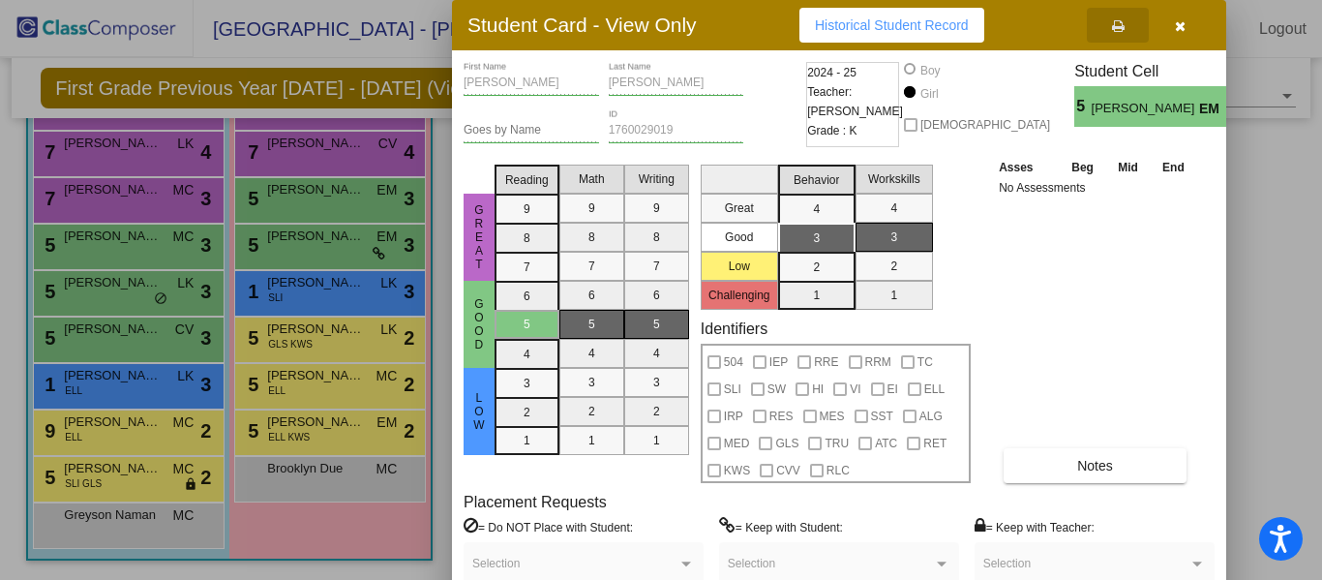
click at [334, 145] on div at bounding box center [661, 290] width 1322 height 580
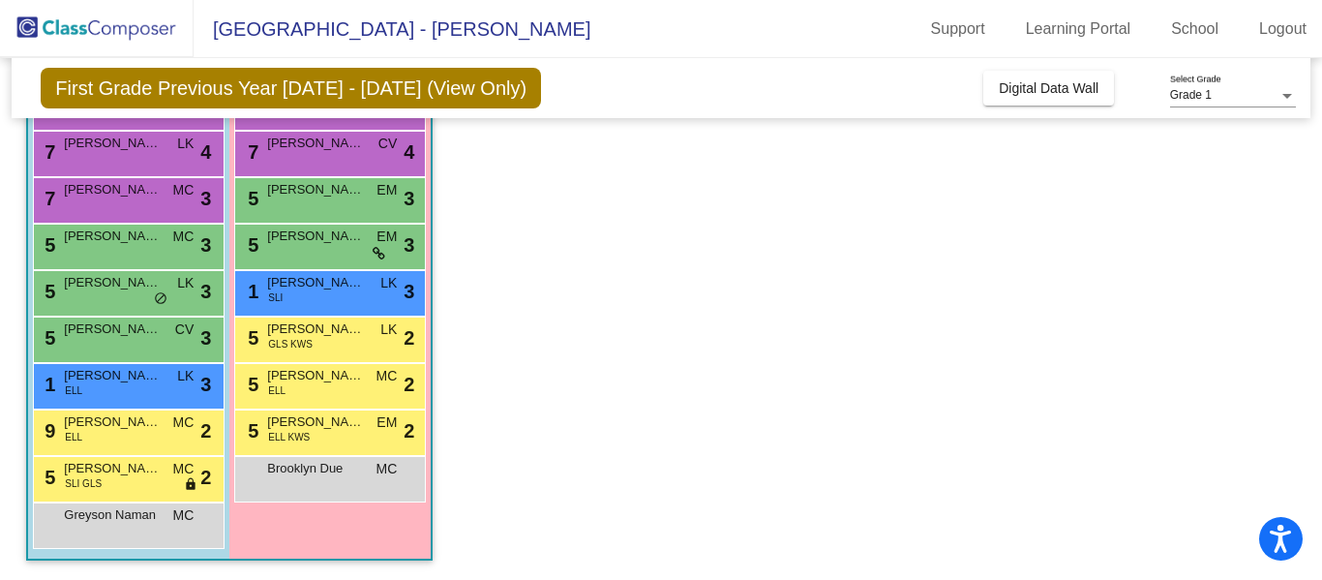
click at [334, 145] on span "[PERSON_NAME]" at bounding box center [315, 143] width 97 height 19
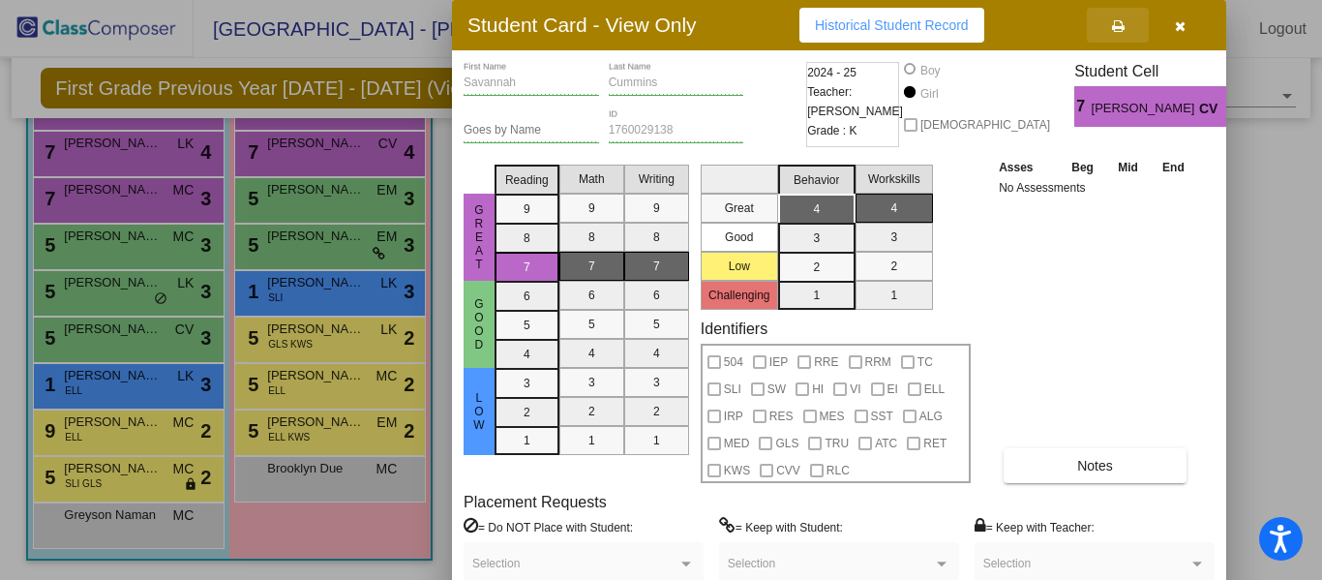
click at [1116, 32] on icon at bounding box center [1118, 26] width 13 height 14
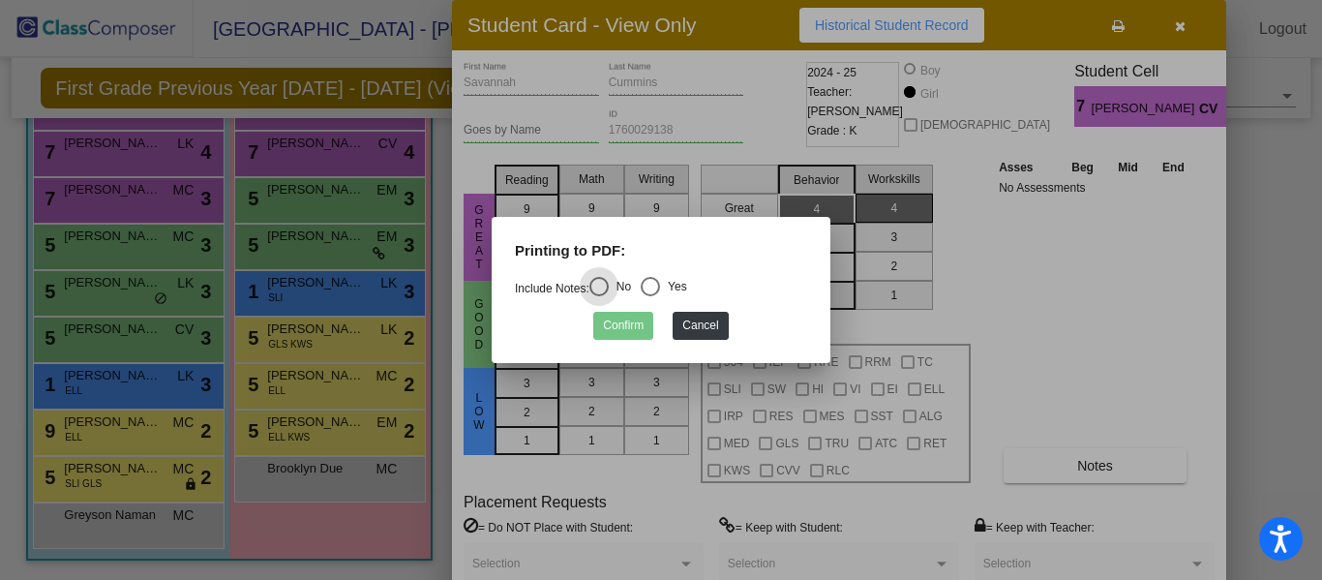
click at [660, 282] on div "Select an option" at bounding box center [650, 286] width 19 height 19
click at [650, 296] on input "Yes" at bounding box center [649, 296] width 1 height 1
radio input "true"
click at [627, 331] on button "Confirm" at bounding box center [623, 326] width 60 height 28
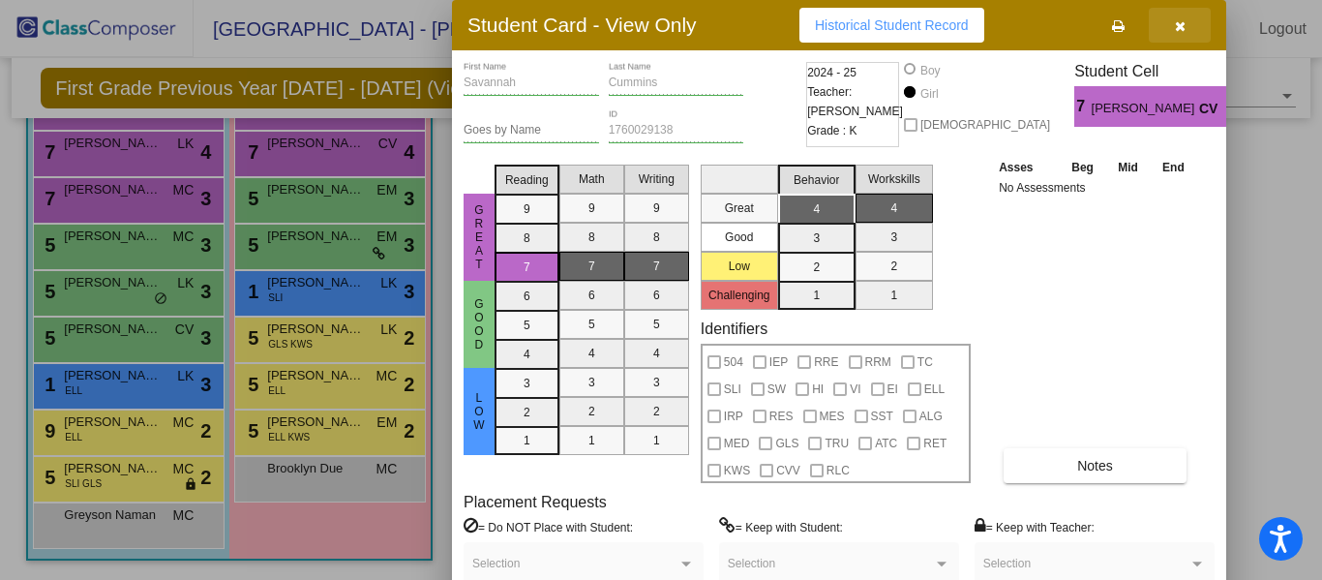
click at [1181, 18] on span "button" at bounding box center [1180, 24] width 11 height 15
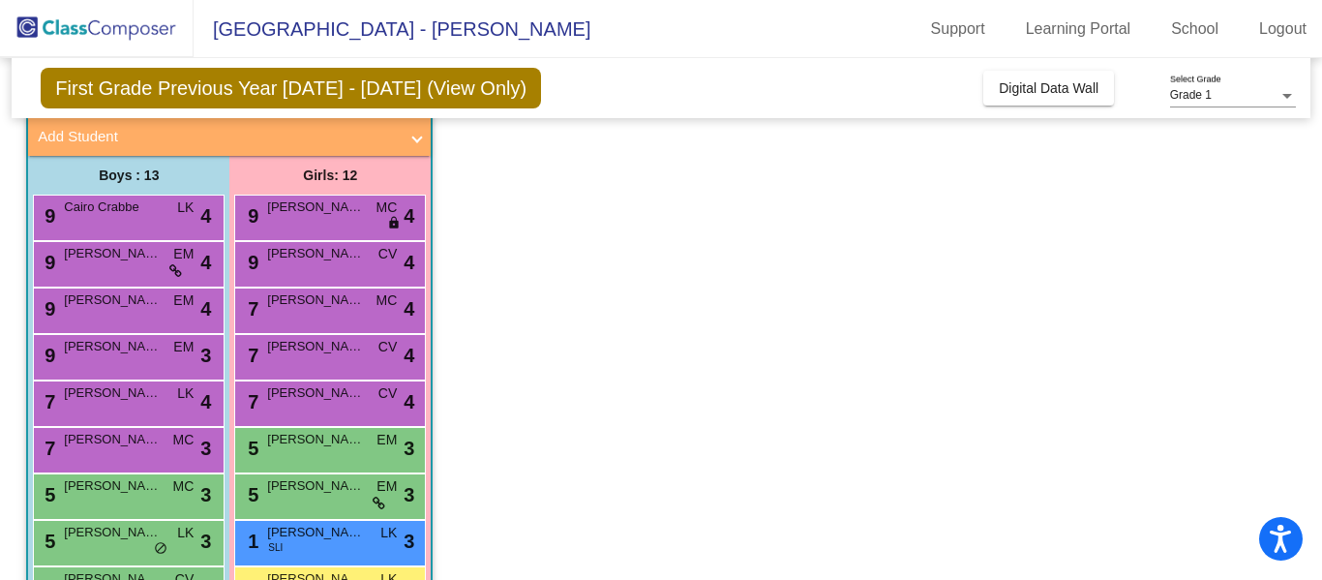
scroll to position [109, 0]
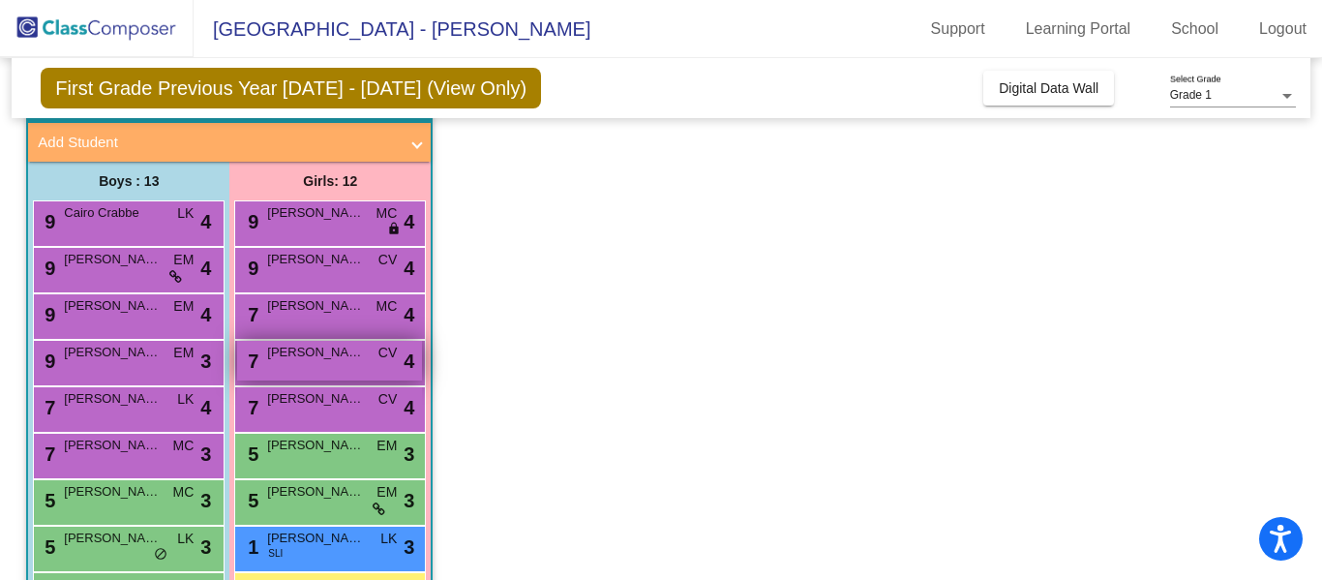
click at [332, 349] on span "[PERSON_NAME]" at bounding box center [315, 352] width 97 height 19
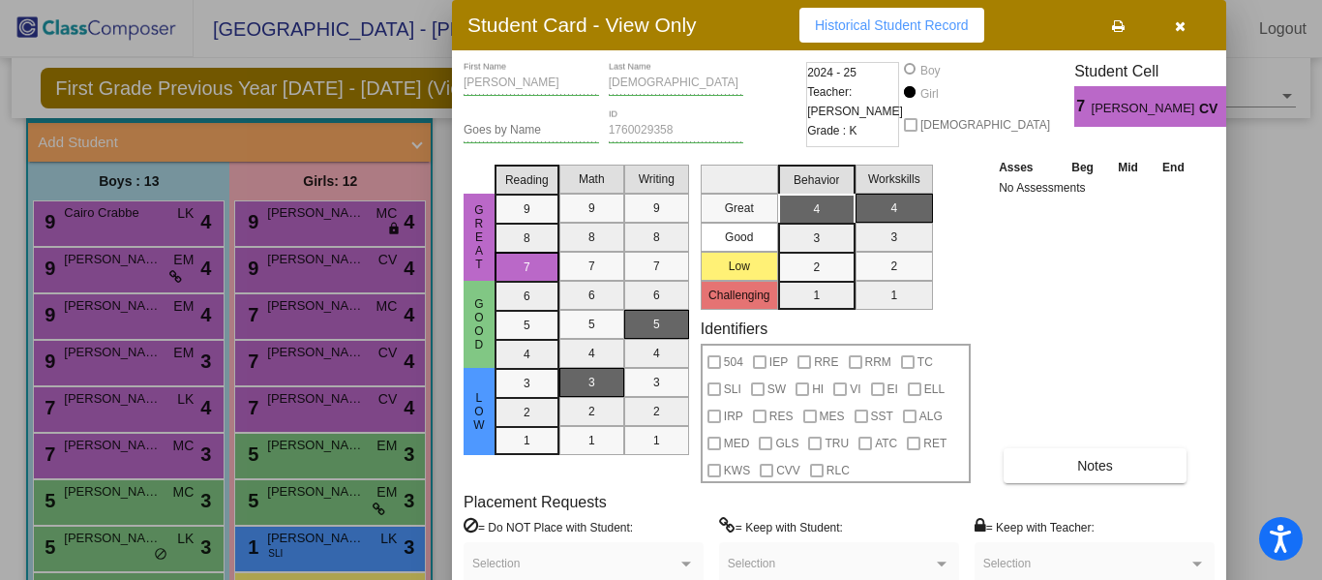
click at [1116, 29] on icon at bounding box center [1118, 26] width 13 height 14
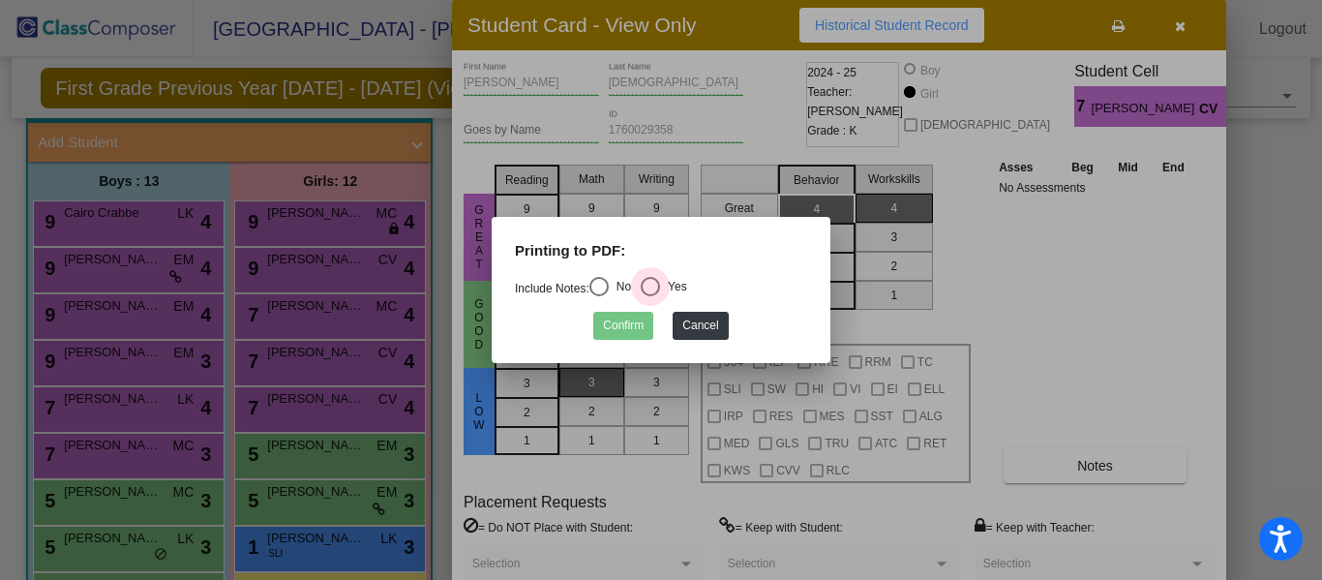
click at [658, 285] on div "Select an option" at bounding box center [650, 286] width 19 height 19
click at [650, 296] on input "Yes" at bounding box center [649, 296] width 1 height 1
radio input "true"
click at [626, 321] on button "Confirm" at bounding box center [623, 326] width 60 height 28
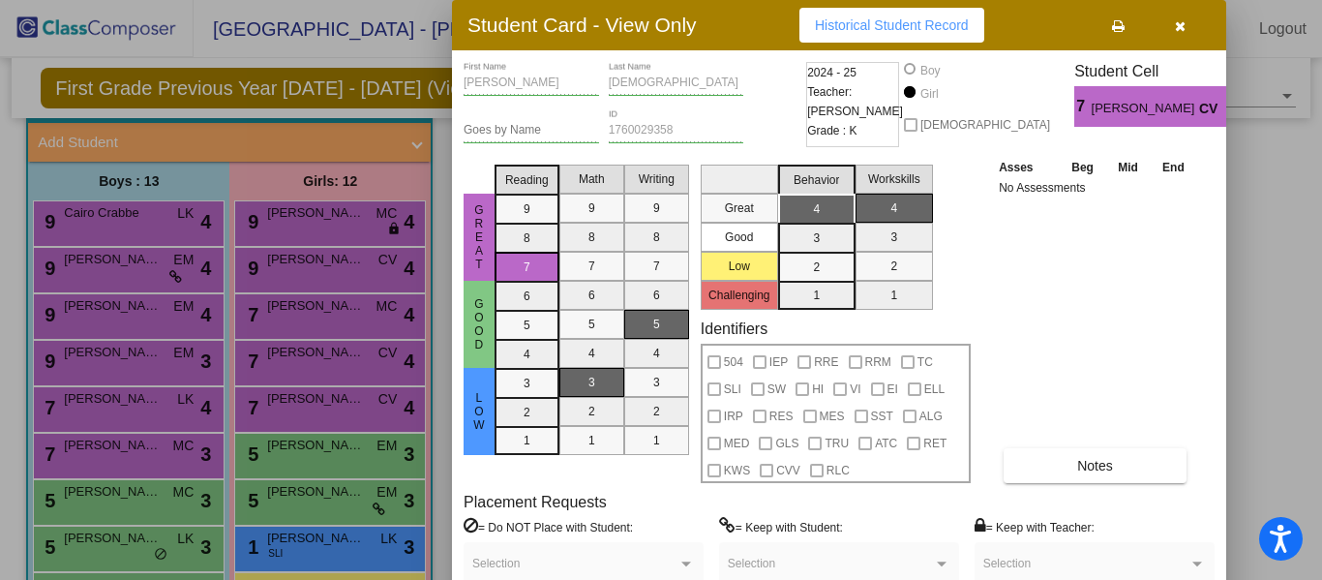
click at [314, 313] on div at bounding box center [661, 290] width 1322 height 580
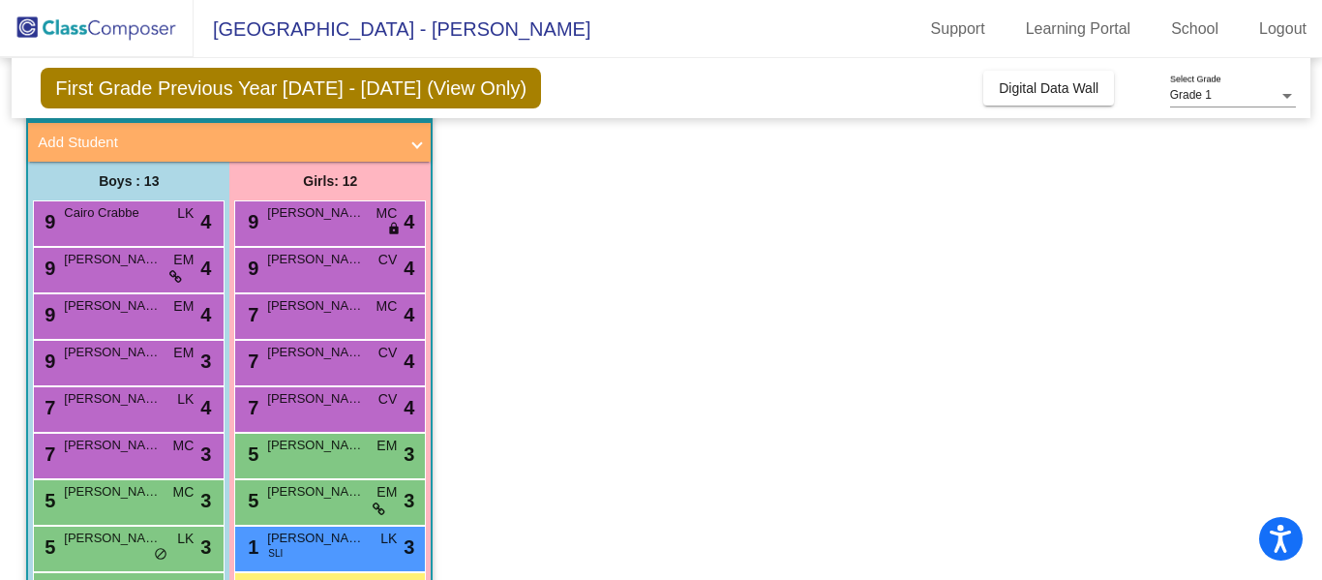
click at [314, 313] on span "[PERSON_NAME]" at bounding box center [315, 305] width 97 height 19
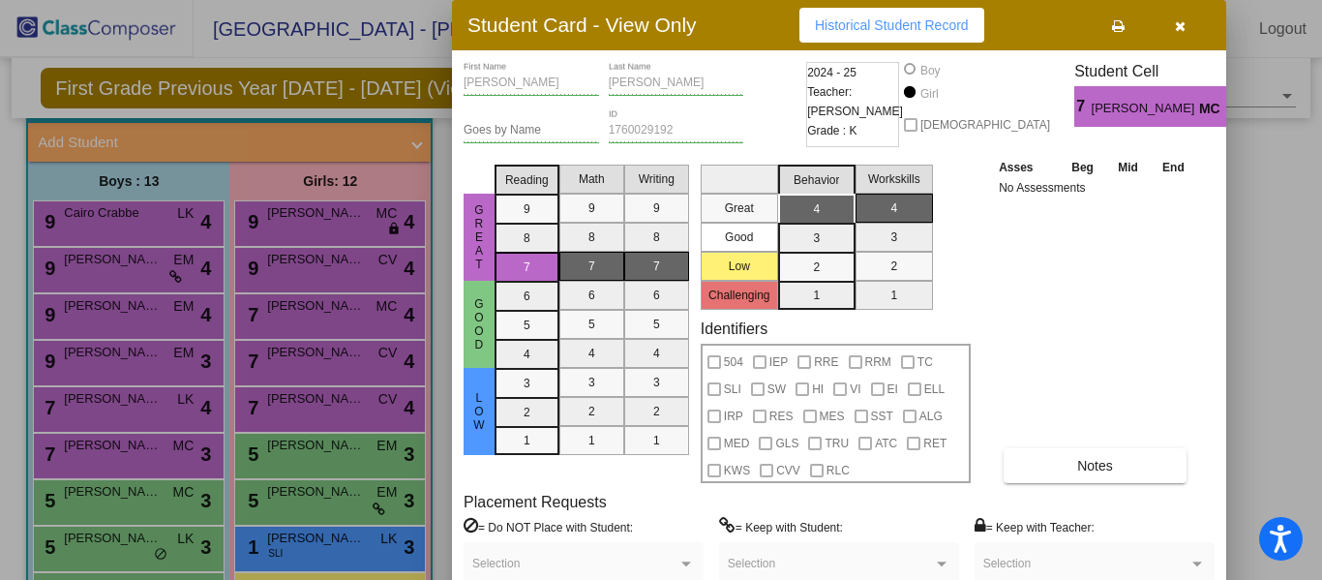
click at [1118, 31] on icon at bounding box center [1118, 26] width 13 height 14
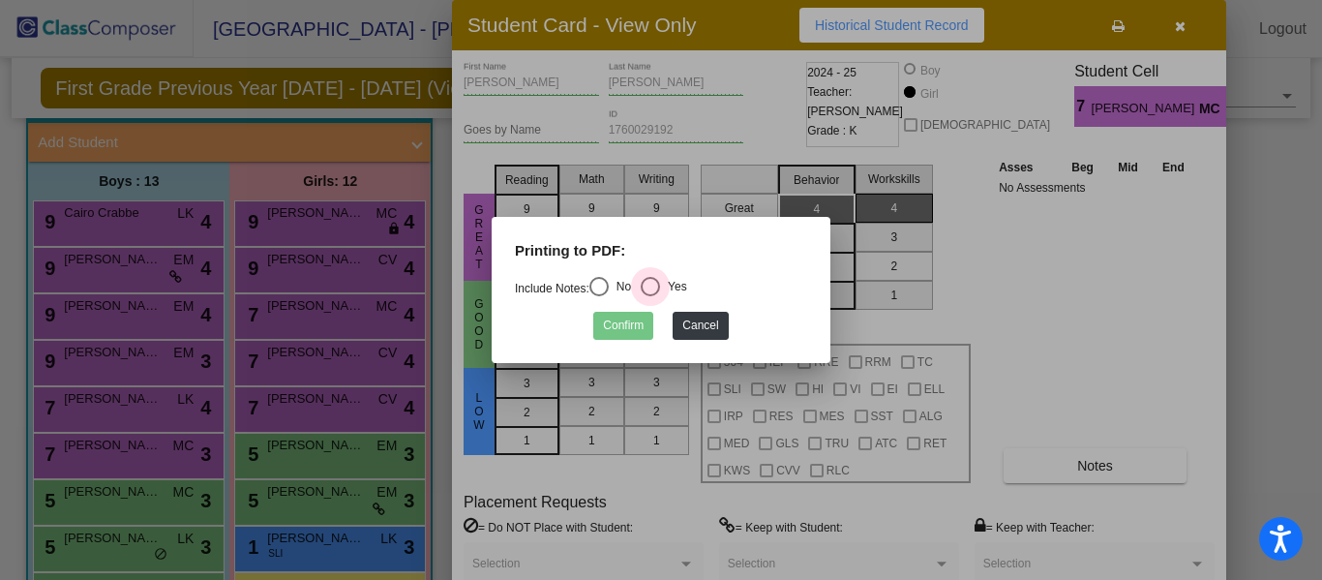
click at [655, 289] on div "Select an option" at bounding box center [650, 286] width 19 height 19
click at [650, 296] on input "Yes" at bounding box center [649, 296] width 1 height 1
radio input "true"
click at [618, 323] on button "Confirm" at bounding box center [623, 326] width 60 height 28
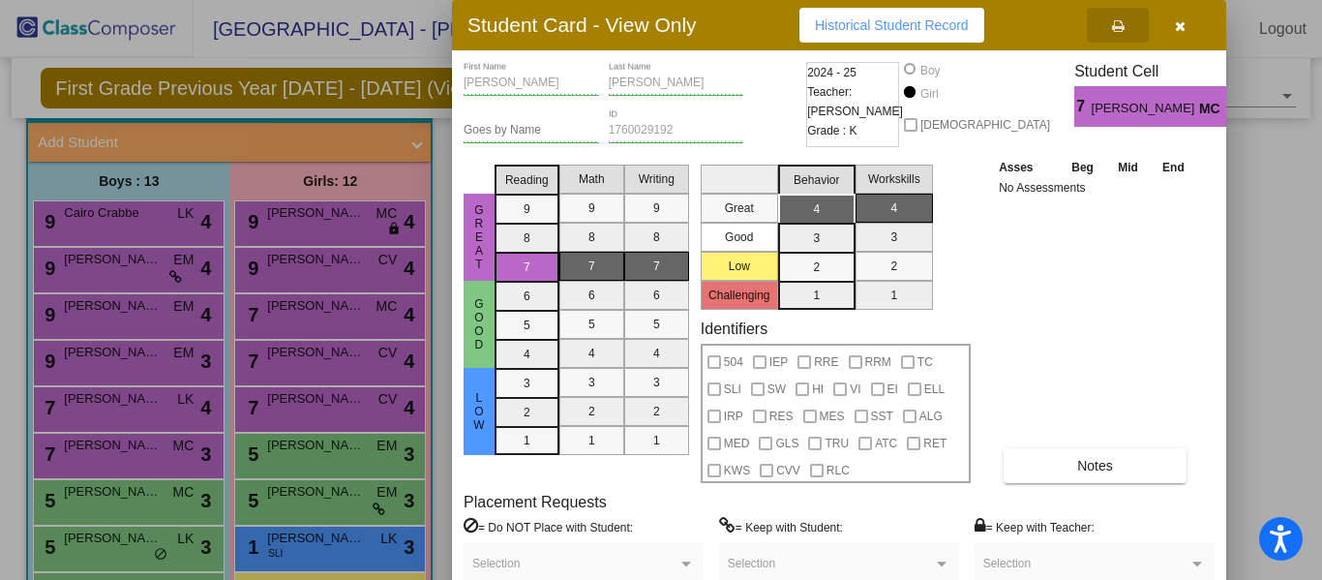
click at [346, 275] on div at bounding box center [661, 290] width 1322 height 580
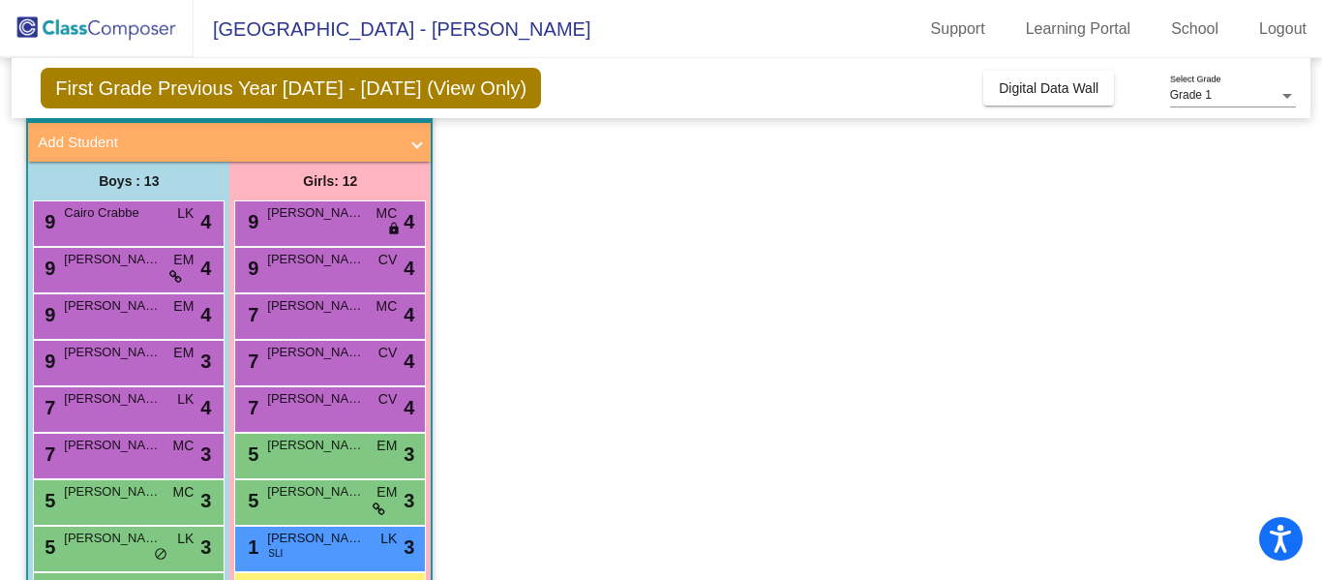
click at [346, 275] on div "9 [PERSON_NAME] CV lock do_not_disturb_alt 4" at bounding box center [329, 268] width 185 height 40
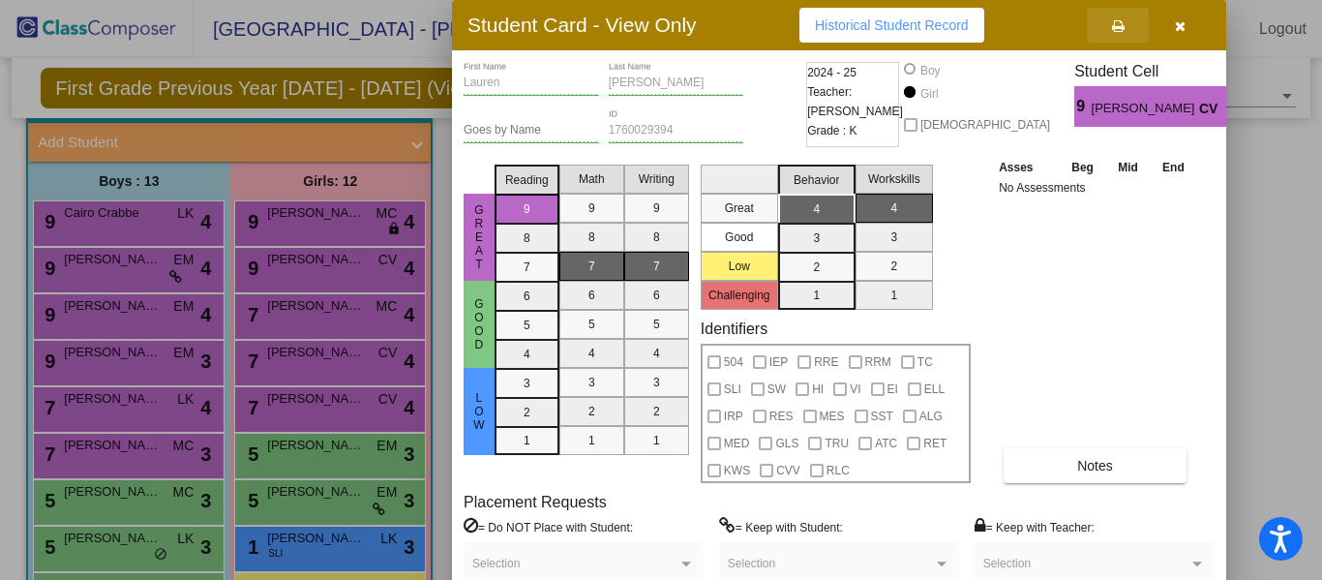
click at [1111, 34] on button at bounding box center [1118, 25] width 62 height 35
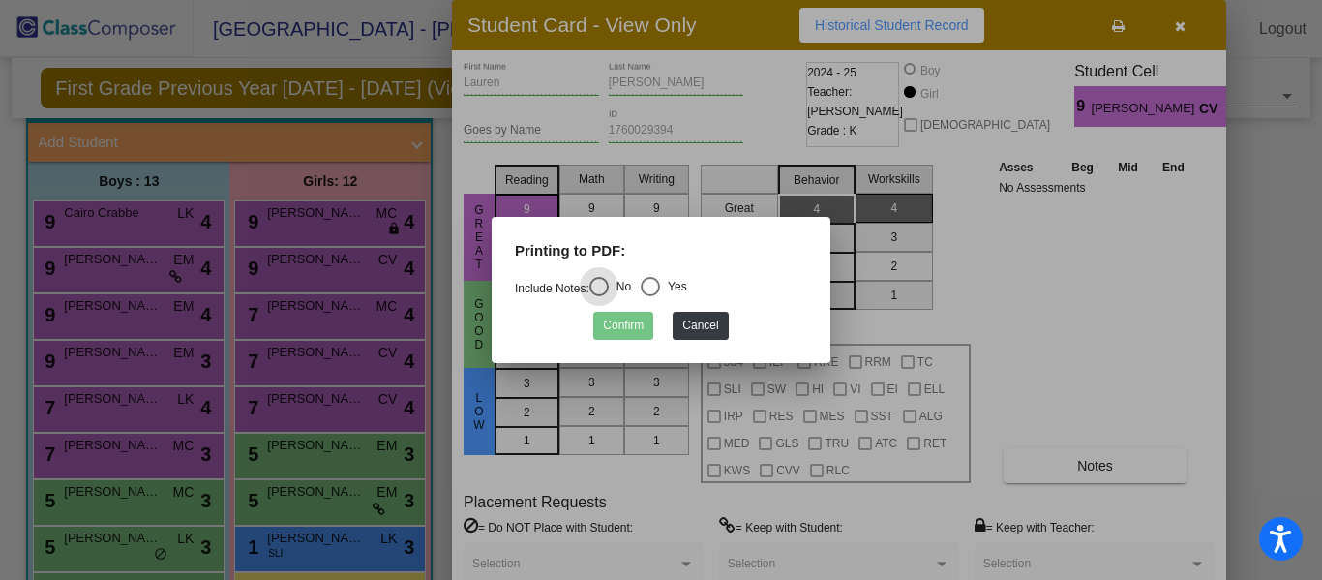
click at [660, 287] on div "Select an option" at bounding box center [650, 286] width 19 height 19
click at [650, 296] on input "Yes" at bounding box center [649, 296] width 1 height 1
radio input "true"
click at [634, 322] on button "Confirm" at bounding box center [623, 326] width 60 height 28
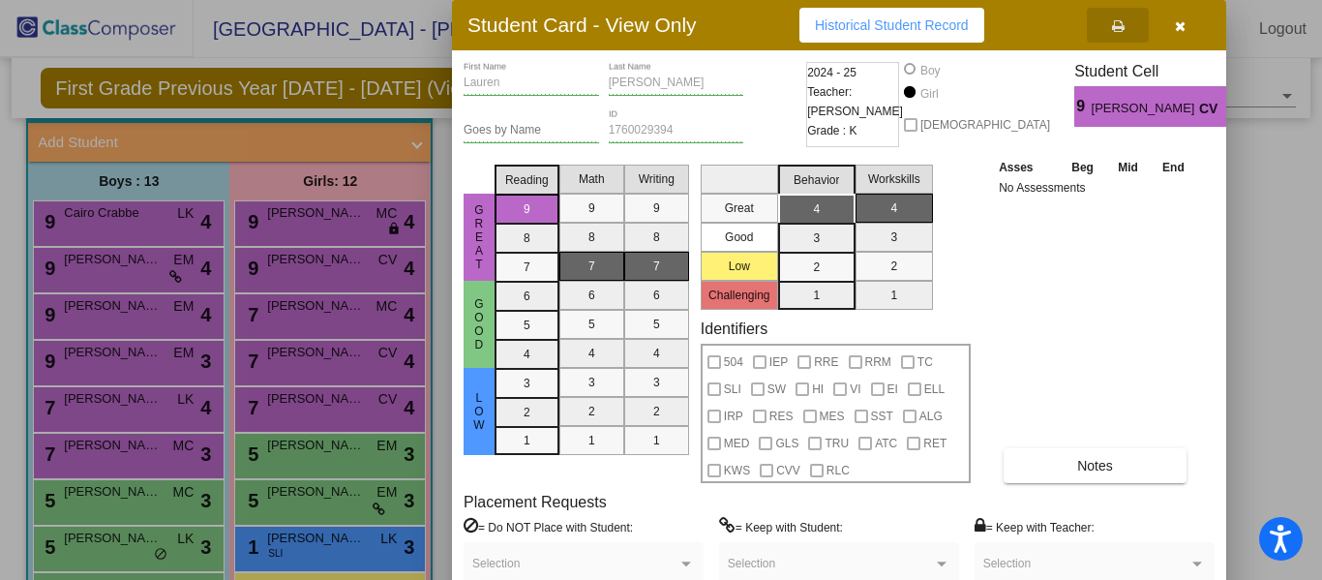
click at [315, 213] on div at bounding box center [661, 290] width 1322 height 580
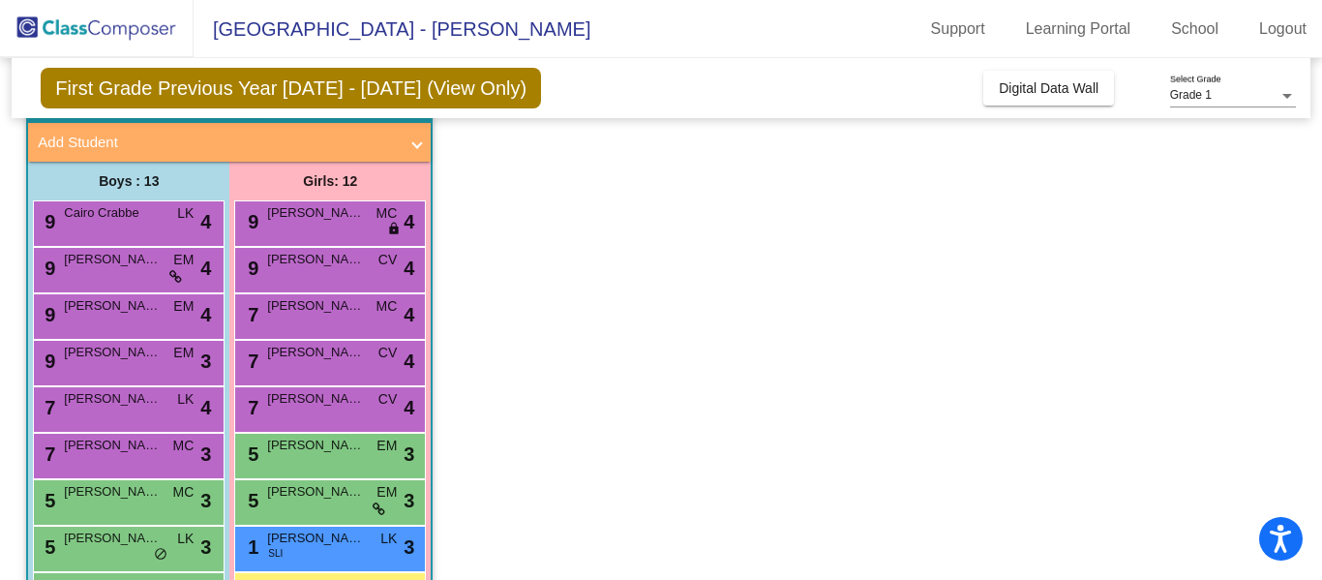
click at [315, 213] on span "[PERSON_NAME]" at bounding box center [315, 212] width 97 height 19
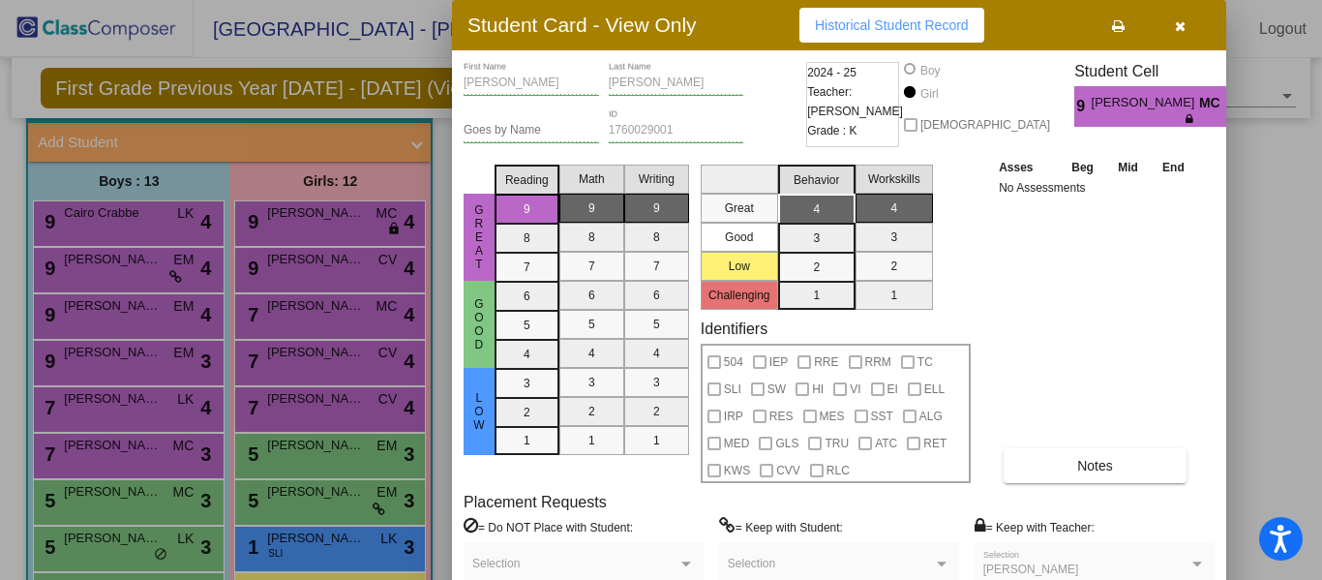
click at [1120, 25] on icon at bounding box center [1118, 26] width 13 height 14
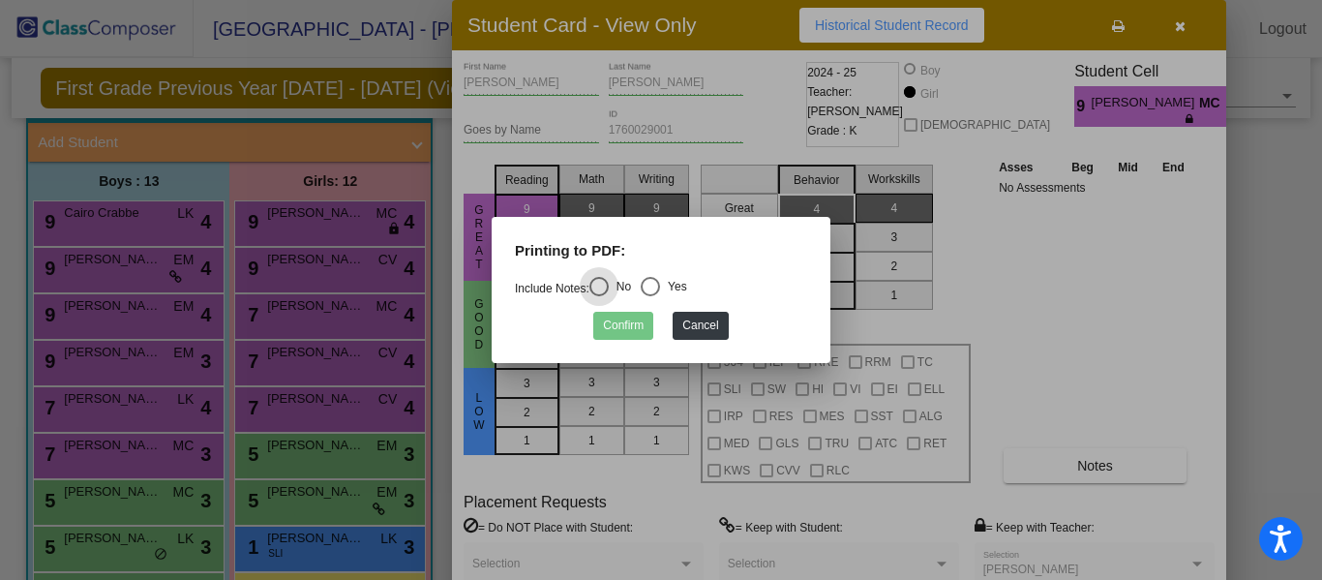
click at [657, 287] on div "Select an option" at bounding box center [650, 286] width 19 height 19
click at [650, 296] on input "Yes" at bounding box center [649, 296] width 1 height 1
radio input "true"
click at [621, 326] on button "Confirm" at bounding box center [623, 326] width 60 height 28
